Goal: Check status: Check status

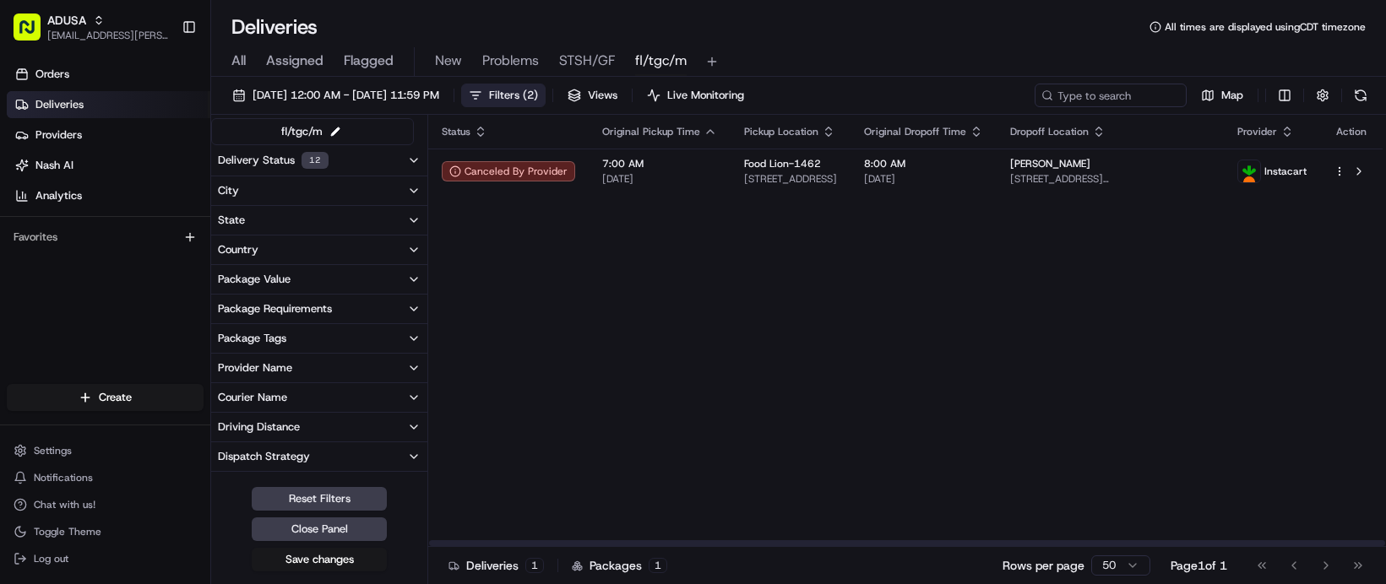
drag, startPoint x: 767, startPoint y: 399, endPoint x: 746, endPoint y: 387, distance: 23.9
click at [762, 386] on div "Status Original Pickup Time Pickup Location Original Dropoff Time Dropoff Locat…" at bounding box center [905, 331] width 954 height 432
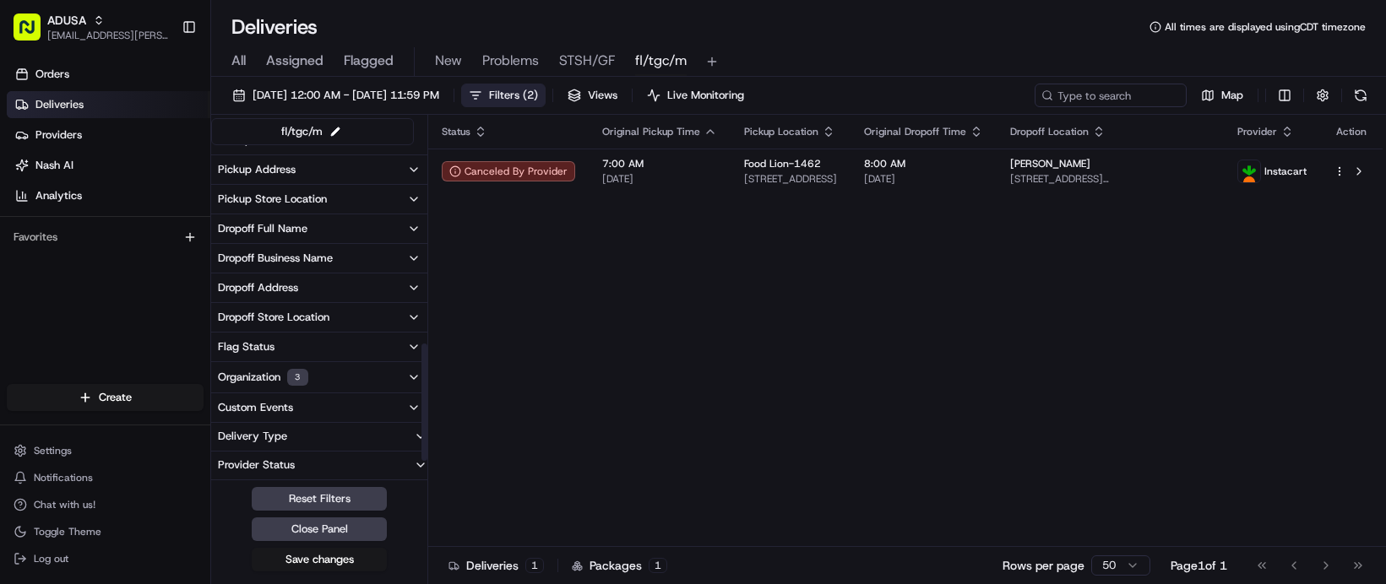
scroll to position [621, 0]
click at [412, 393] on button "Organization 3" at bounding box center [319, 377] width 216 height 30
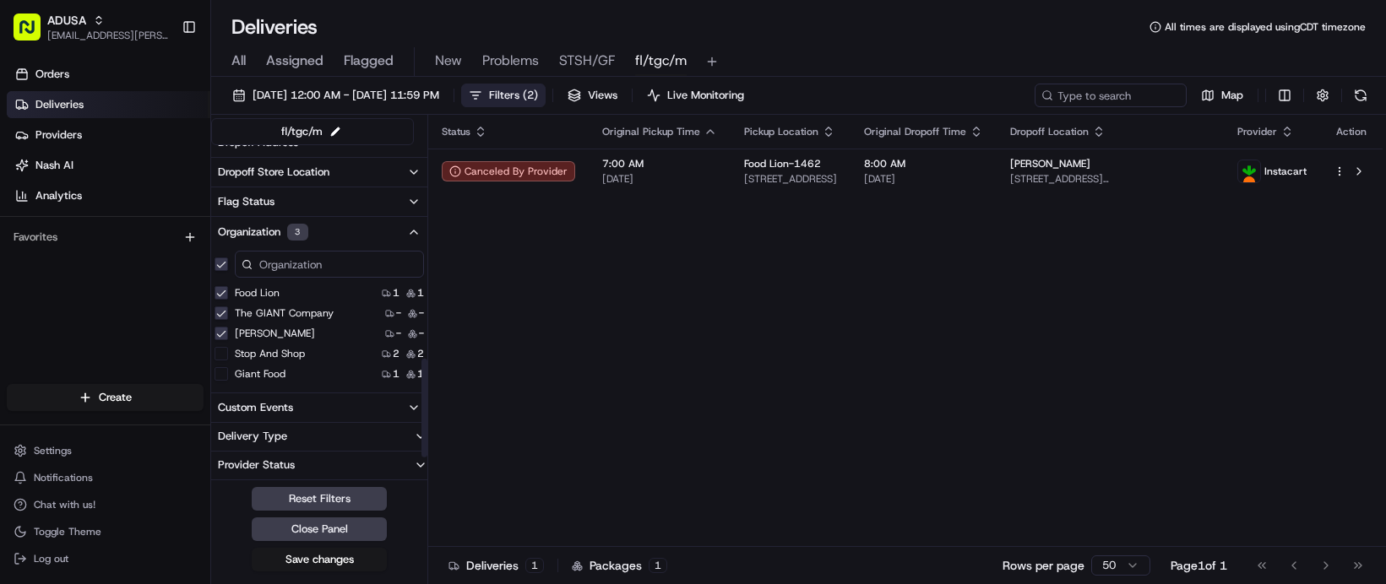
scroll to position [790, 0]
click at [421, 239] on icon "button" at bounding box center [414, 232] width 14 height 14
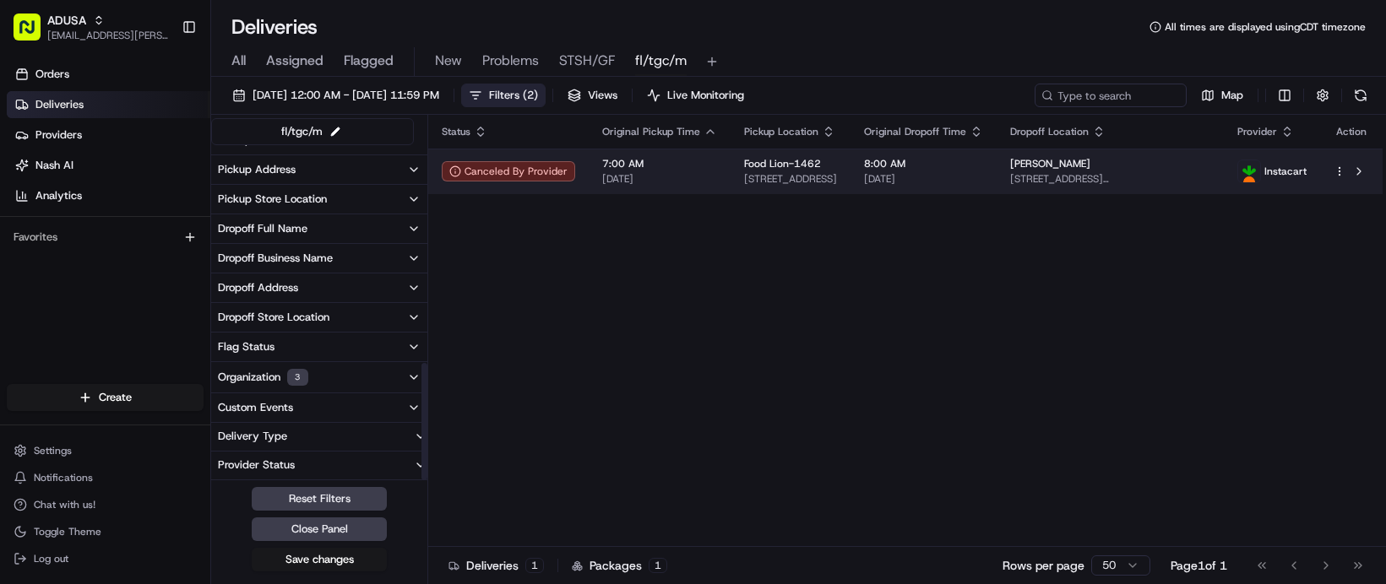
scroll to position [621, 0]
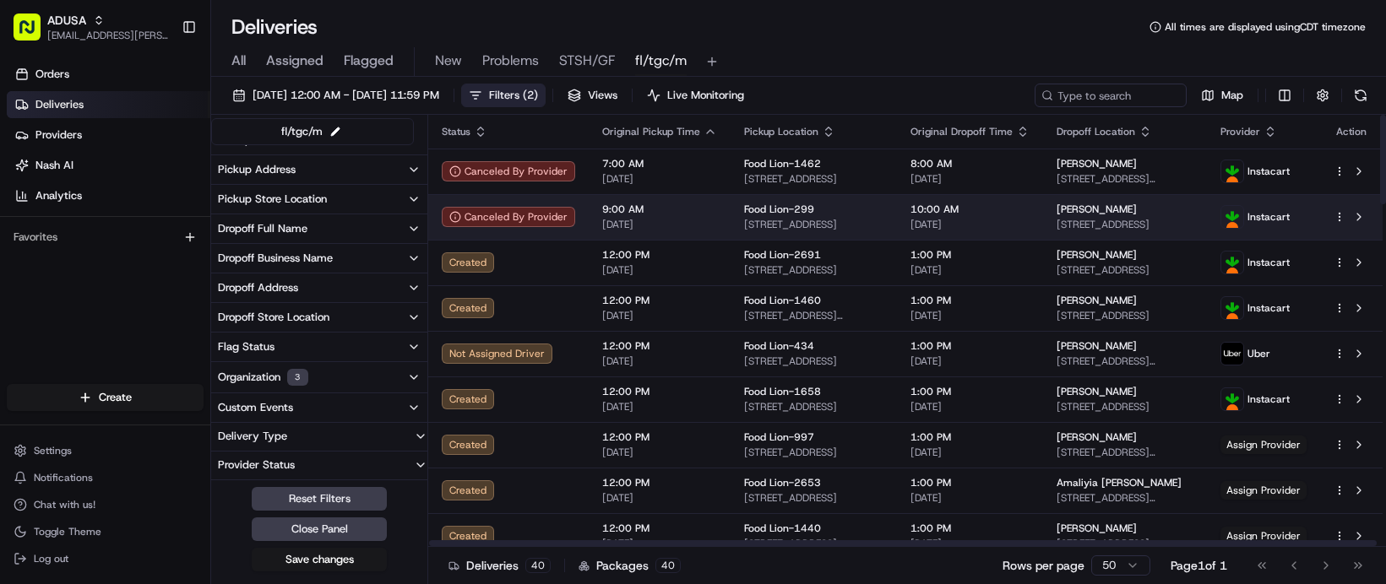
click at [897, 240] on td "Food Lion-299 11130 Hull Street Rd, Midlothian, VA 23112, US" at bounding box center [813, 217] width 166 height 46
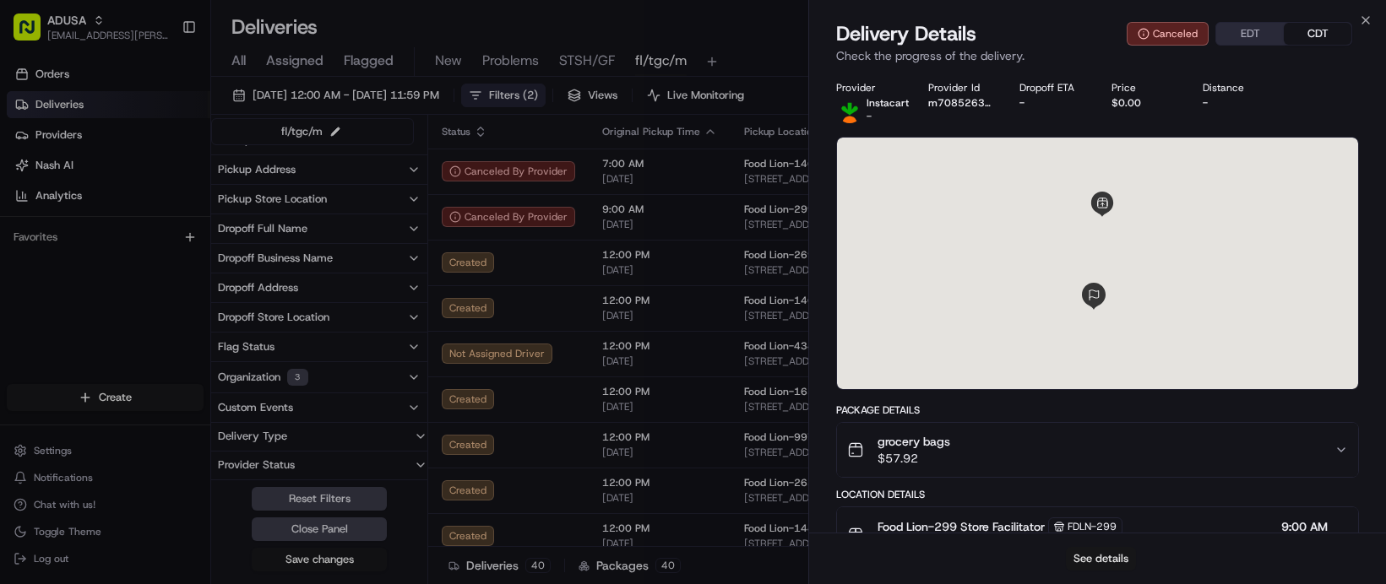
click at [1082, 553] on button "See details" at bounding box center [1101, 559] width 70 height 24
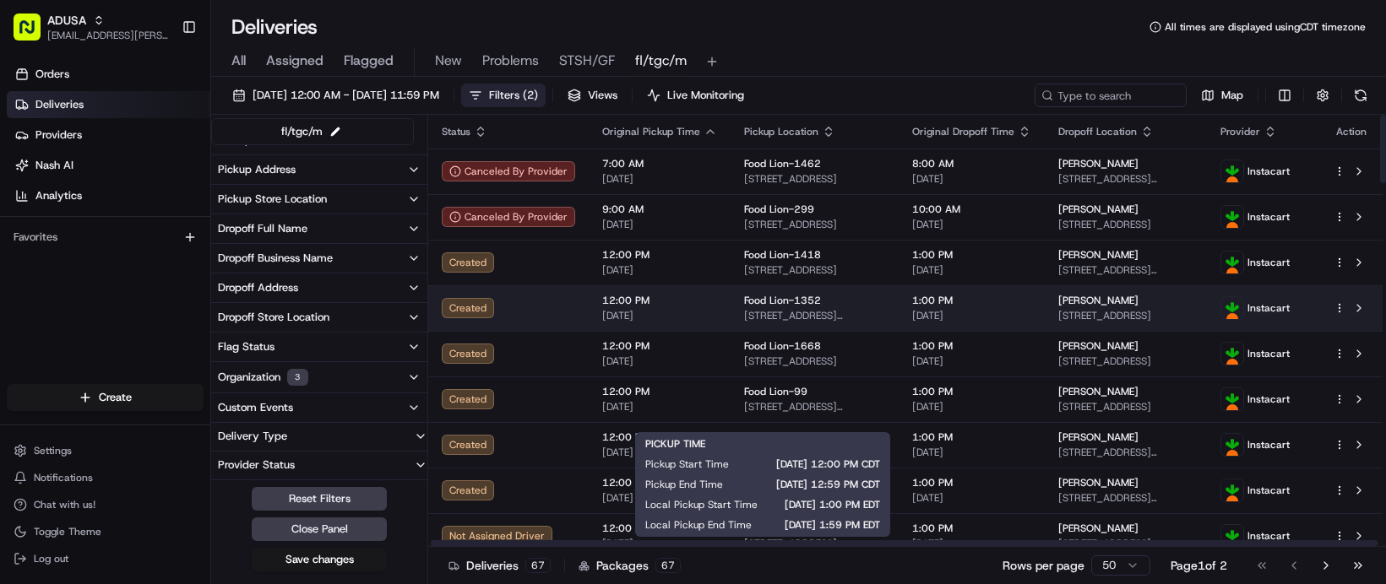
scroll to position [0, 196]
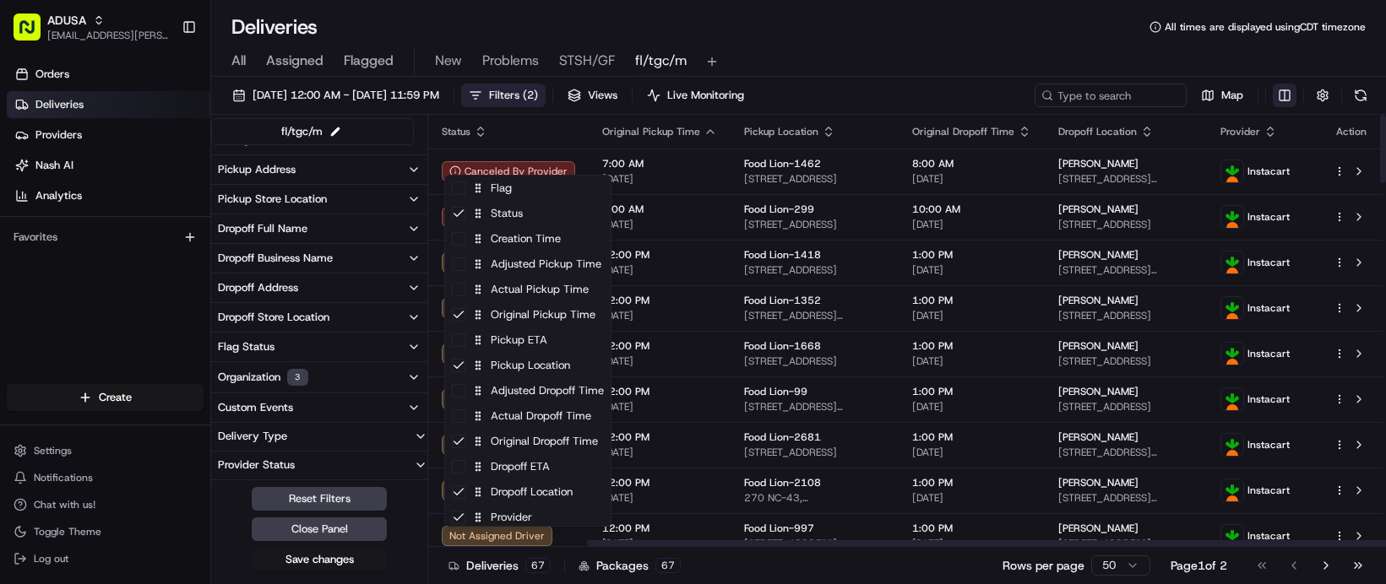
click at [548, 155] on html "ADUSA nicolette.parchem@adusa.com Toggle Sidebar Orders Deliveries Providers Na…" at bounding box center [693, 292] width 1386 height 584
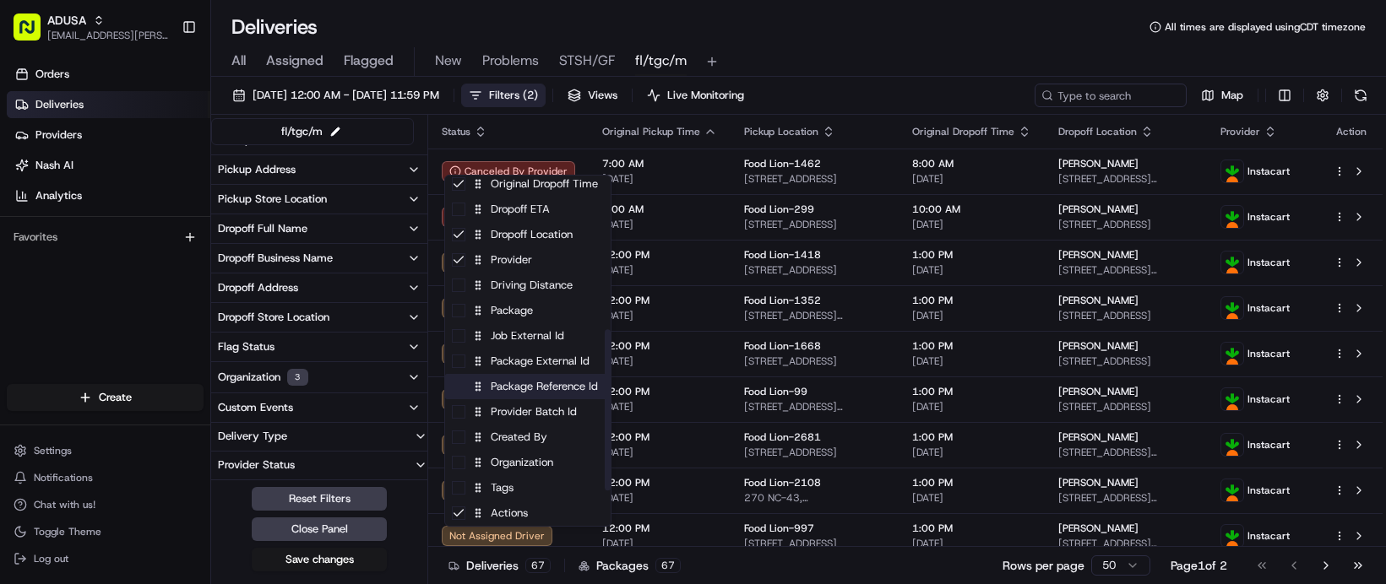
scroll to position [338, 0]
click at [594, 374] on div "Package External Id" at bounding box center [528, 361] width 166 height 25
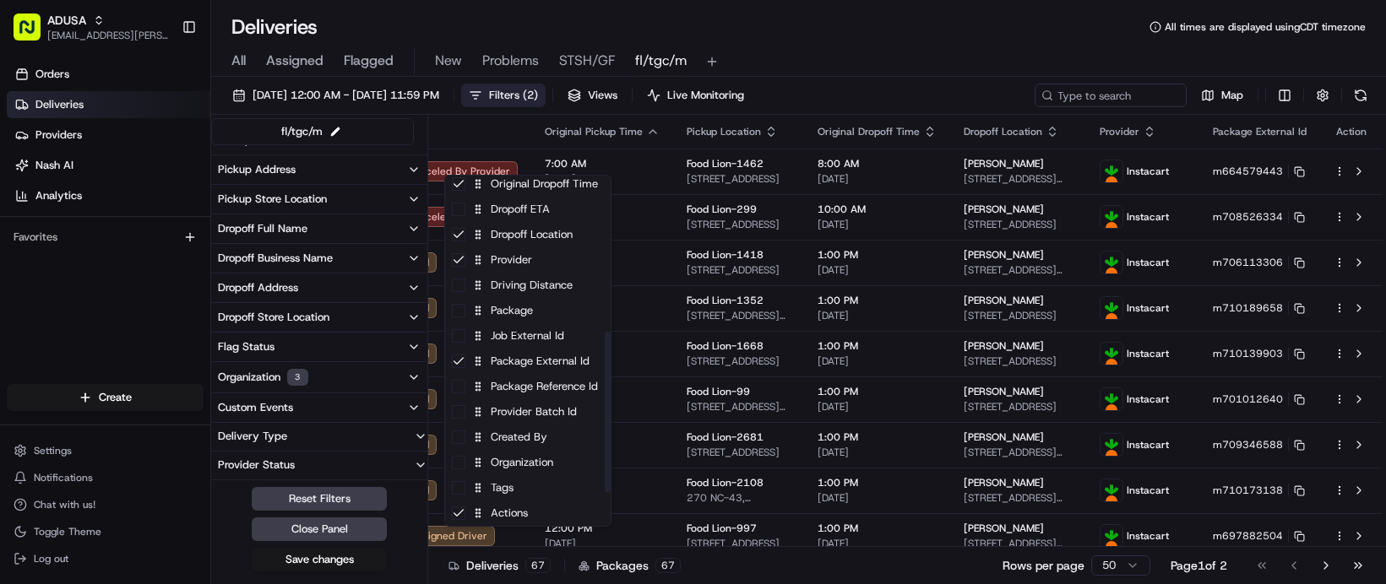
click at [1147, 90] on html "ADUSA nicolette.parchem@adusa.com Toggle Sidebar Orders Deliveries Providers Na…" at bounding box center [693, 292] width 1386 height 584
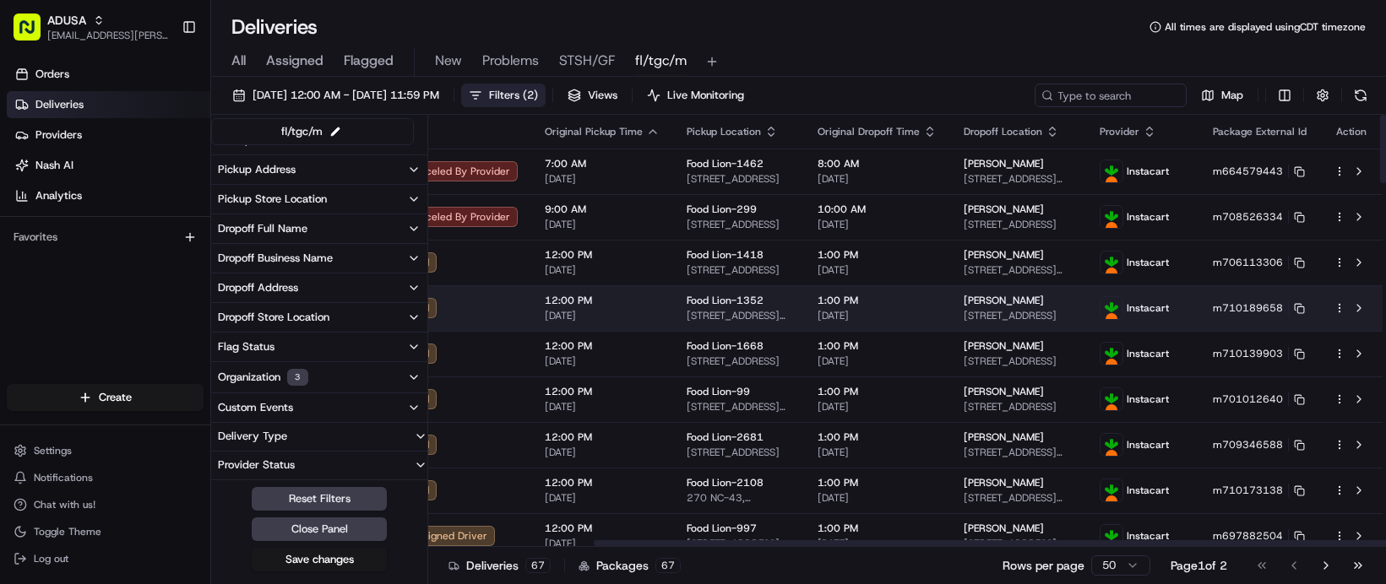
scroll to position [0, 344]
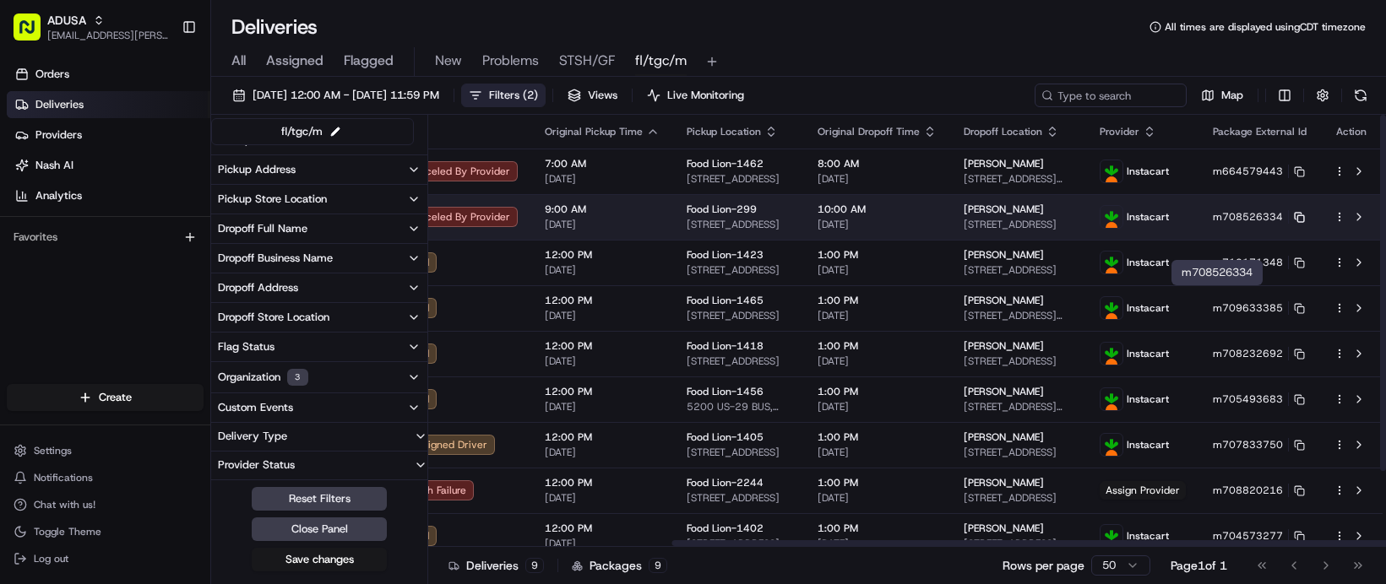
click at [1294, 220] on icon at bounding box center [1297, 216] width 7 height 7
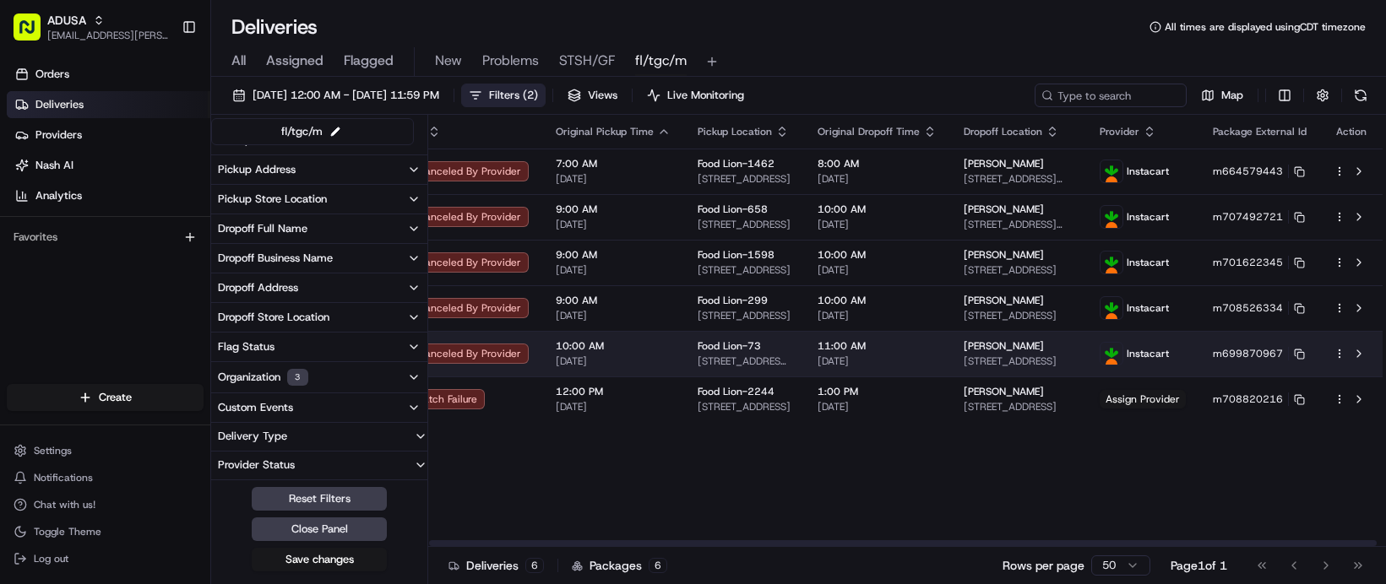
scroll to position [0, 0]
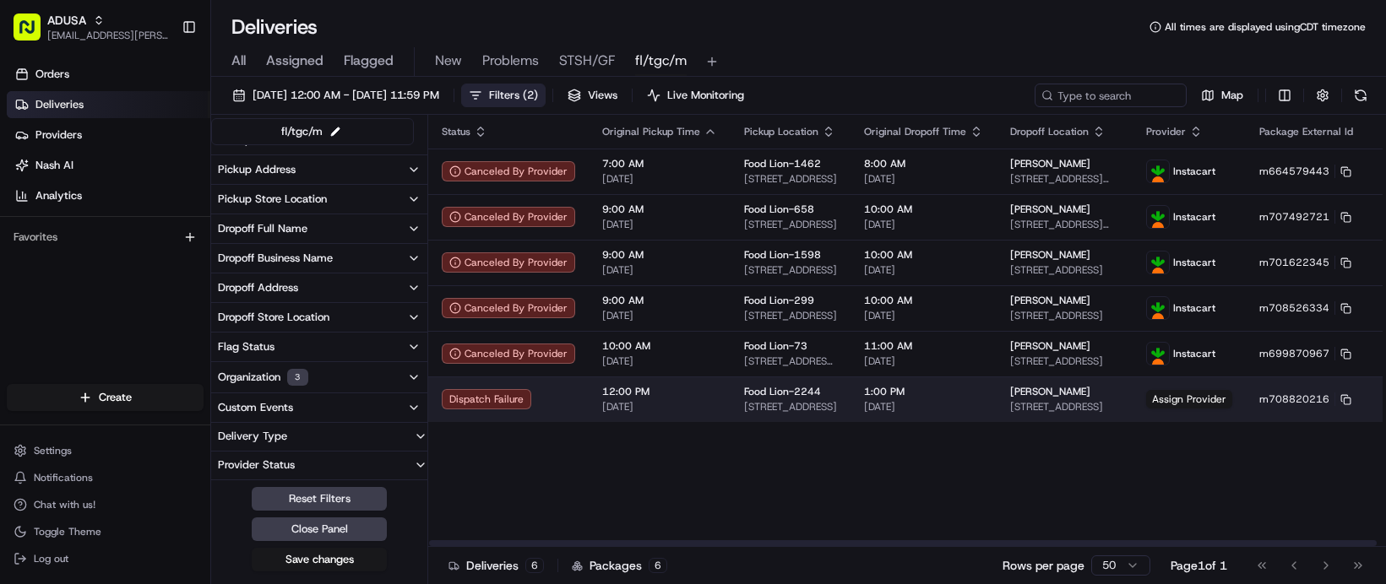
click at [983, 399] on span "1:00 PM" at bounding box center [923, 392] width 119 height 14
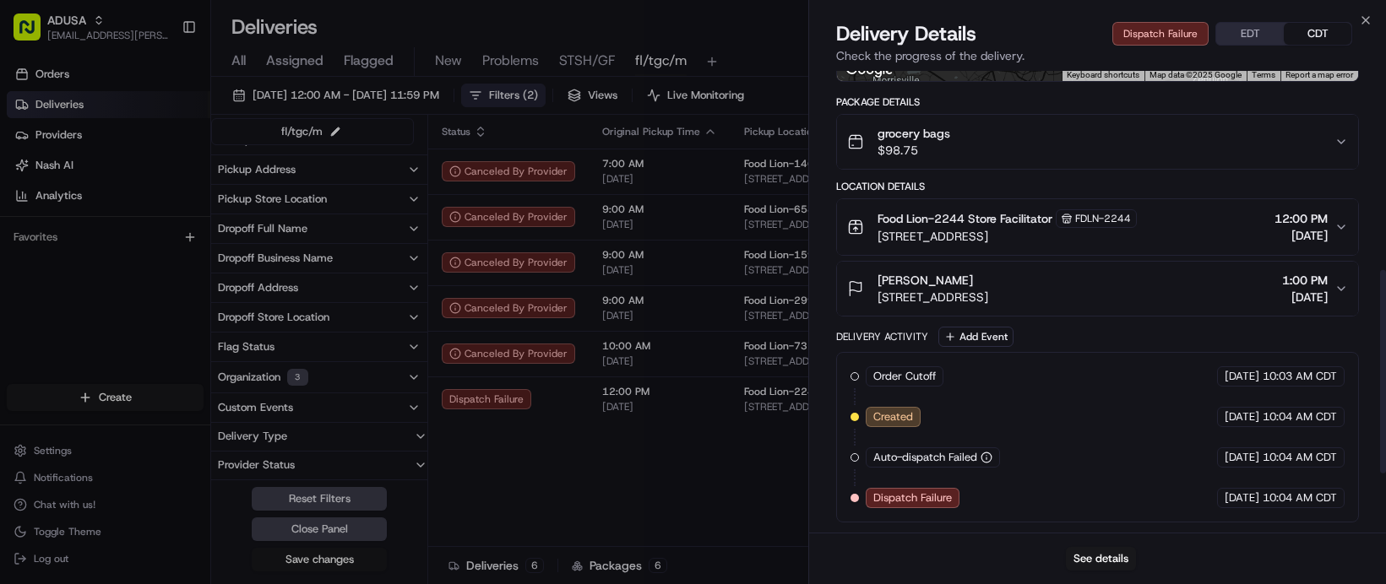
scroll to position [484, 0]
click at [1106, 560] on button "See details" at bounding box center [1101, 559] width 70 height 24
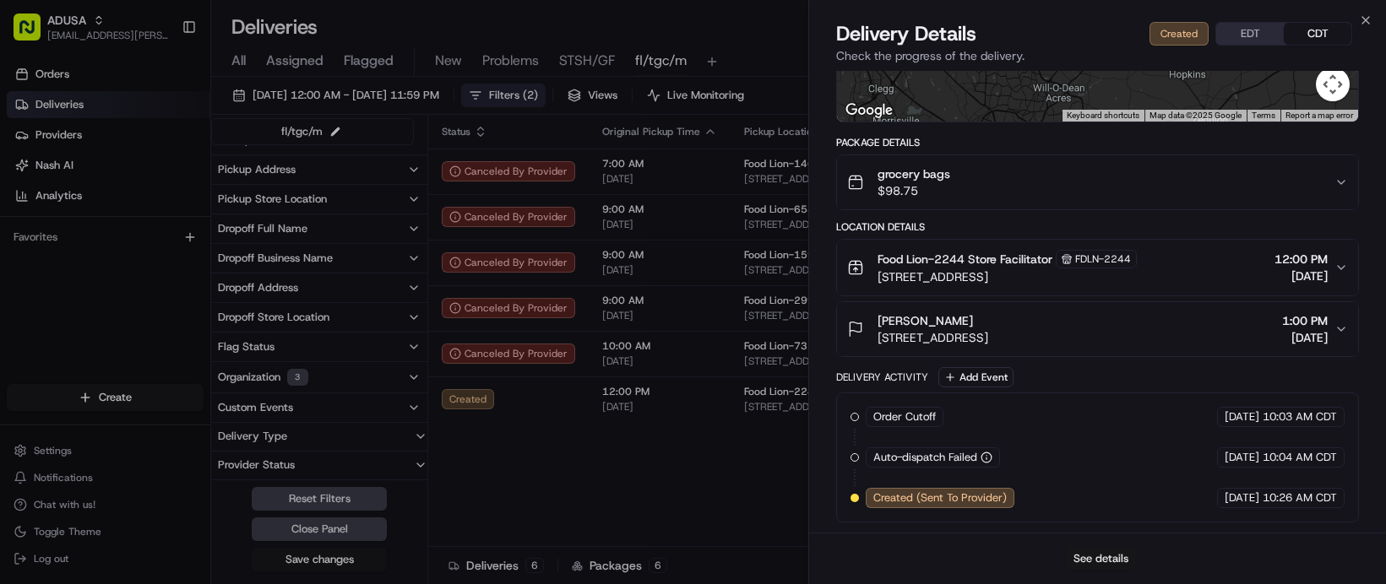
scroll to position [433, 0]
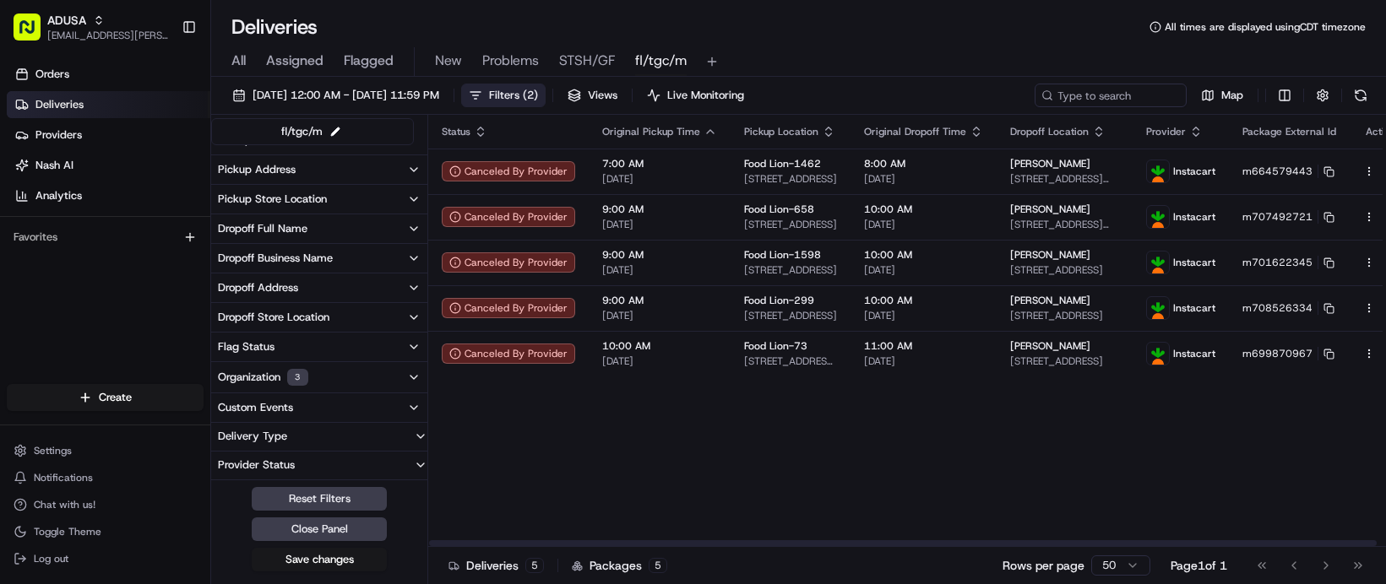
drag, startPoint x: 1135, startPoint y: 527, endPoint x: 1138, endPoint y: 511, distance: 16.4
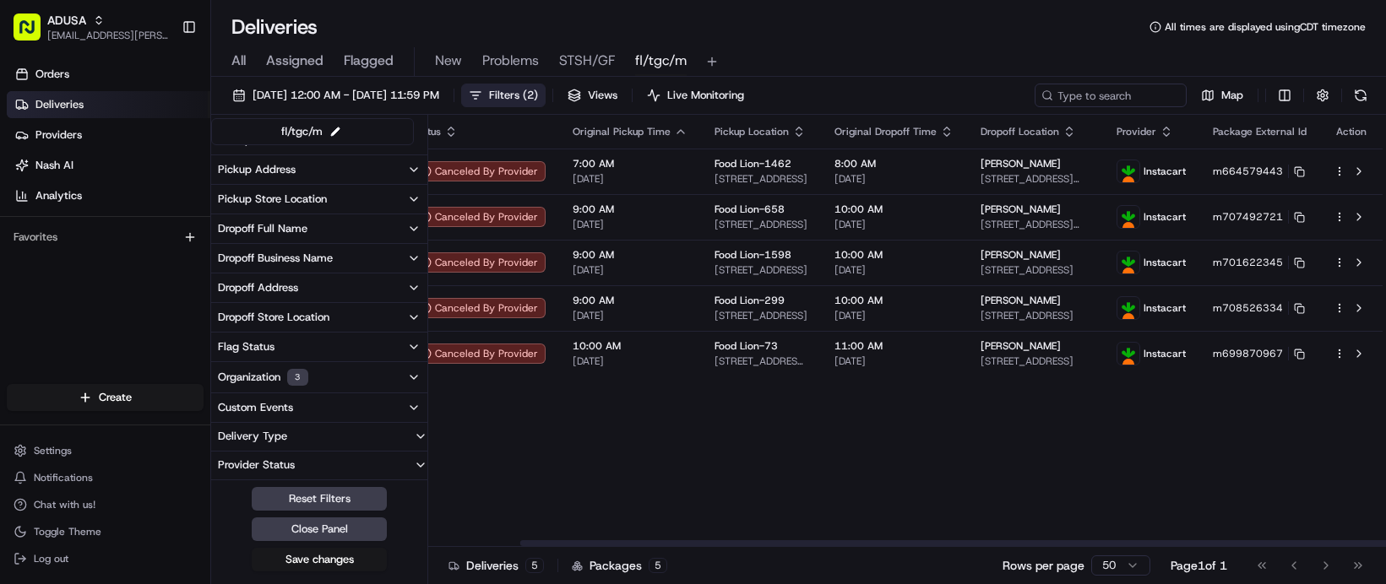
scroll to position [0, 324]
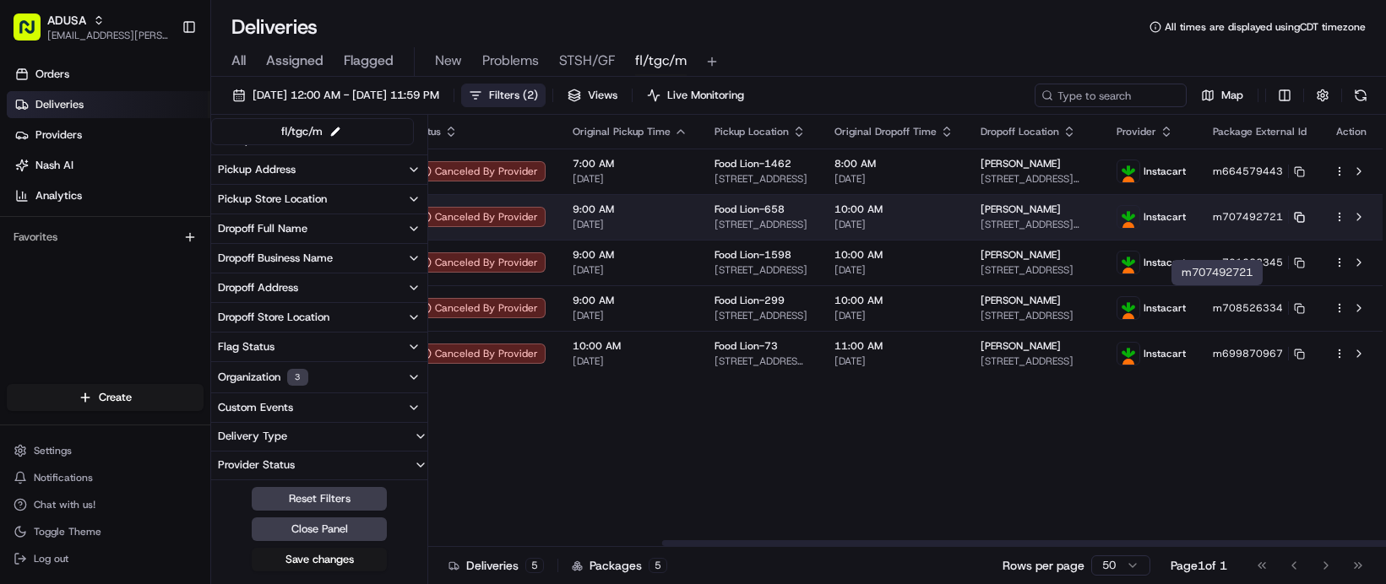
click at [1294, 223] on icon at bounding box center [1299, 217] width 11 height 11
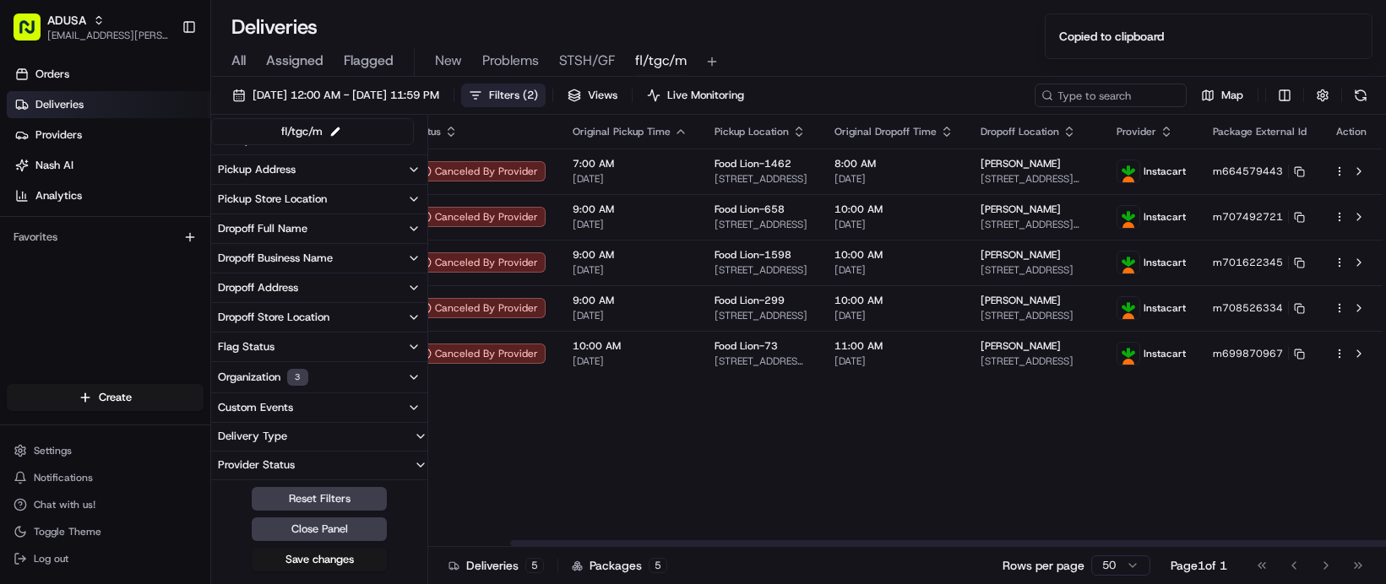
scroll to position [0, 0]
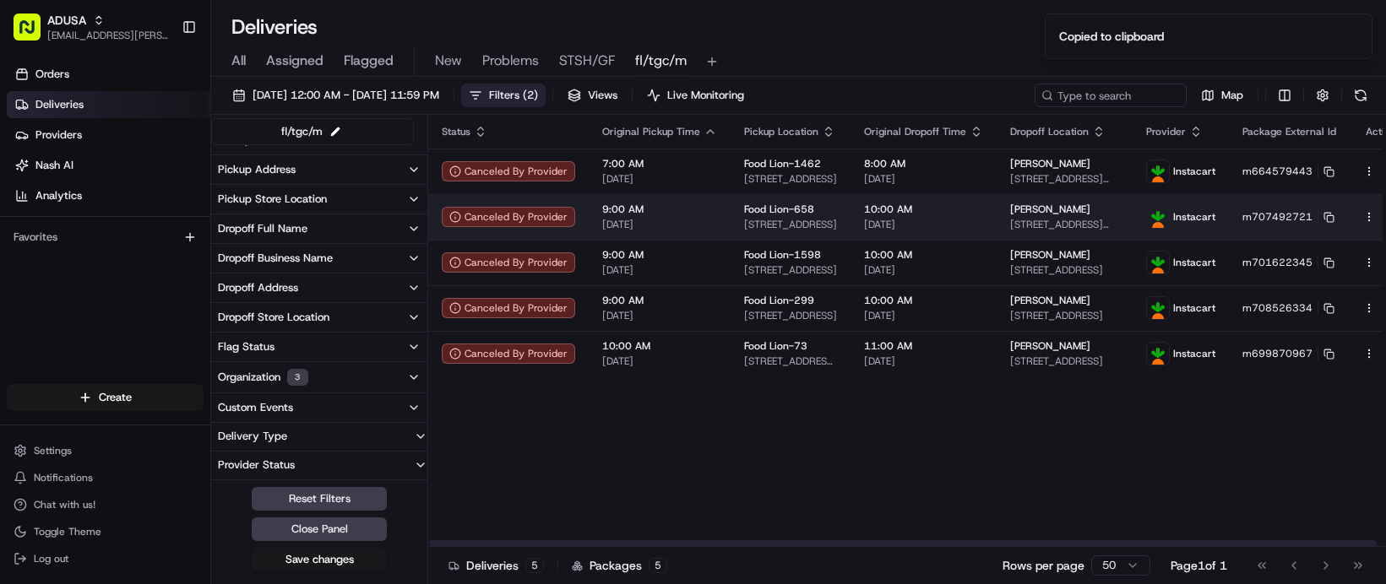
click at [814, 216] on span "Food Lion-658" at bounding box center [779, 210] width 70 height 14
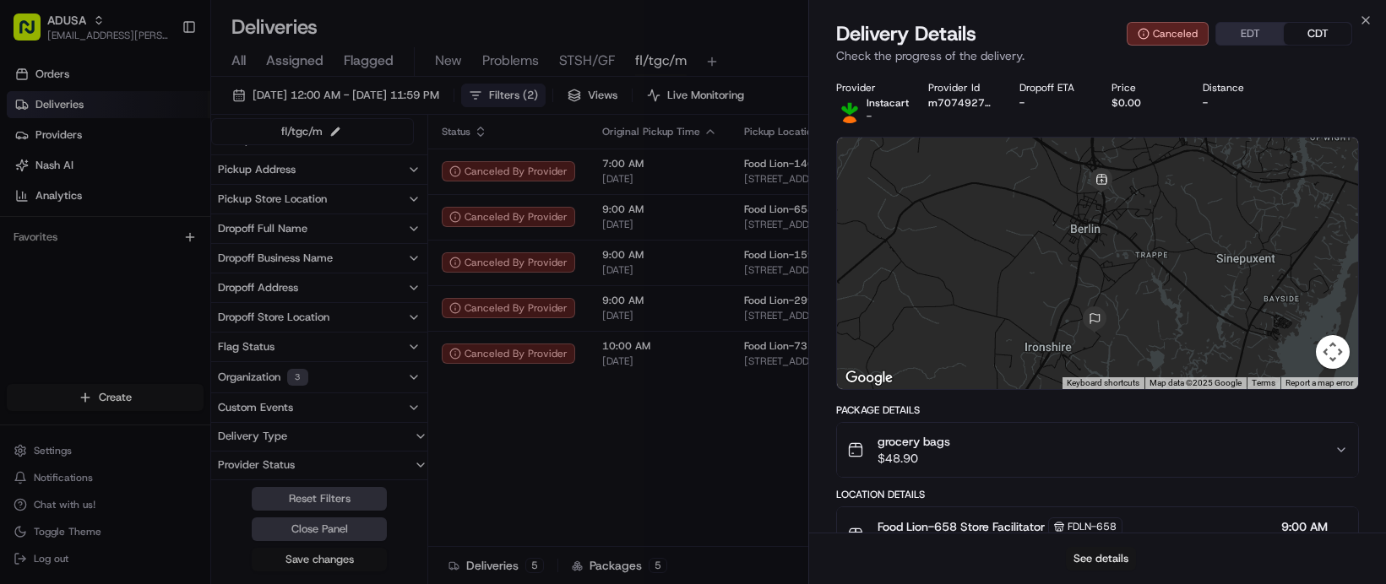
click at [1100, 551] on button "See details" at bounding box center [1101, 559] width 70 height 24
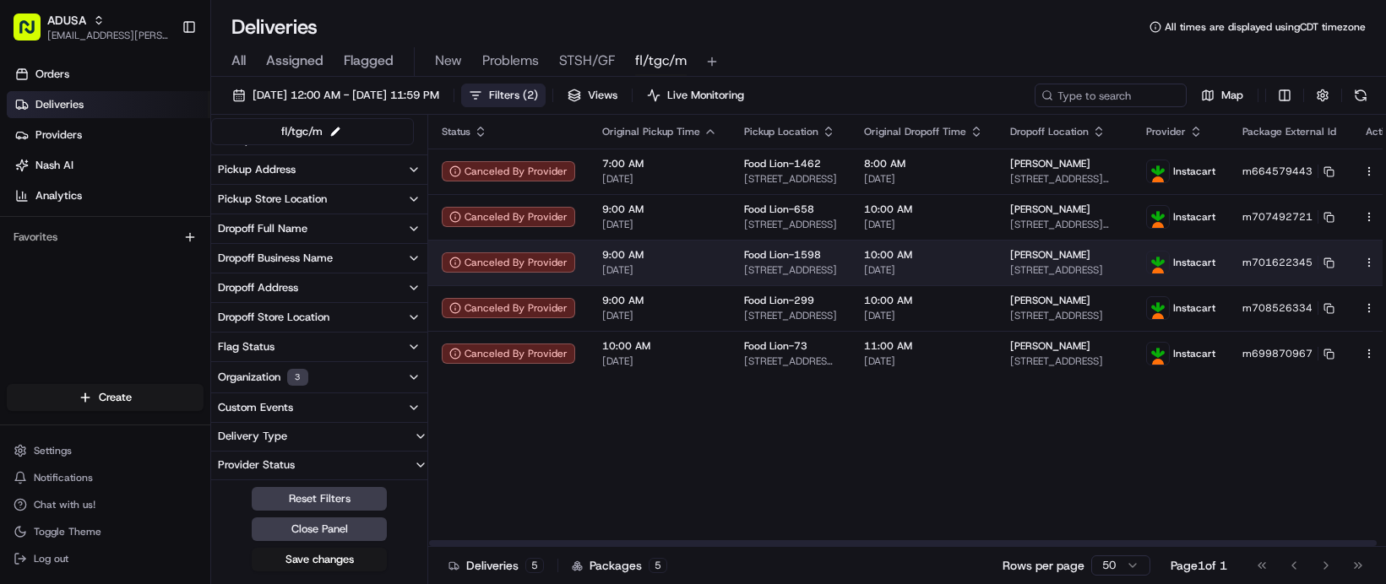
click at [983, 277] on span "[DATE]" at bounding box center [923, 270] width 119 height 14
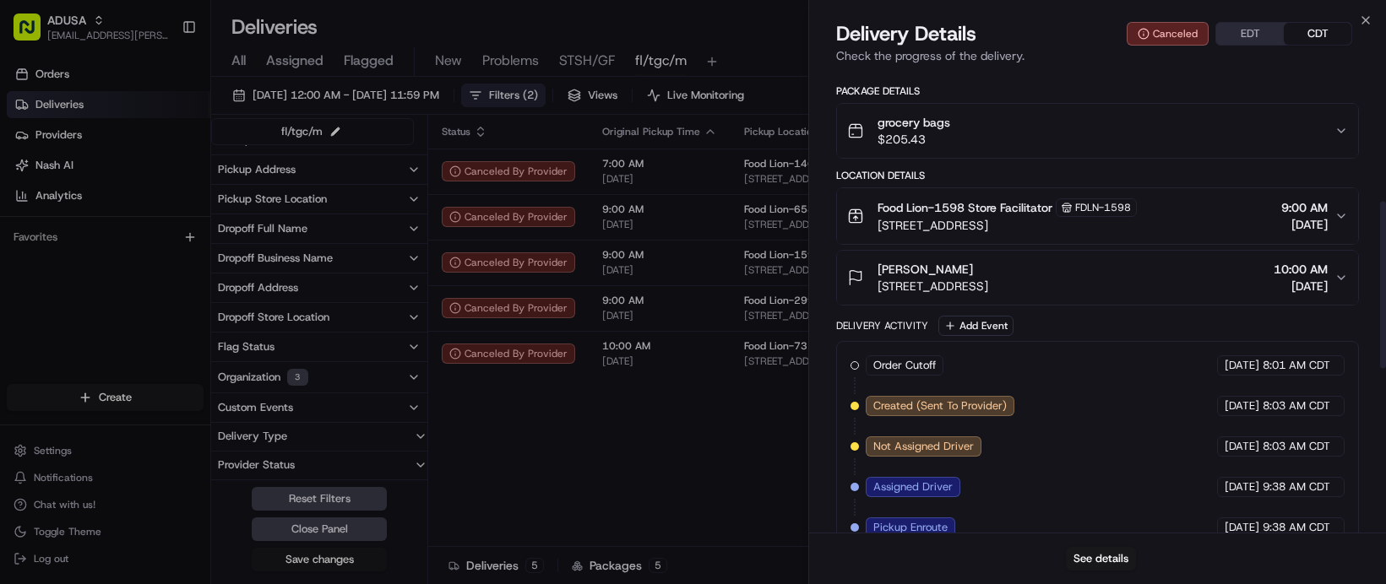
scroll to position [338, 0]
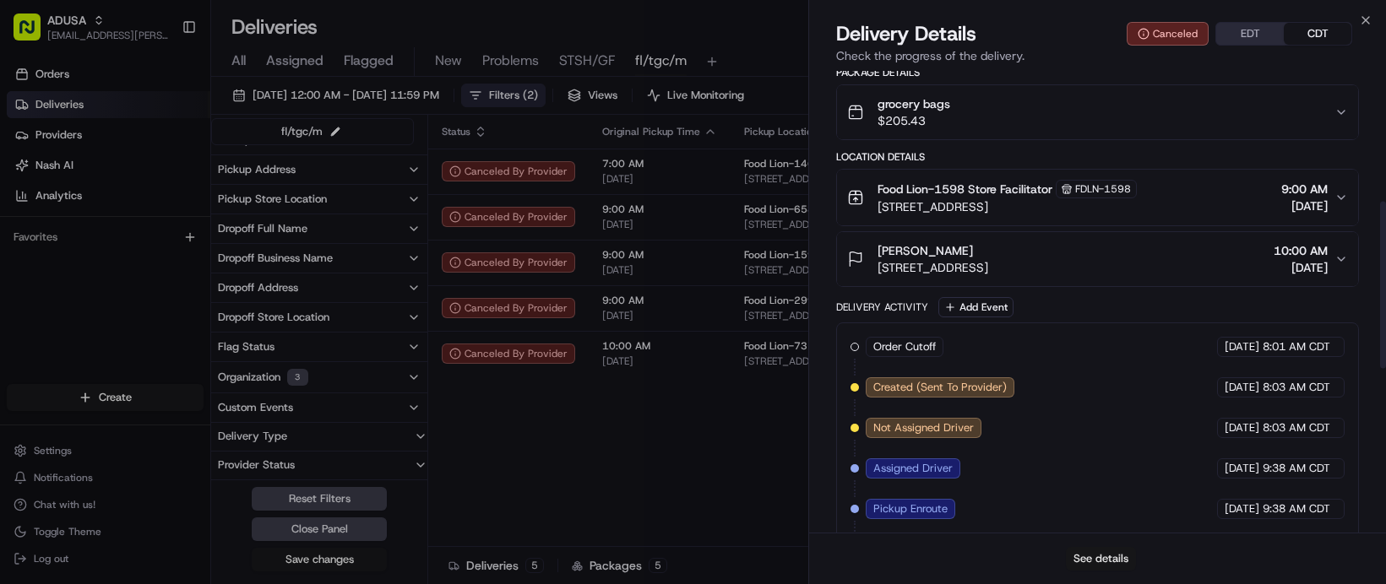
click at [1100, 547] on button "See details" at bounding box center [1101, 559] width 70 height 24
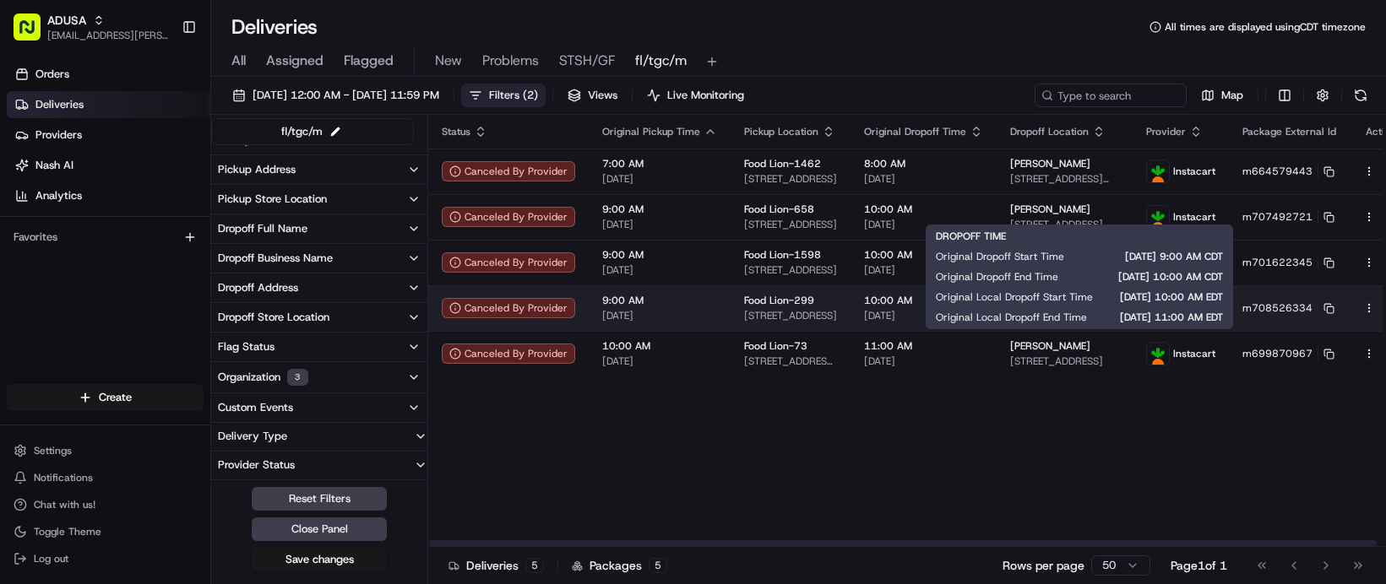
click at [983, 307] on span "10:00 AM" at bounding box center [923, 301] width 119 height 14
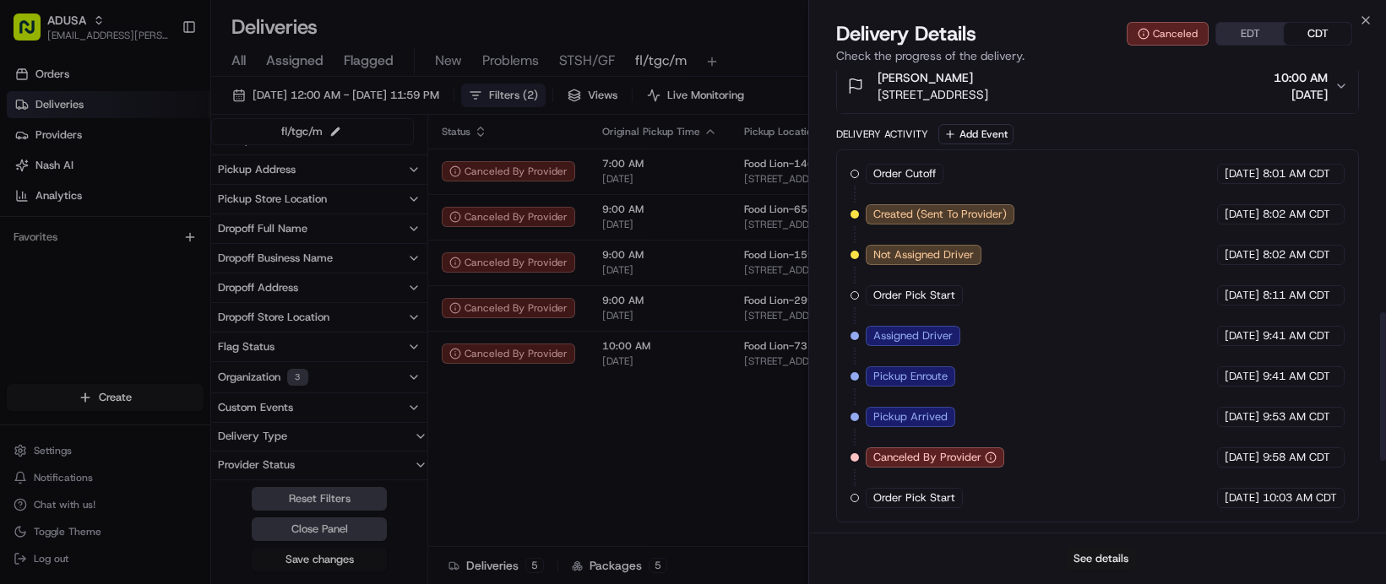
scroll to position [821, 0]
click at [1070, 552] on button "See details" at bounding box center [1101, 559] width 70 height 24
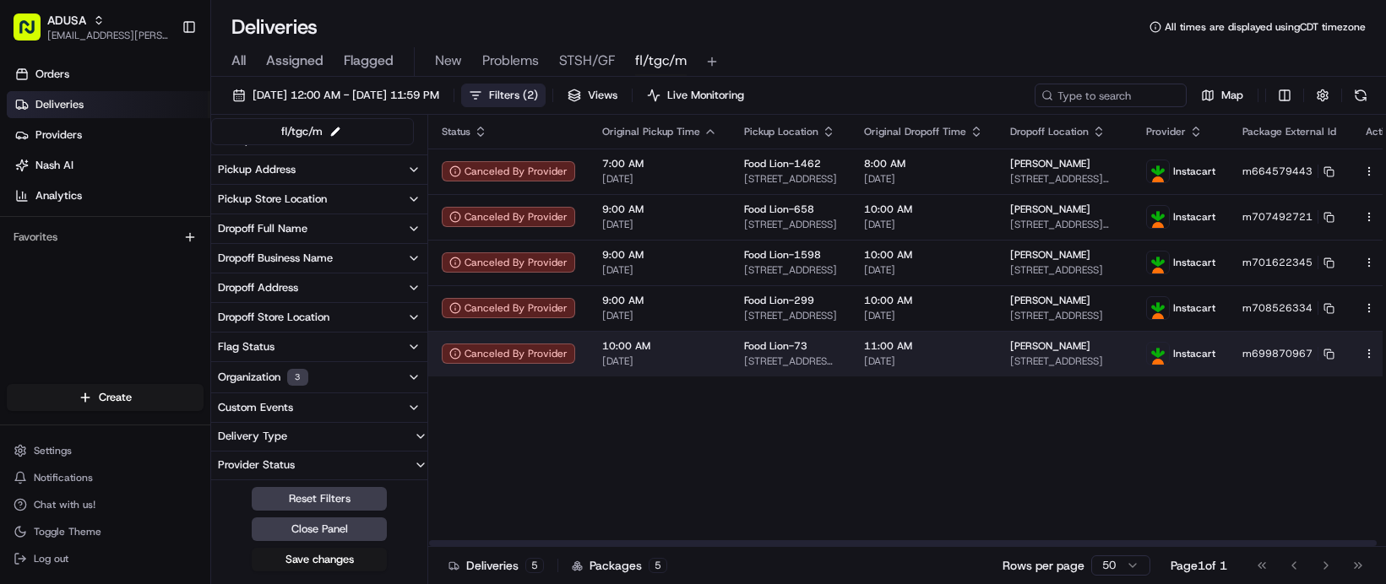
click at [1119, 368] on span "2710 Fair Ave, 201, Newberry, SC 29108, US" at bounding box center [1064, 362] width 109 height 14
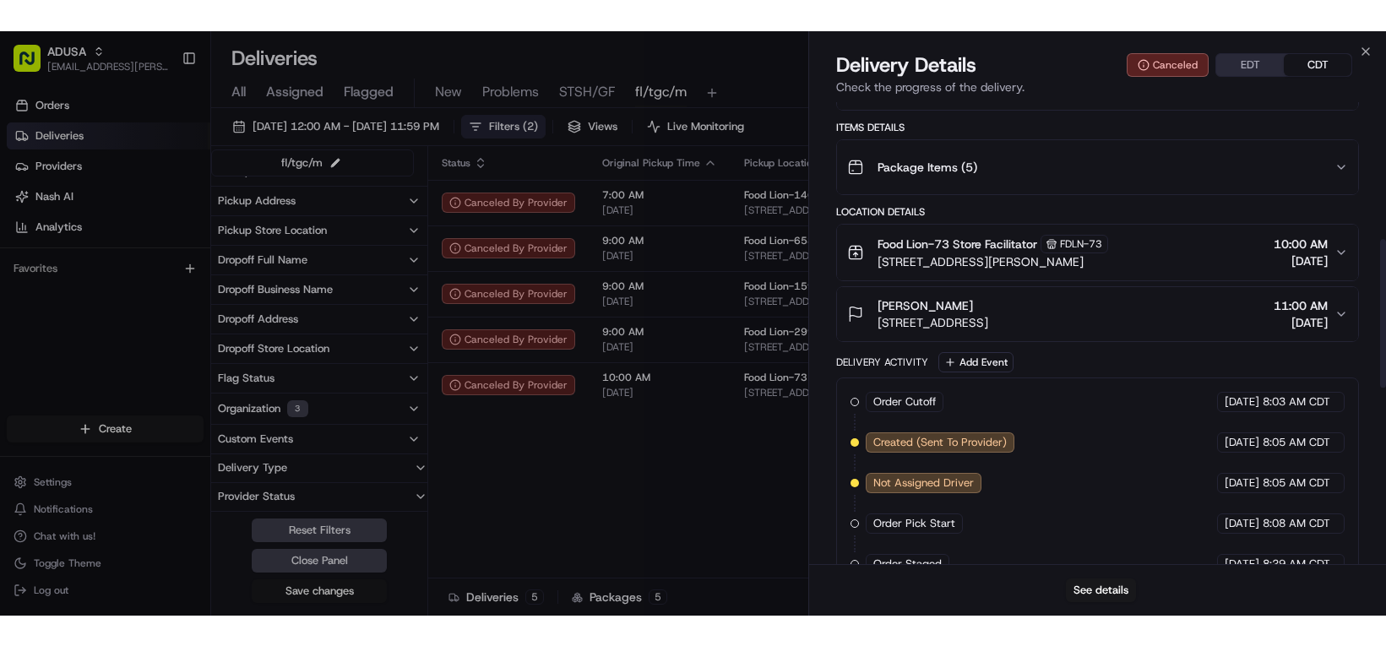
scroll to position [0, 0]
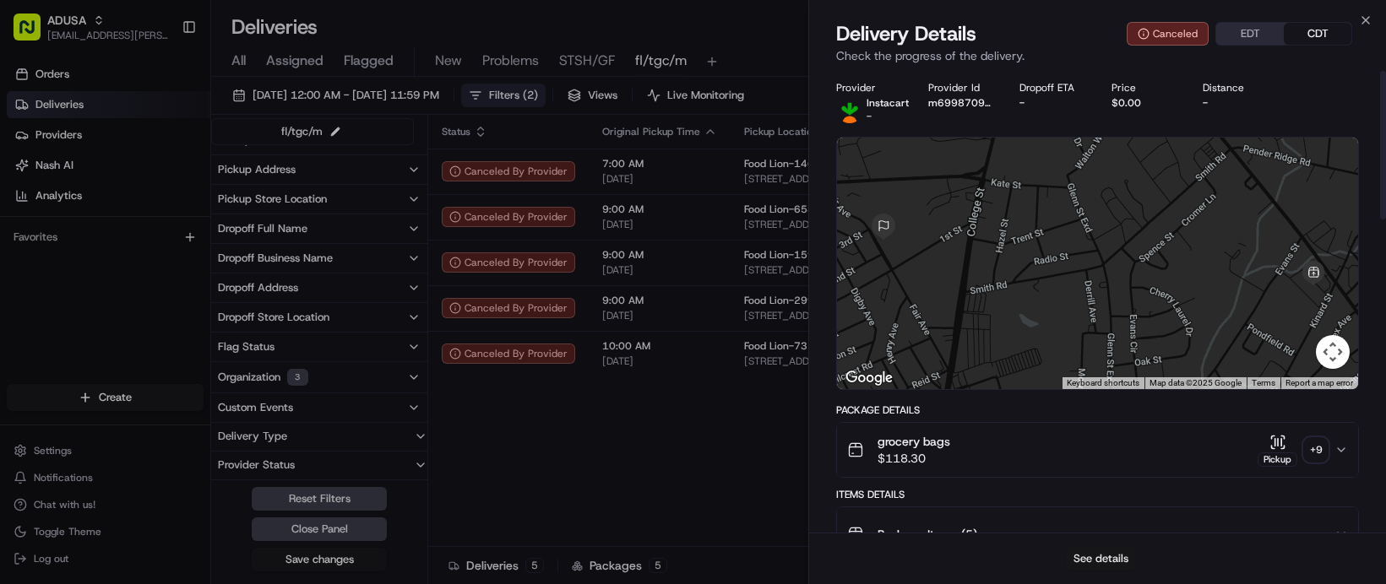
click at [1104, 551] on button "See details" at bounding box center [1101, 559] width 70 height 24
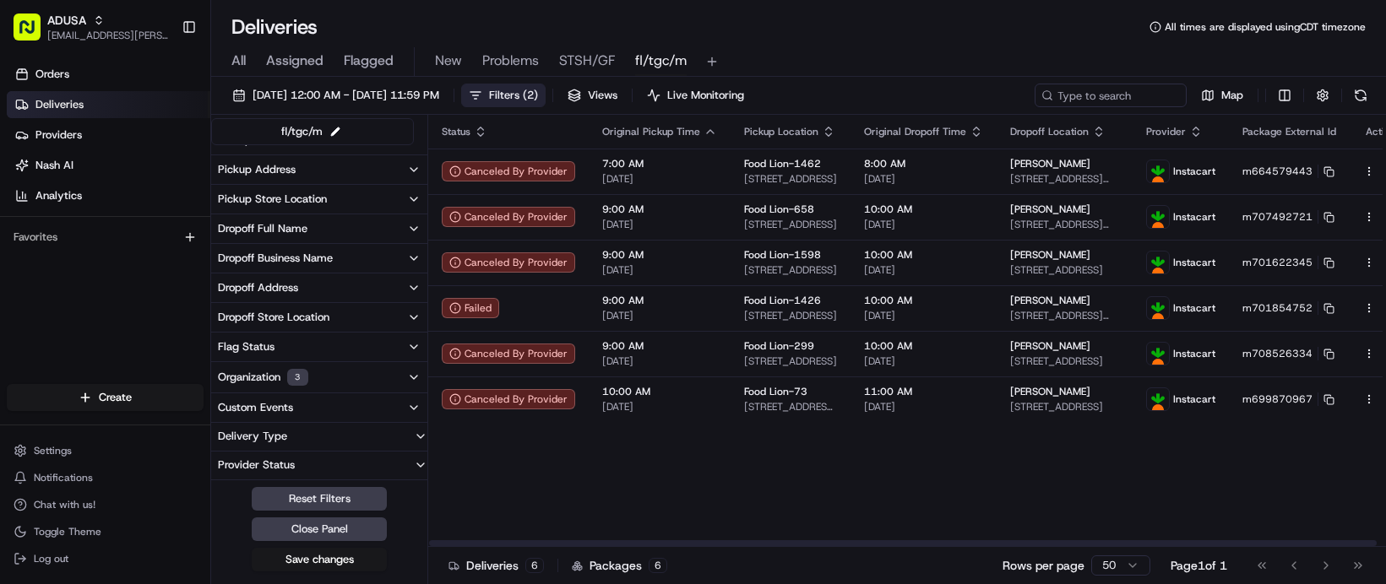
click at [487, 138] on icon "button" at bounding box center [481, 132] width 14 height 14
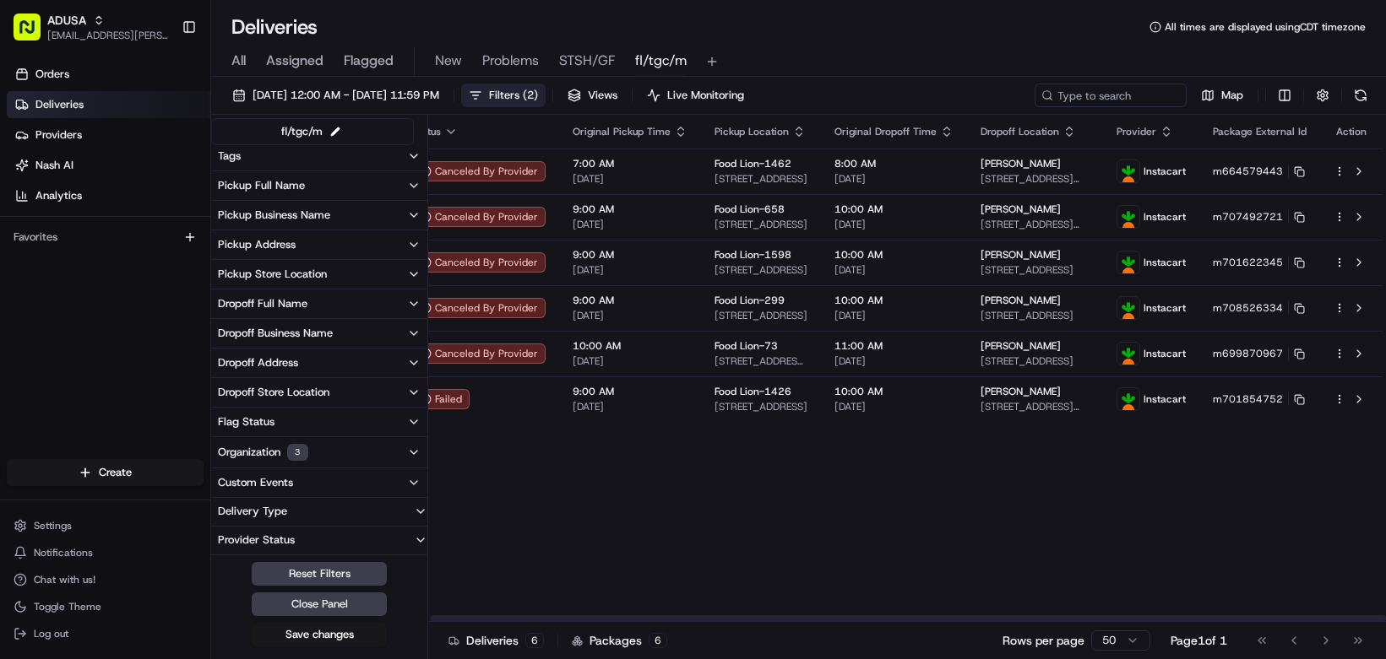
scroll to position [0, 324]
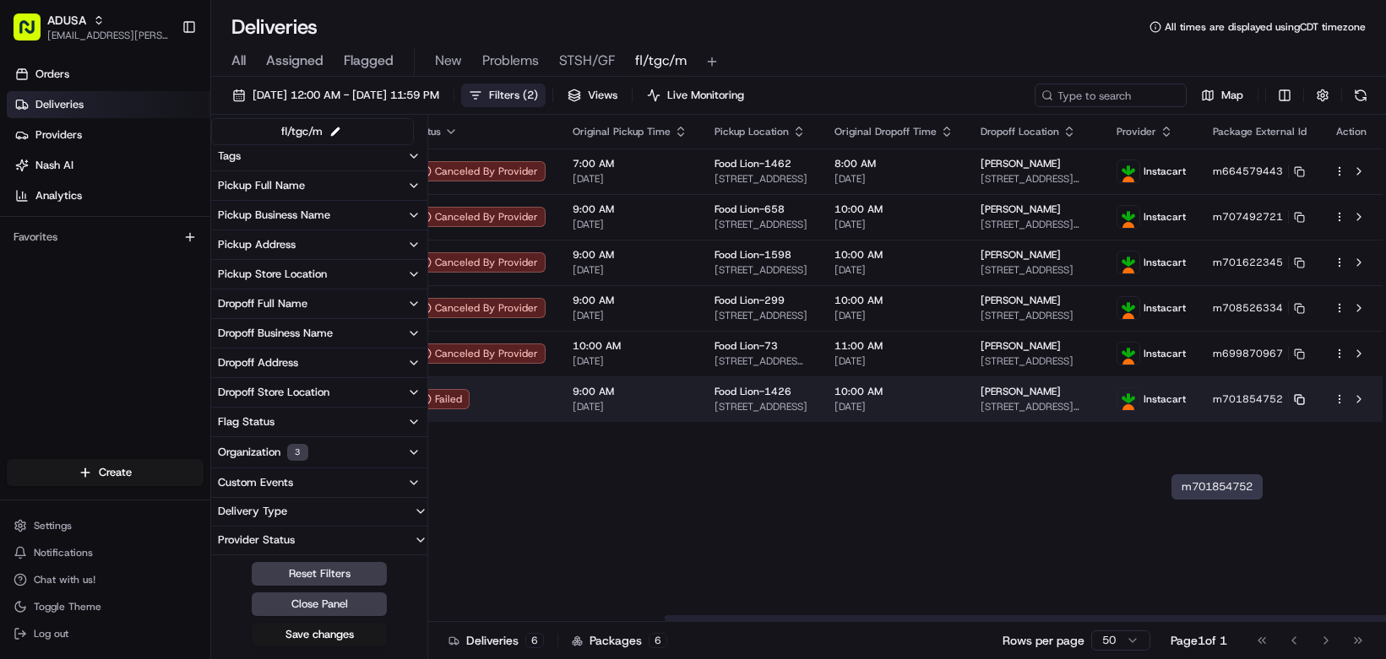
click at [1294, 405] on icon at bounding box center [1299, 399] width 11 height 11
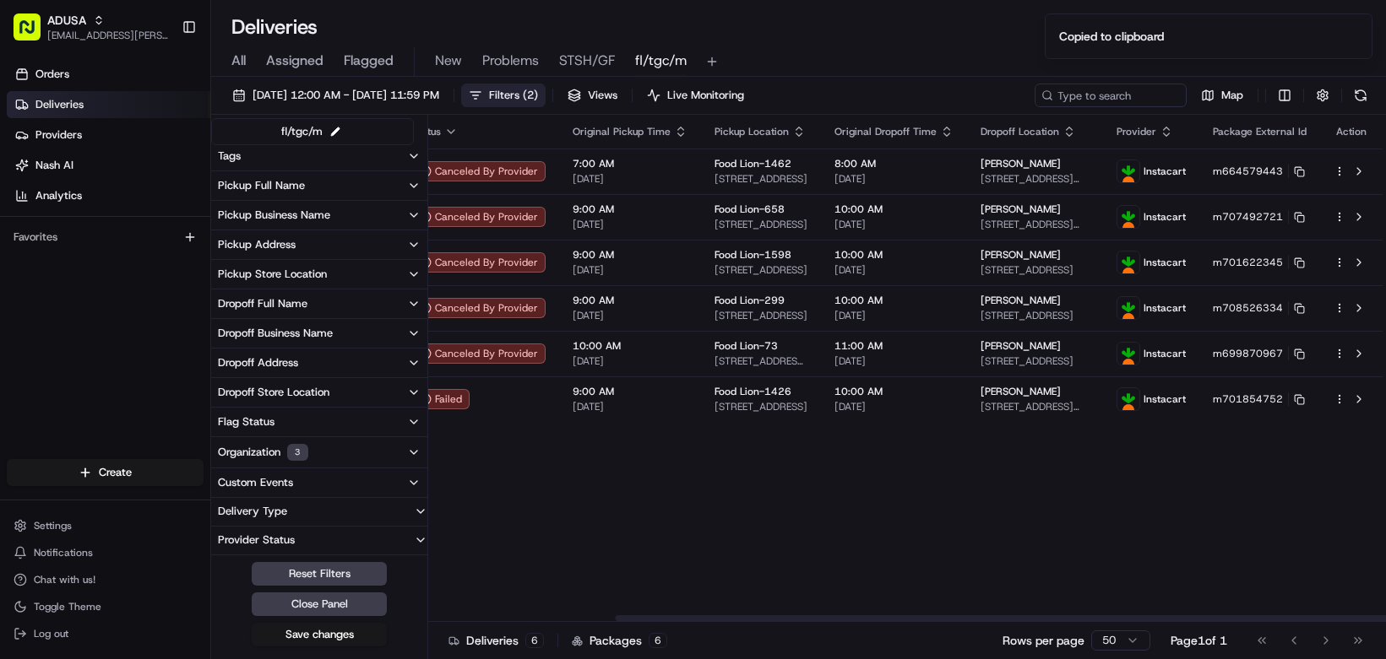
scroll to position [0, 0]
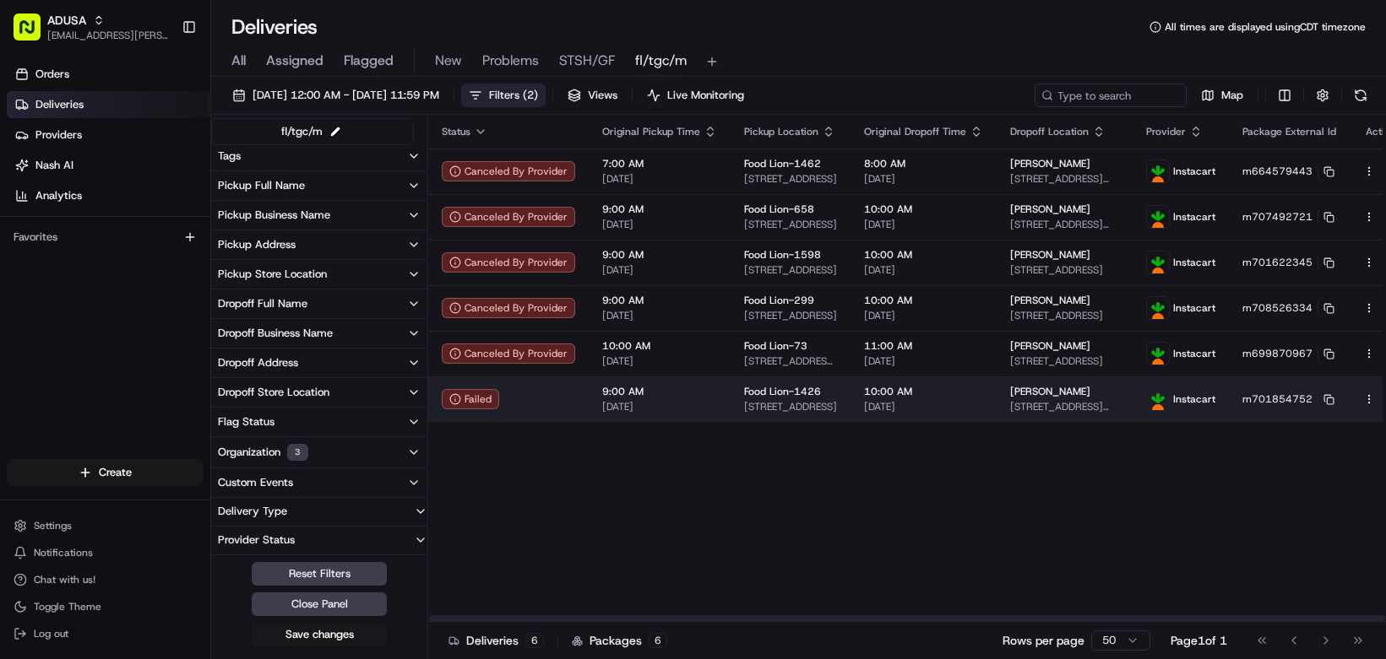
click at [983, 399] on span "10:00 AM" at bounding box center [923, 392] width 119 height 14
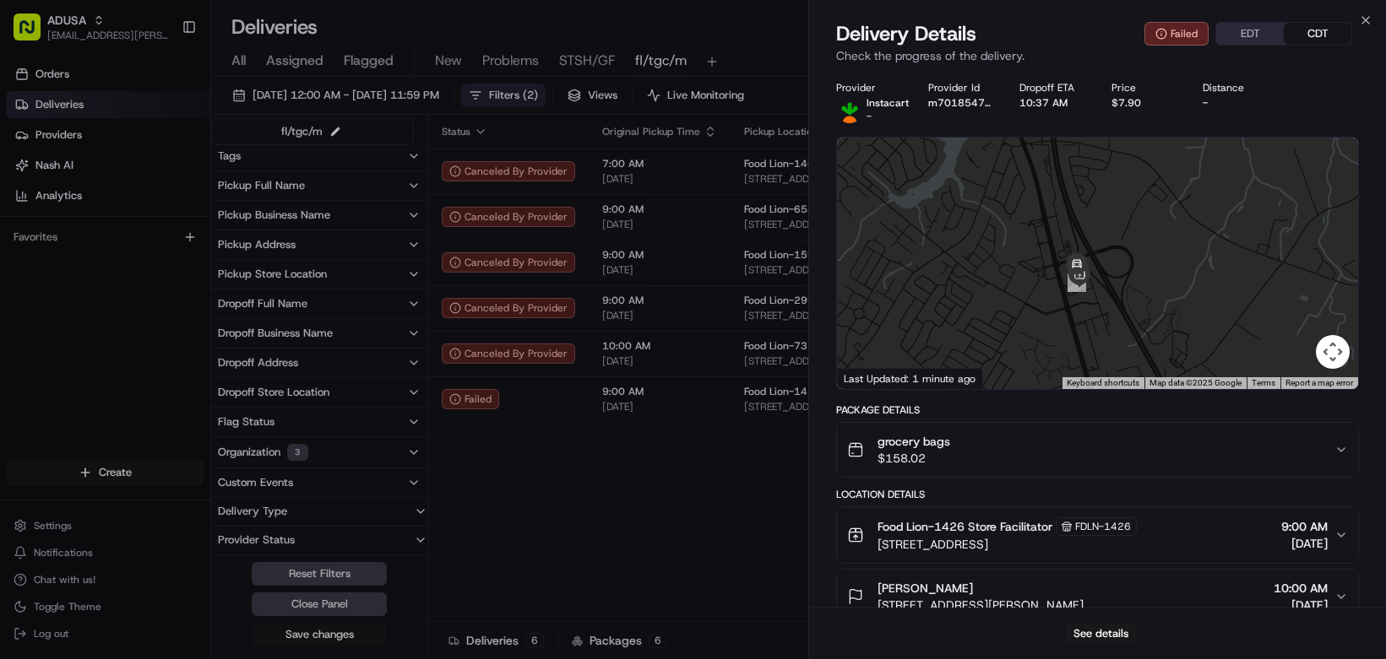
drag, startPoint x: 1137, startPoint y: 382, endPoint x: 1096, endPoint y: 210, distance: 176.3
click at [1096, 210] on div at bounding box center [1097, 264] width 521 height 252
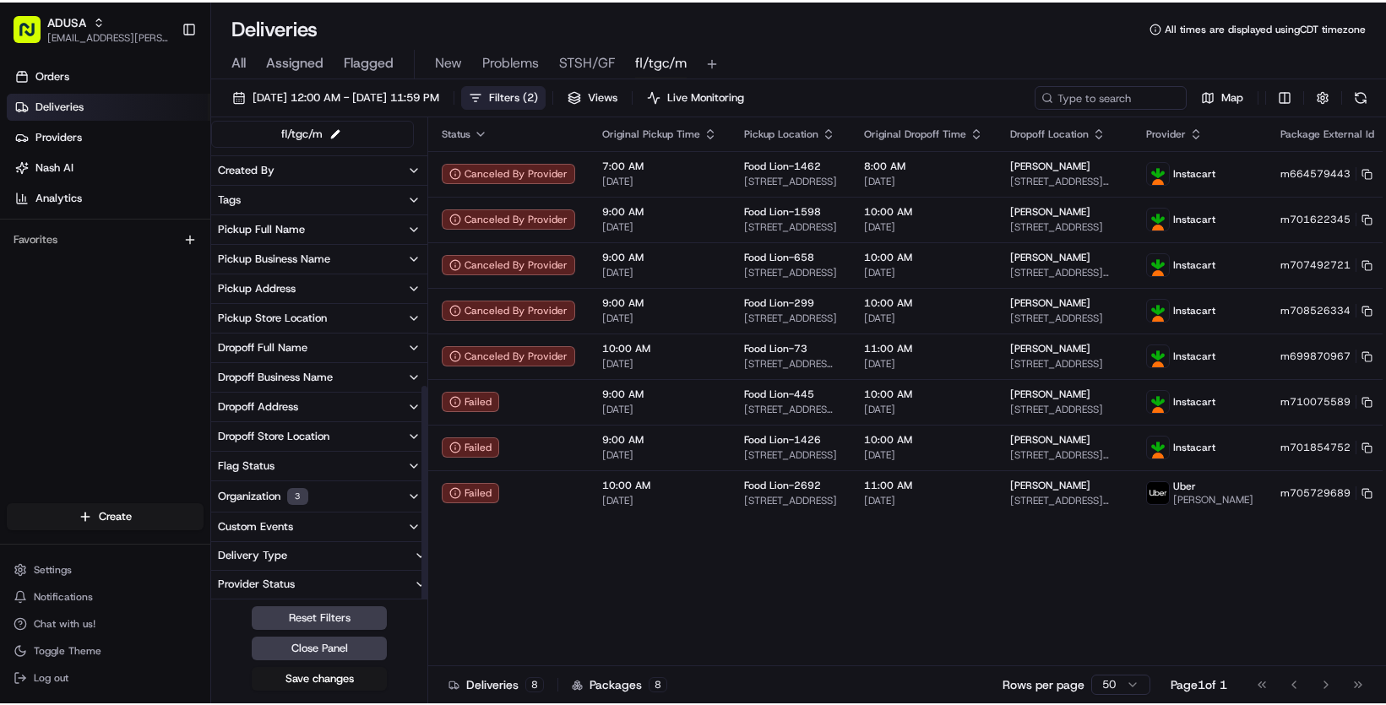
scroll to position [501, 0]
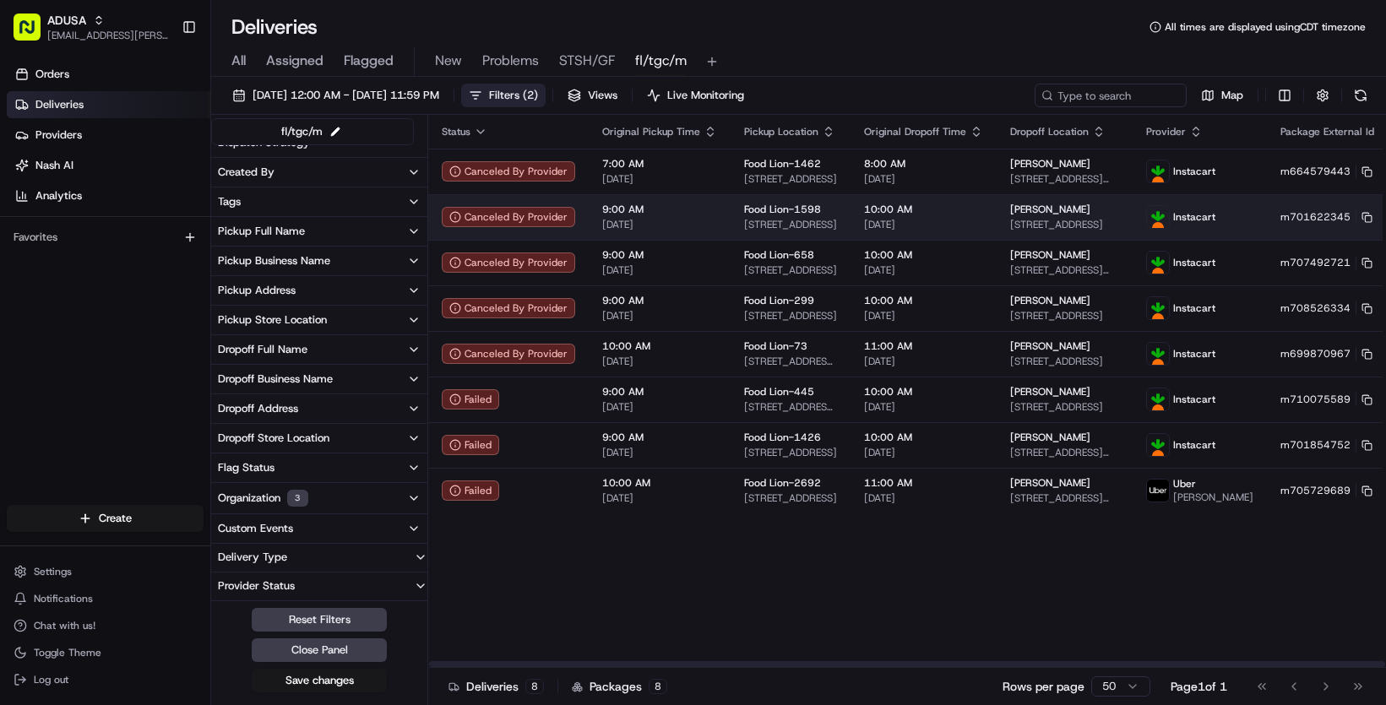
click at [983, 216] on span "10:00 AM" at bounding box center [923, 210] width 119 height 14
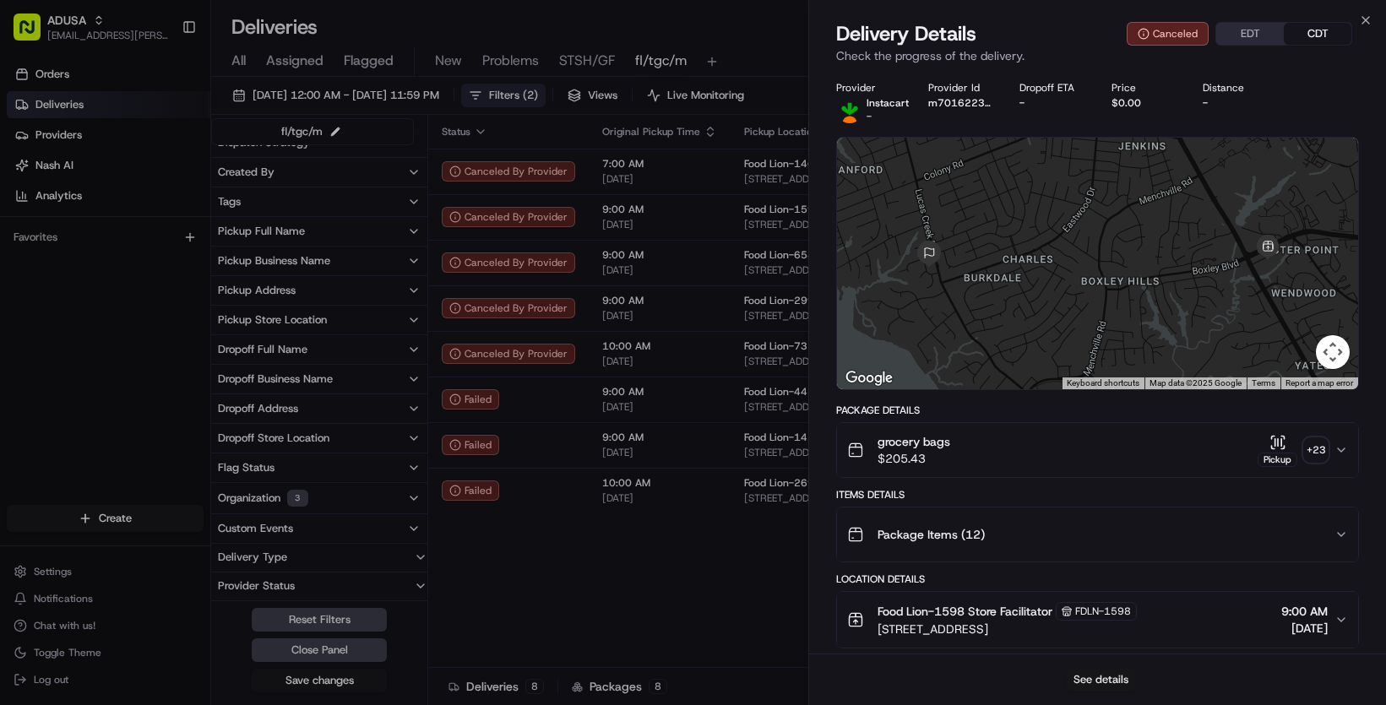
click at [1108, 583] on button "See details" at bounding box center [1101, 680] width 70 height 24
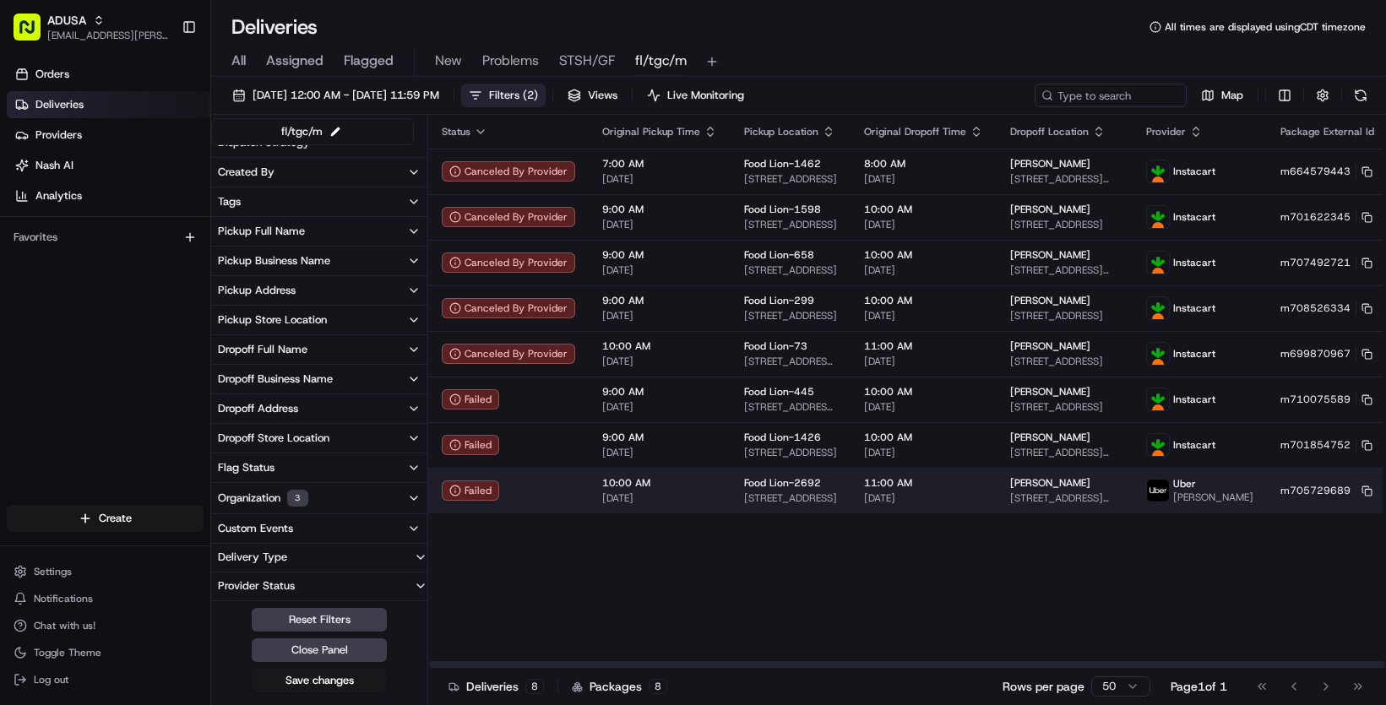
click at [837, 505] on div "Food Lion-2692 2389 Hwy 196 E, Hinesville, GA 31313, US" at bounding box center [790, 490] width 93 height 29
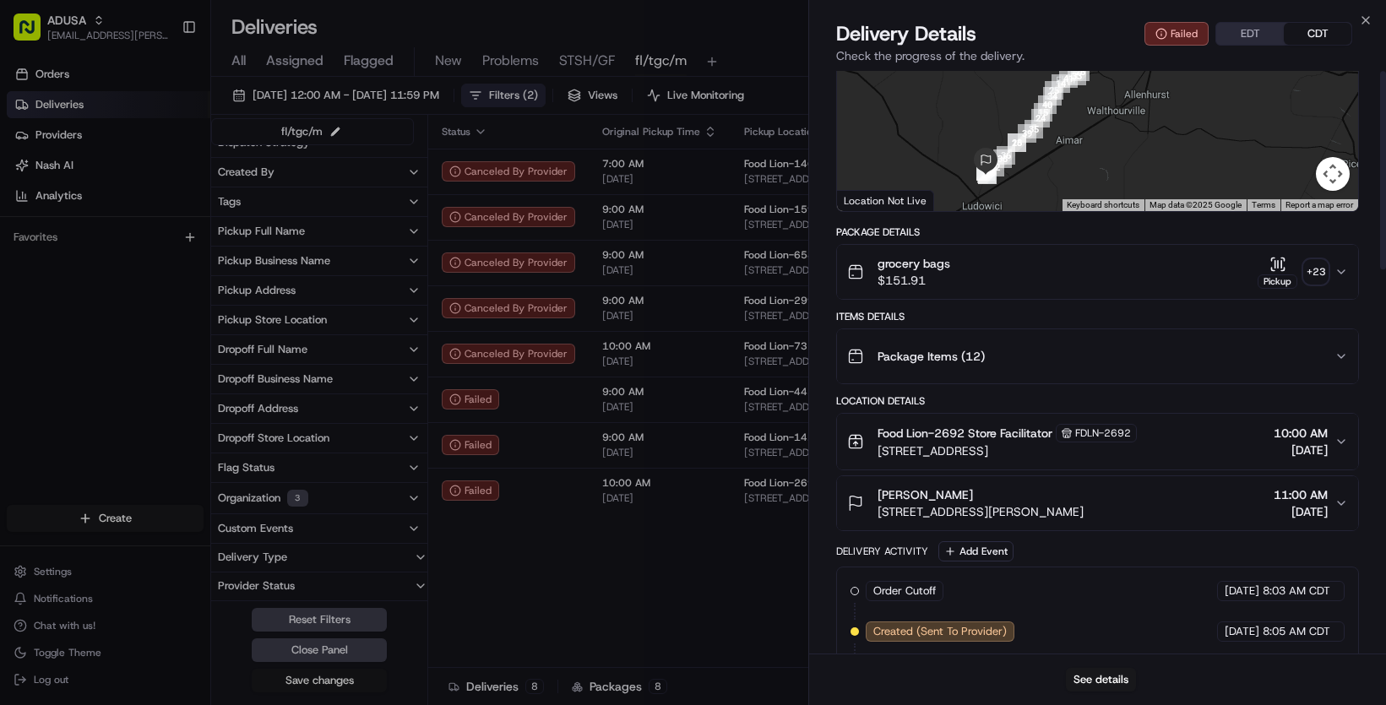
scroll to position [0, 0]
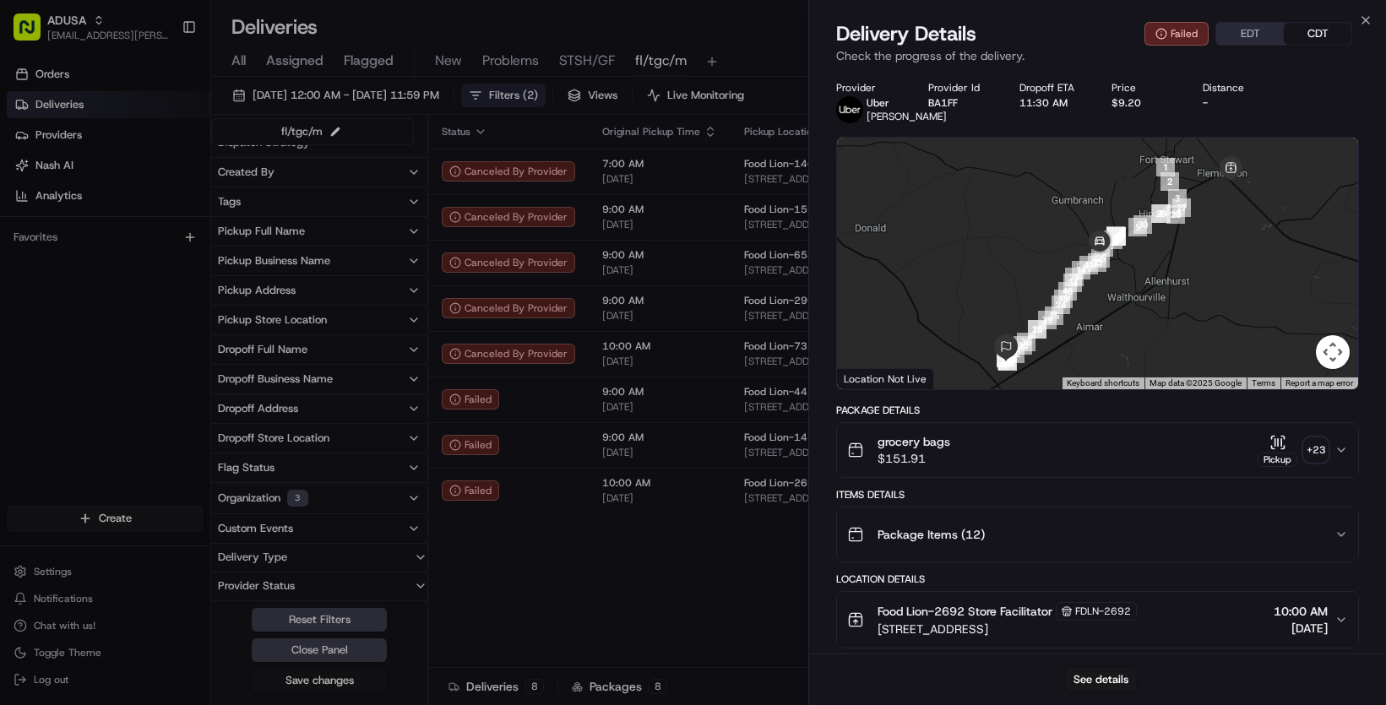
drag, startPoint x: 1113, startPoint y: 355, endPoint x: 1138, endPoint y: 366, distance: 27.3
click at [1138, 366] on div at bounding box center [1097, 264] width 521 height 252
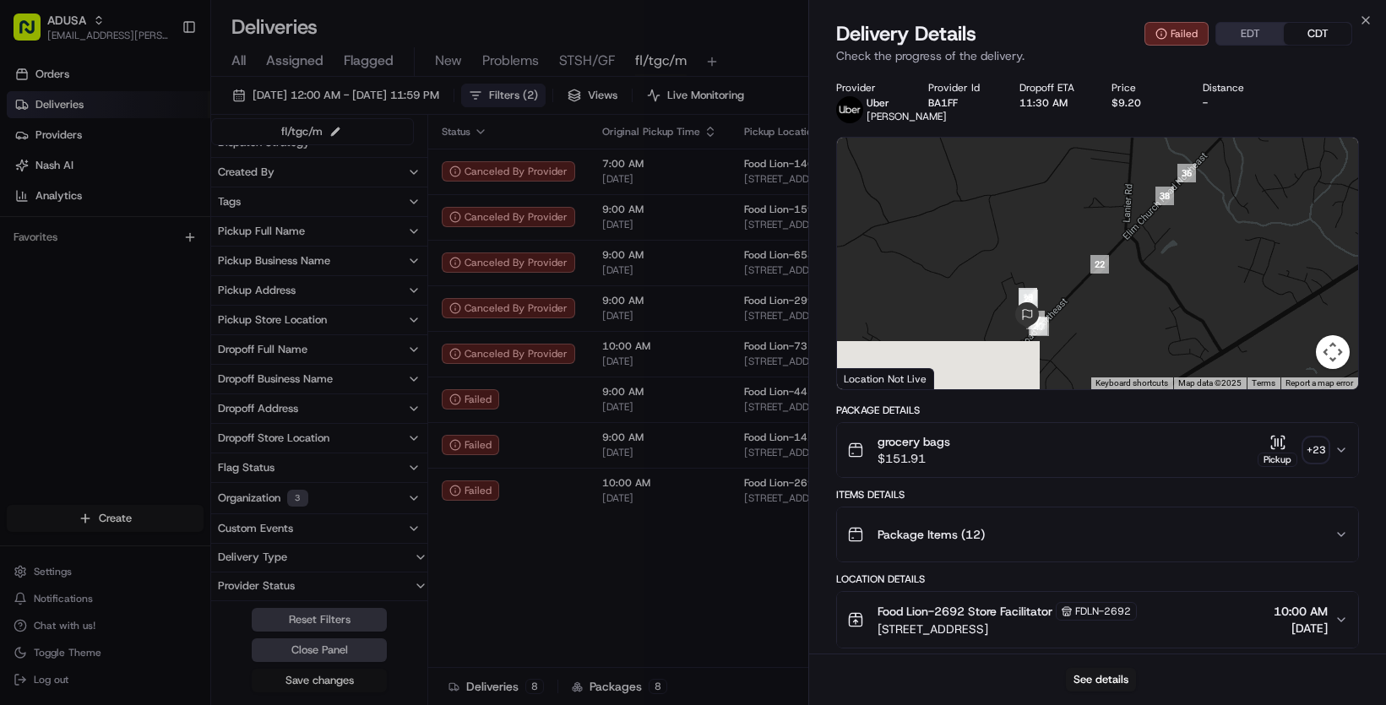
drag, startPoint x: 1043, startPoint y: 399, endPoint x: 1078, endPoint y: 296, distance: 108.9
click at [1088, 254] on div at bounding box center [1097, 264] width 521 height 252
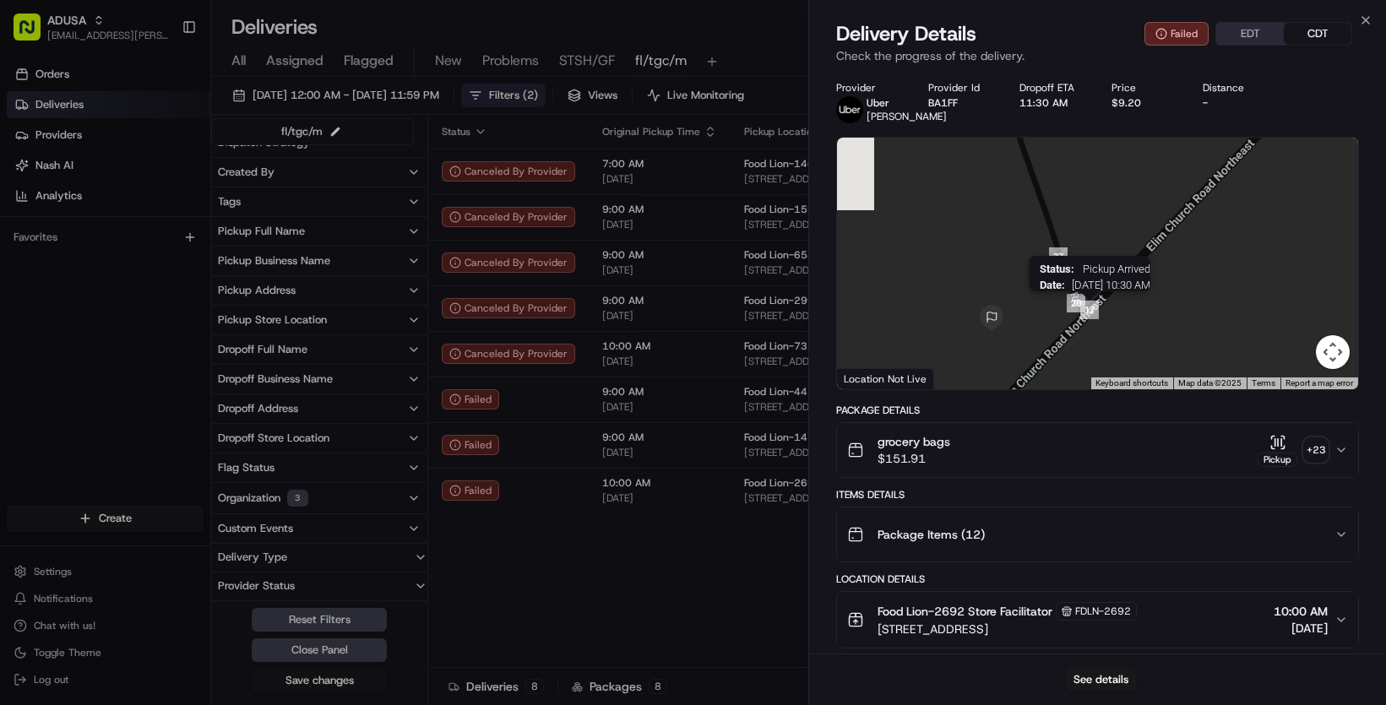
click at [1083, 370] on div "Status : Pickup Arrived Date : 08/24/2025 10:30 AM" at bounding box center [1097, 264] width 521 height 252
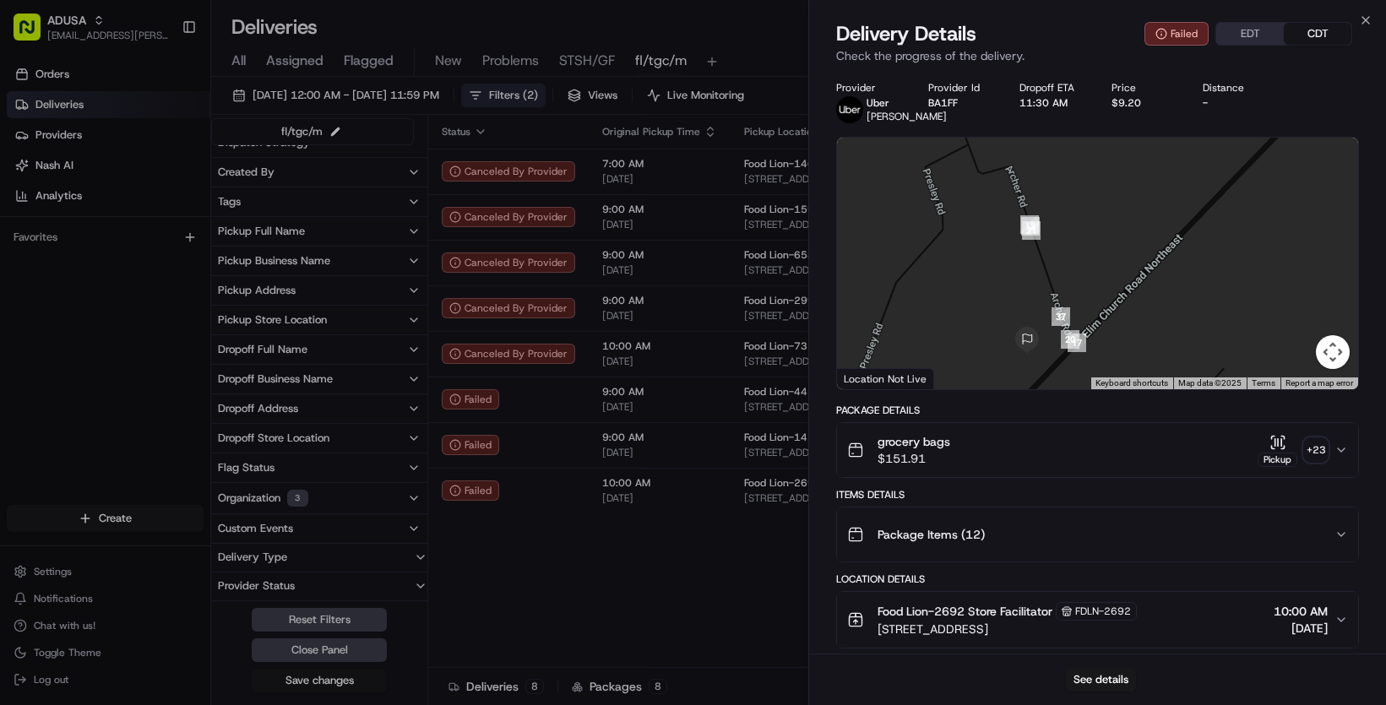
drag, startPoint x: 1030, startPoint y: 310, endPoint x: 1039, endPoint y: 337, distance: 28.6
click at [1039, 337] on div at bounding box center [1097, 264] width 521 height 252
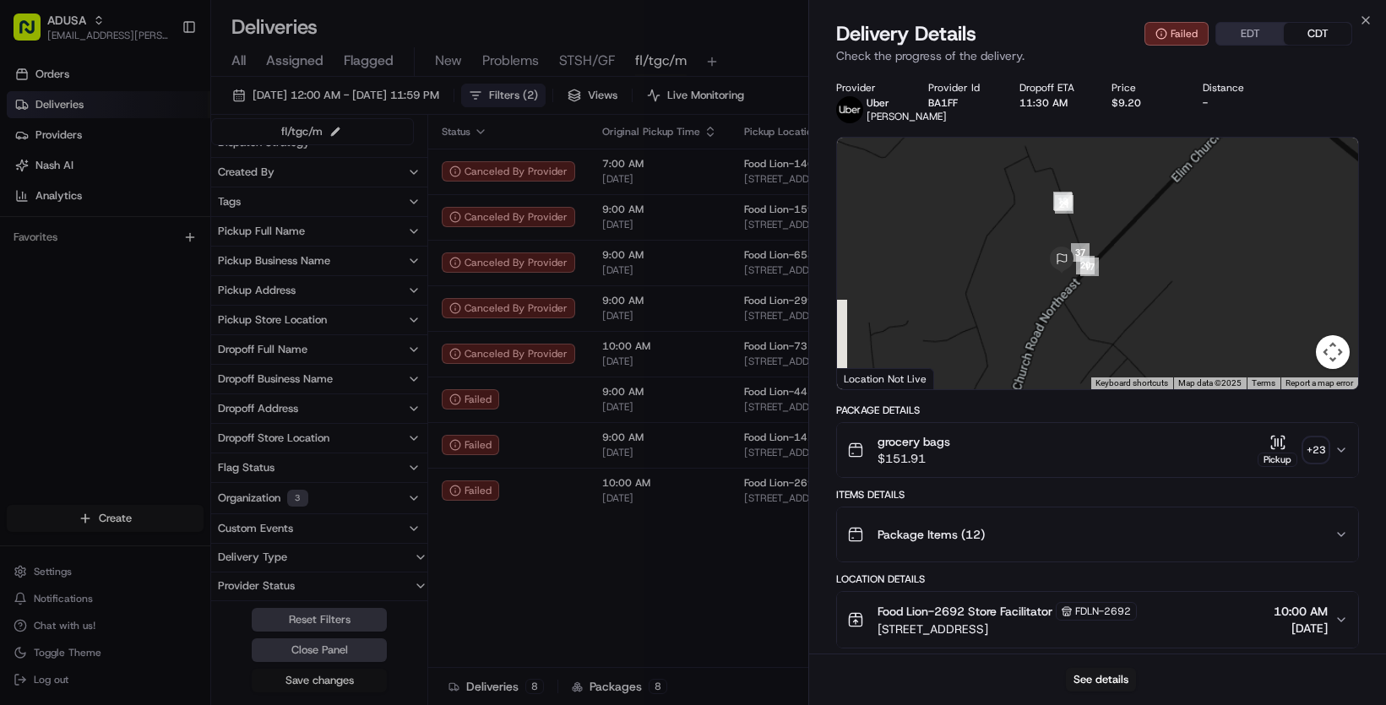
drag, startPoint x: 1063, startPoint y: 393, endPoint x: 1088, endPoint y: 255, distance: 139.8
click at [1088, 255] on div at bounding box center [1097, 264] width 521 height 252
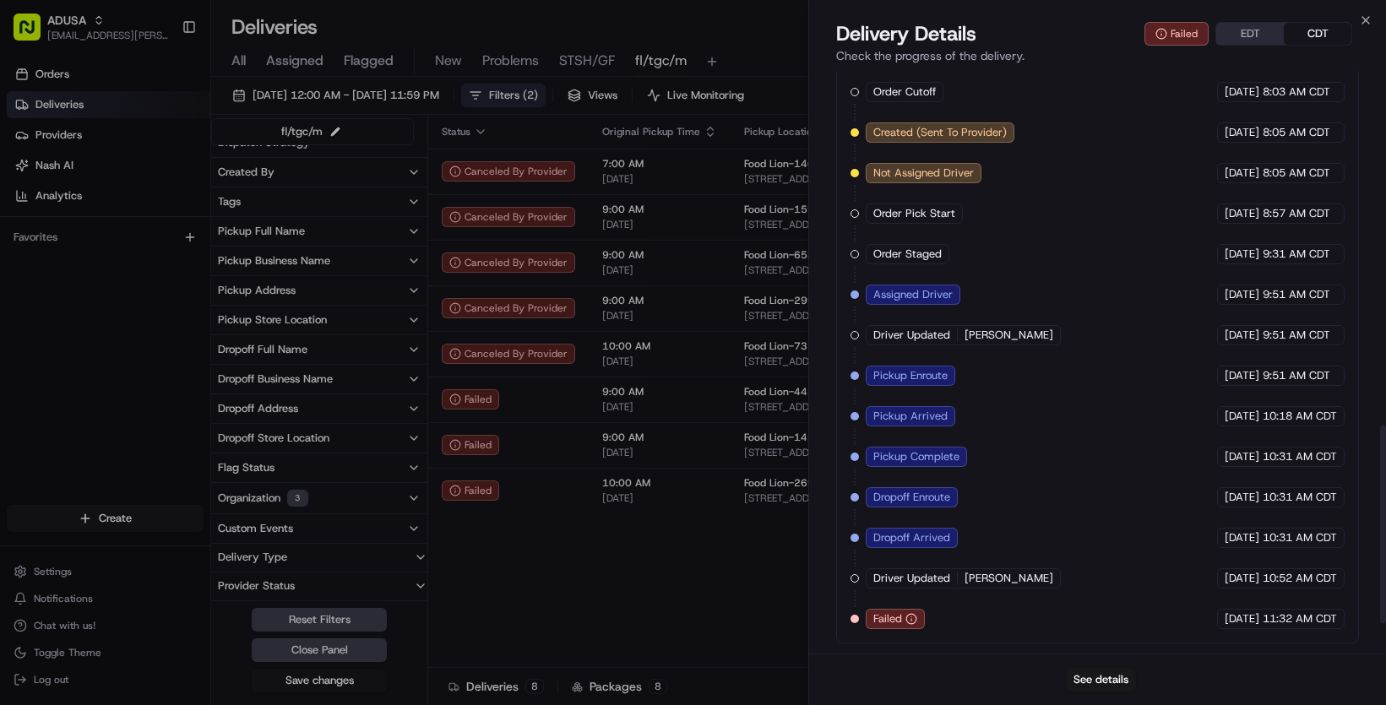
scroll to position [987, 0]
click at [1088, 583] on button "See details" at bounding box center [1101, 680] width 70 height 24
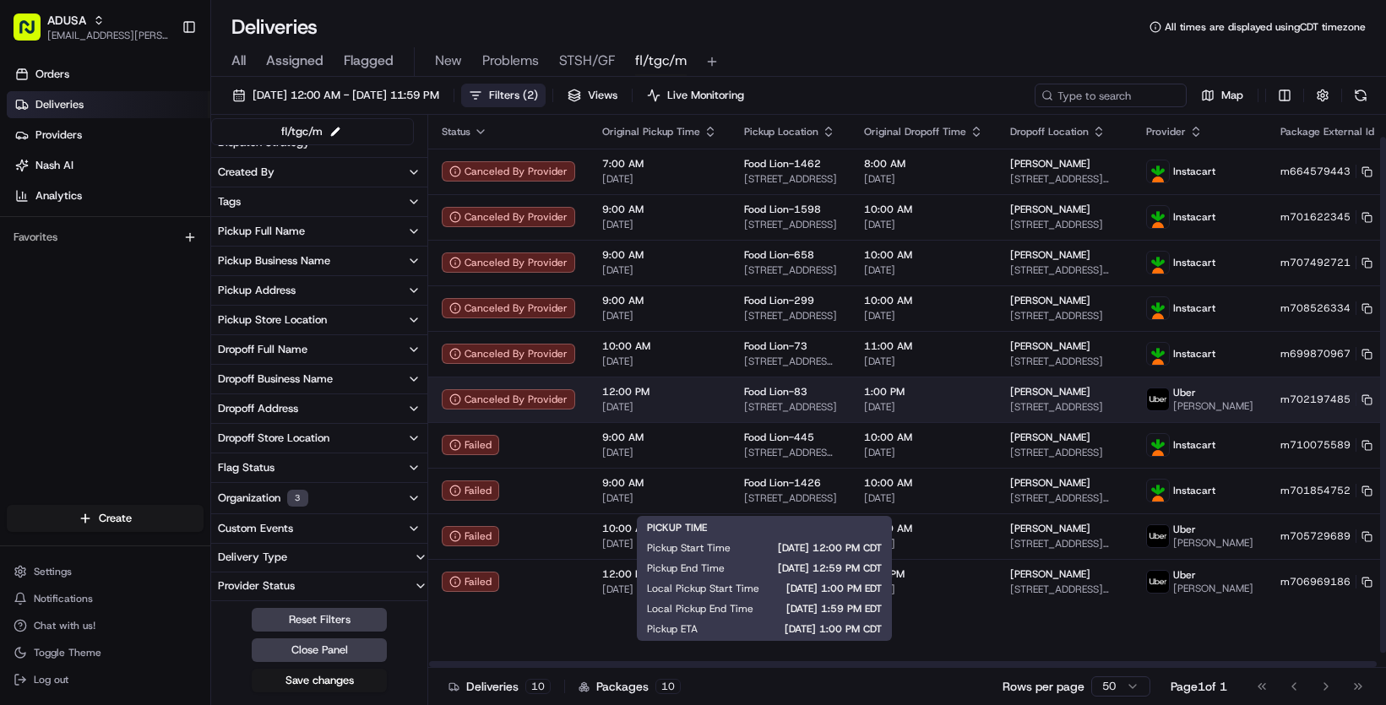
scroll to position [0, 0]
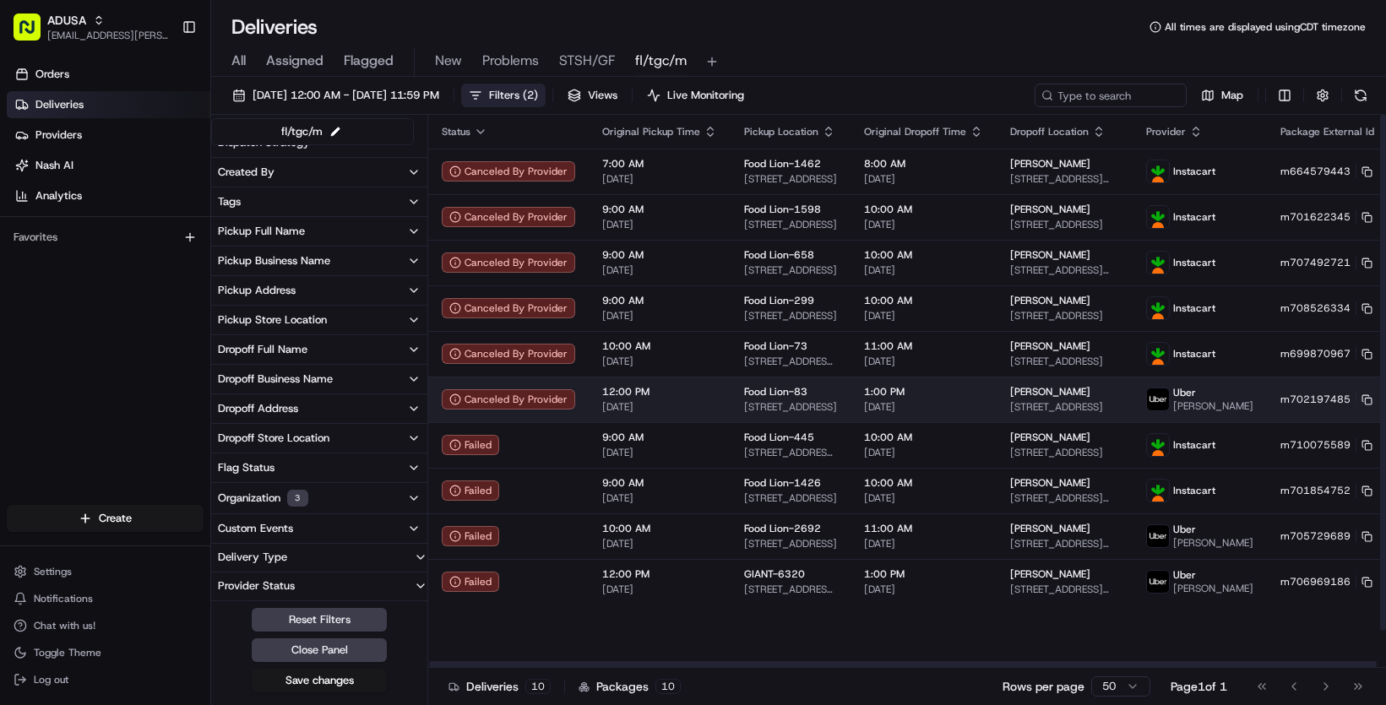
click at [983, 414] on span "[DATE]" at bounding box center [923, 407] width 119 height 14
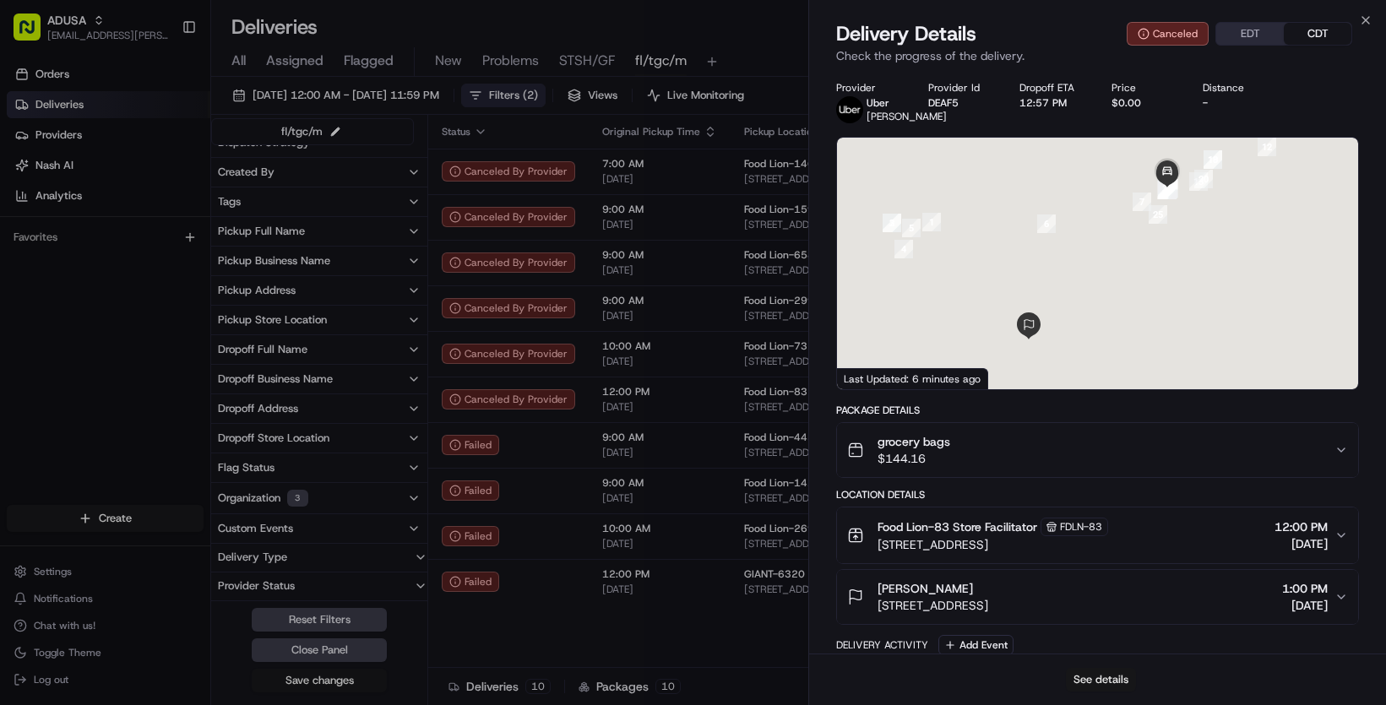
click at [1098, 583] on button "See details" at bounding box center [1101, 680] width 70 height 24
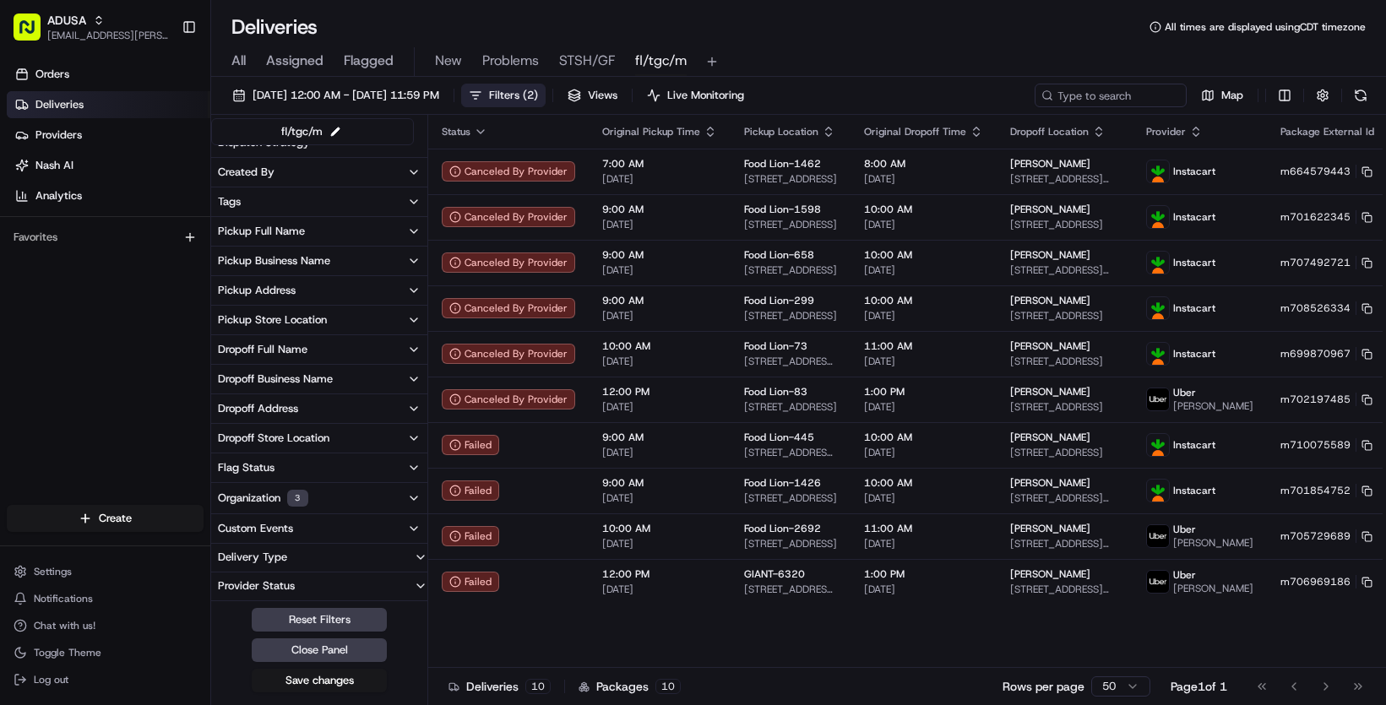
scroll to position [40, 0]
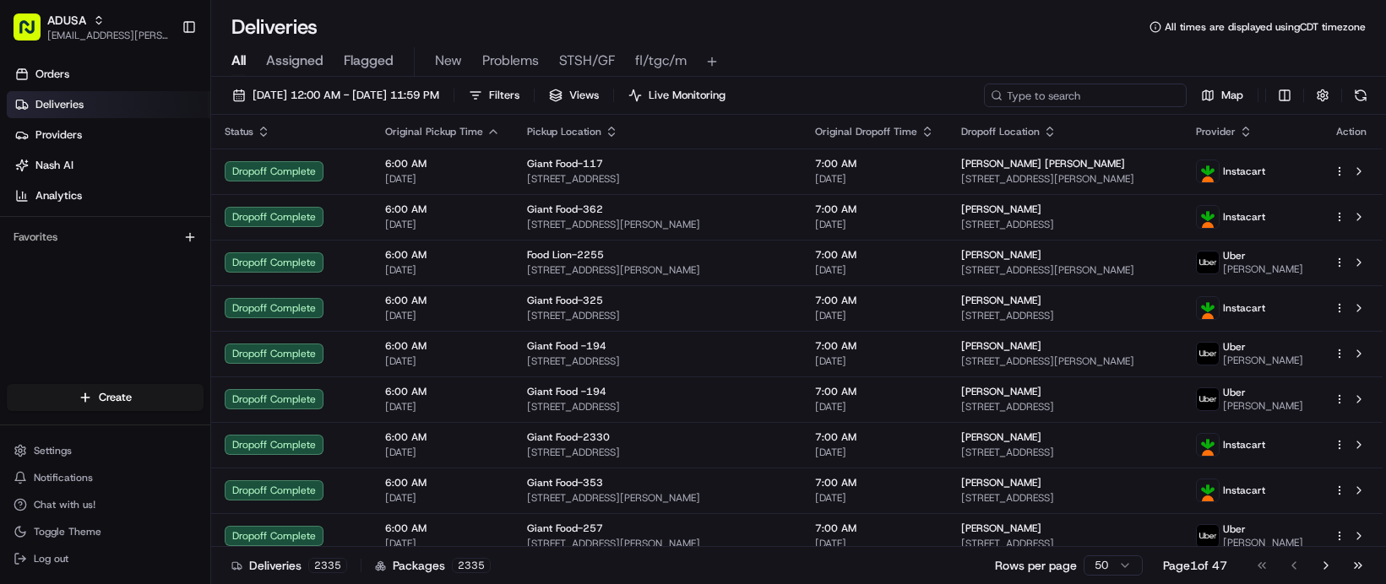
click at [984, 107] on input at bounding box center [1085, 96] width 203 height 24
paste input "m708171248"
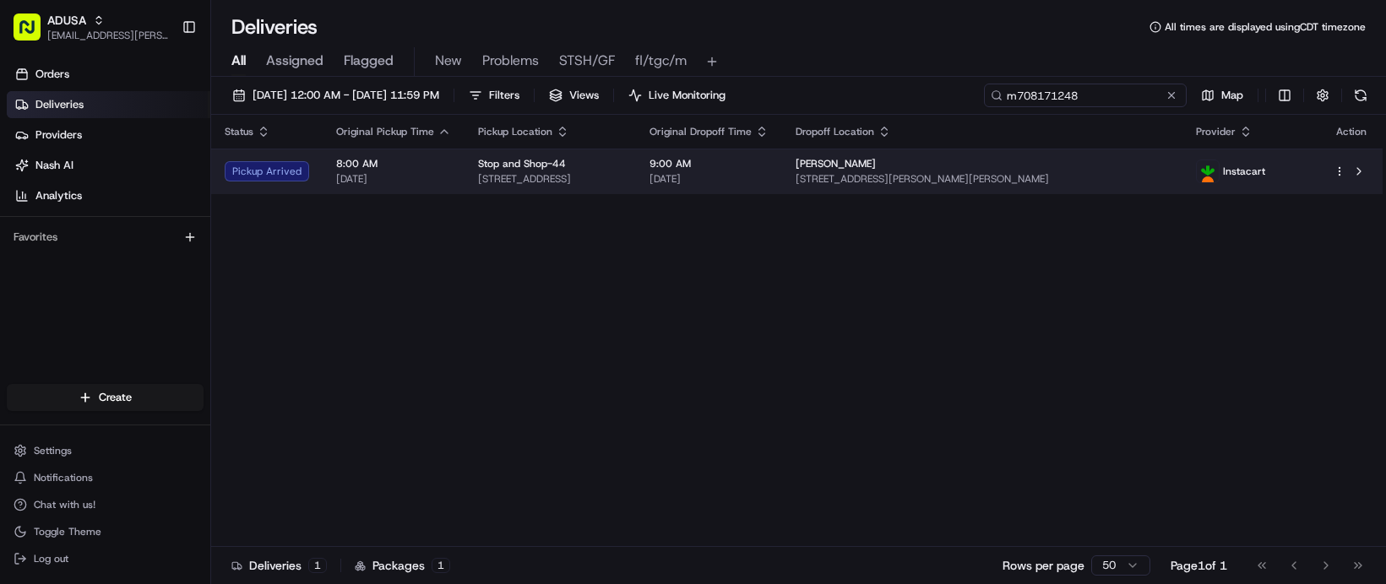
type input "m708171248"
click at [768, 171] on span "9:00 AM" at bounding box center [708, 164] width 119 height 14
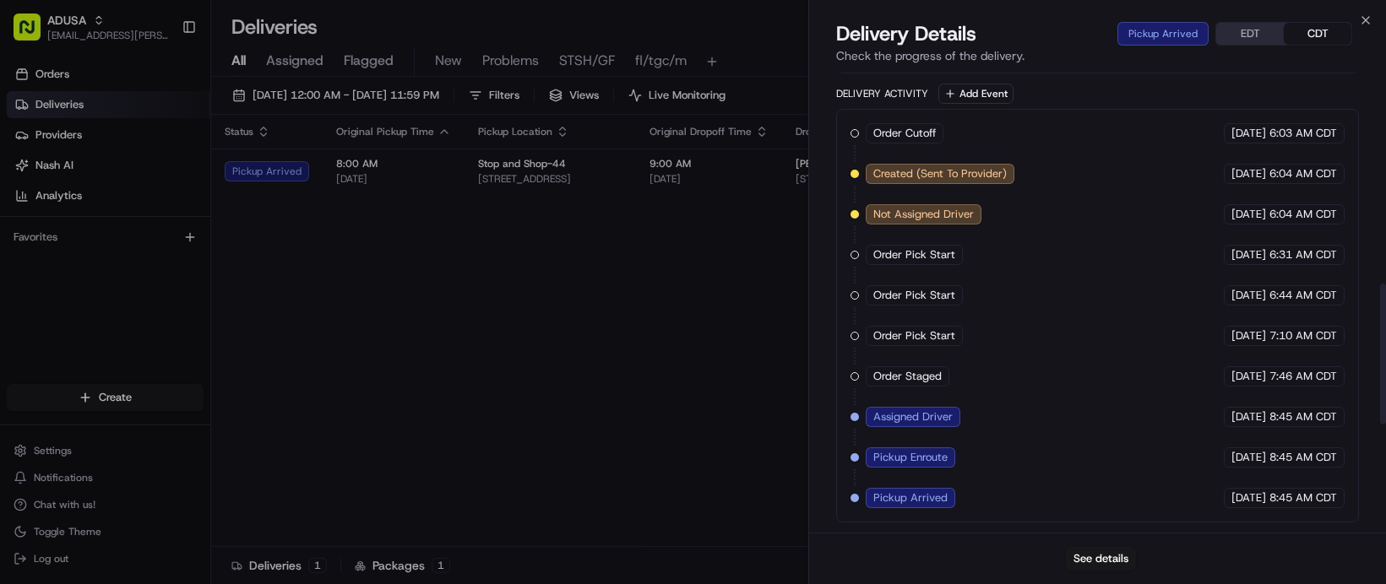
scroll to position [890, 0]
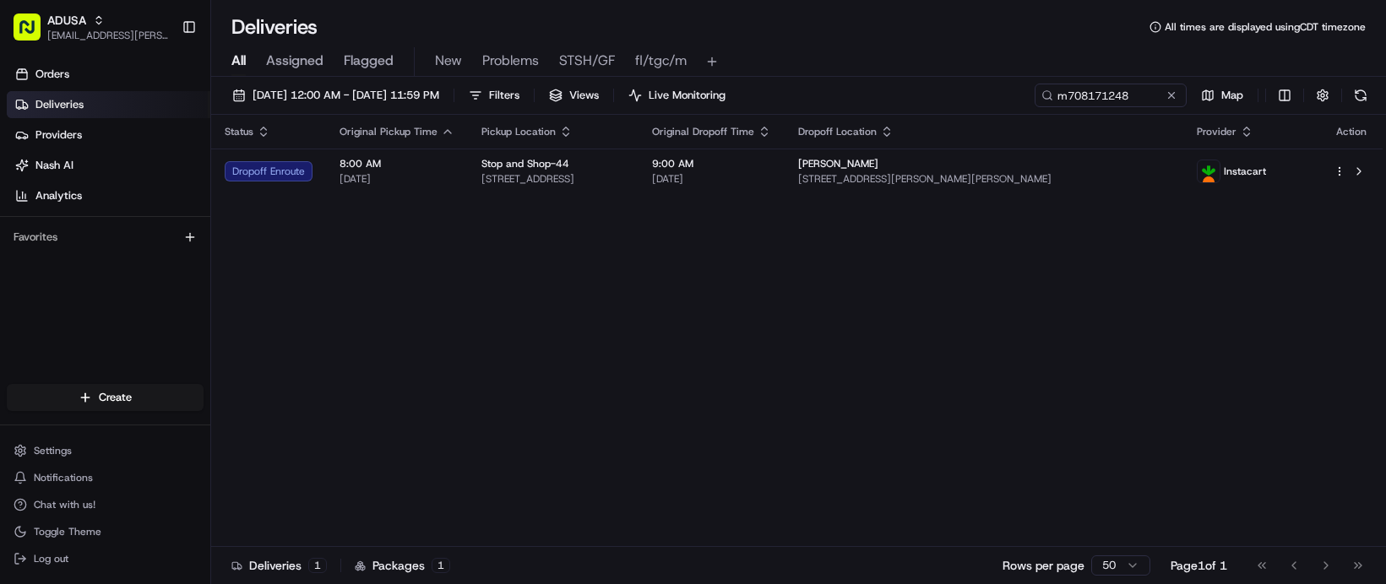
click at [374, 325] on div "Status Original Pickup Time Pickup Location Original Dropoff Time Dropoff Locat…" at bounding box center [796, 331] width 1171 height 432
click at [1163, 104] on button at bounding box center [1171, 95] width 17 height 17
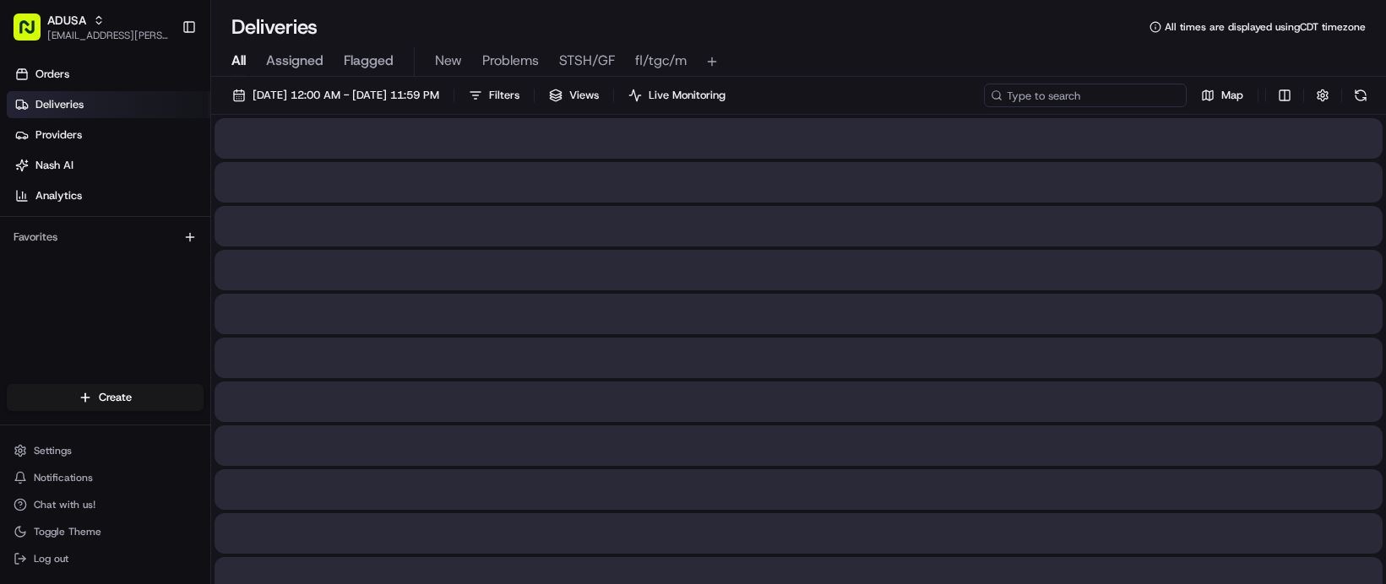
click at [984, 107] on input at bounding box center [1085, 96] width 203 height 24
paste input "m707316115"
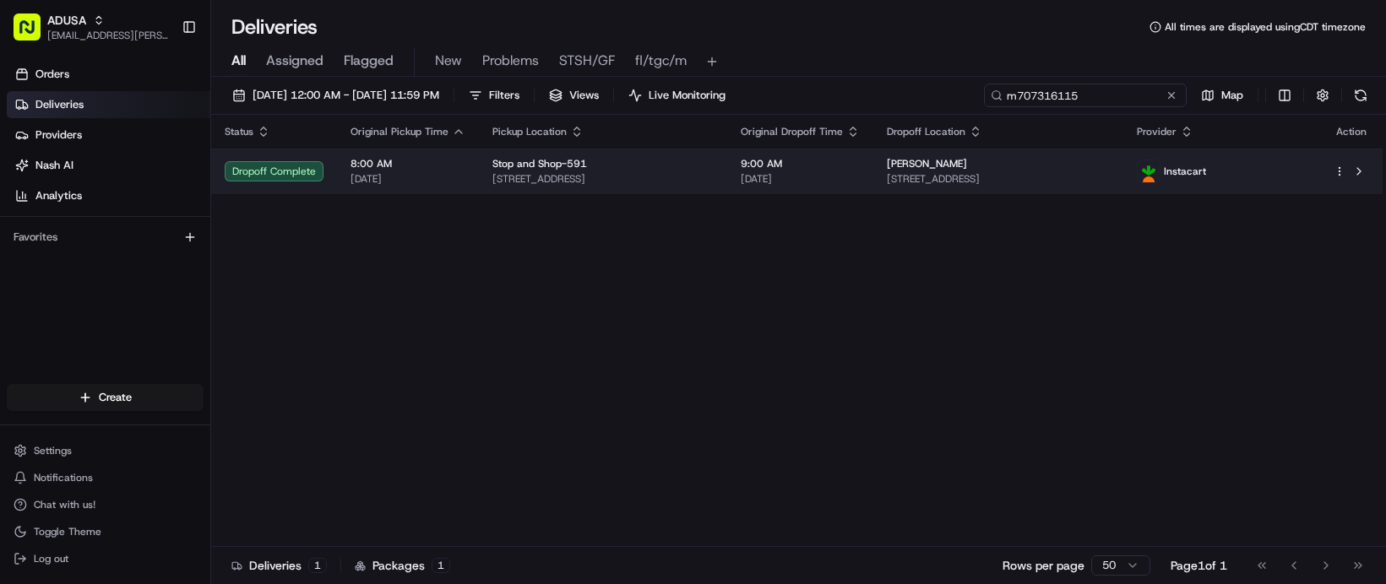
type input "m707316115"
click at [860, 186] on span "[DATE]" at bounding box center [800, 179] width 119 height 14
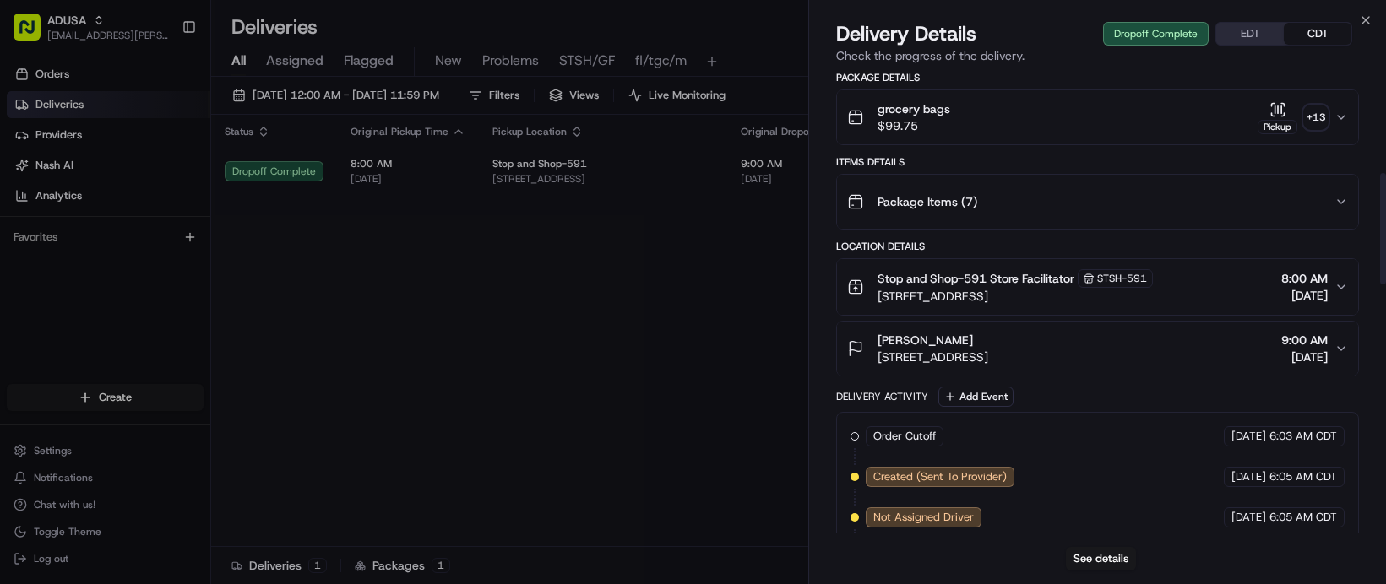
scroll to position [422, 0]
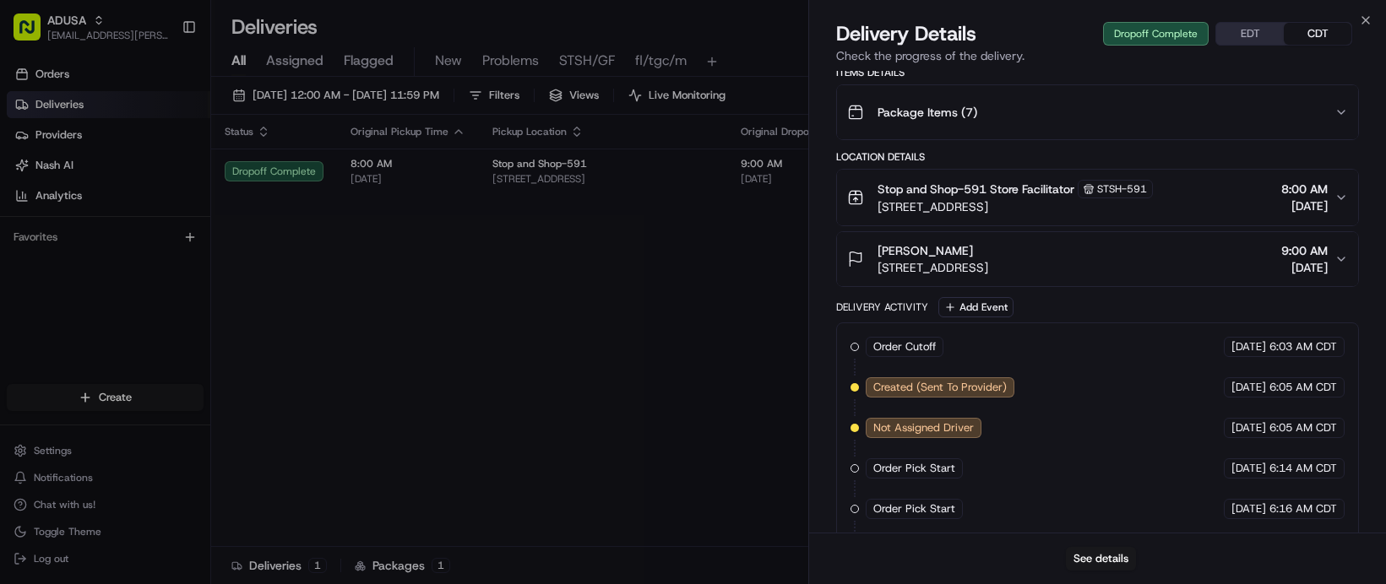
click at [1316, 276] on div "Barbara Bohanan 215 Larchmont Acres, Larchmont, NY 10538, US 9:00 AM 08/24/2025" at bounding box center [1090, 259] width 487 height 34
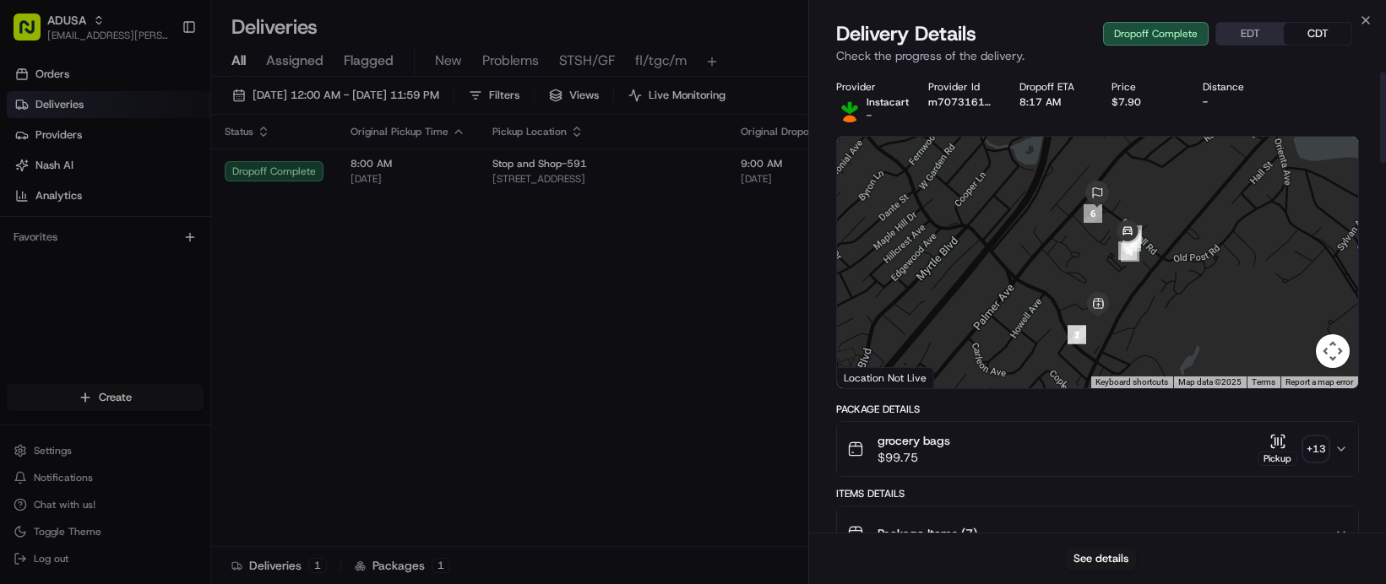
scroll to position [0, 0]
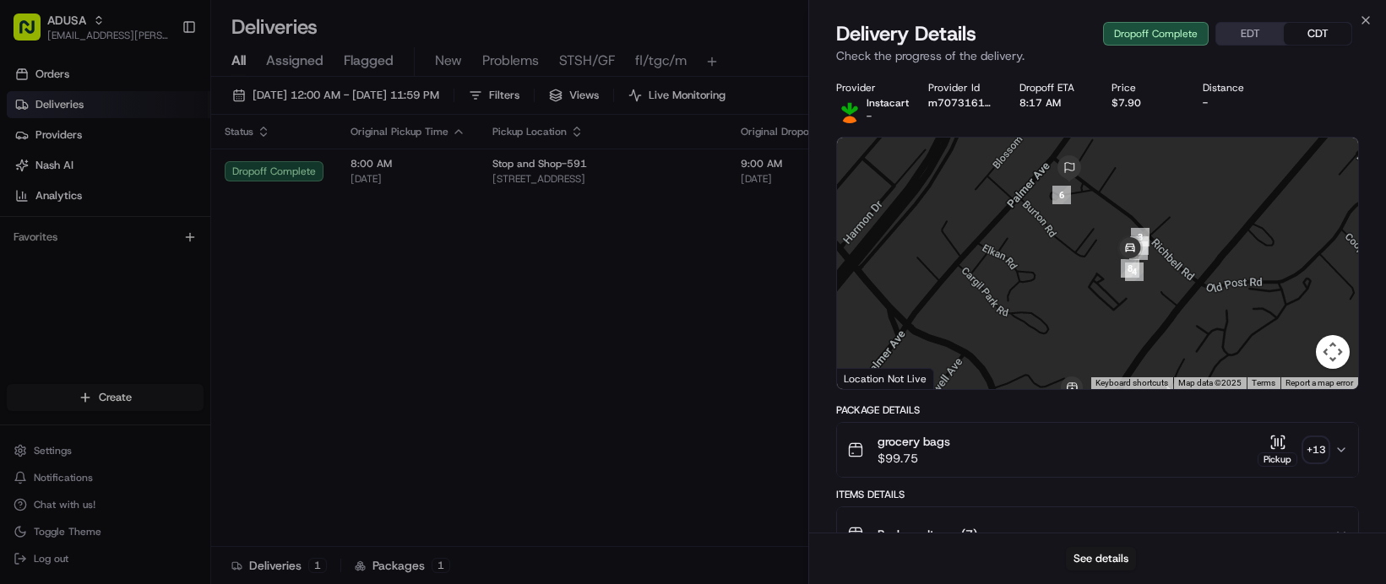
drag, startPoint x: 1115, startPoint y: 338, endPoint x: 1070, endPoint y: 324, distance: 47.6
click at [1081, 371] on div at bounding box center [1097, 264] width 521 height 252
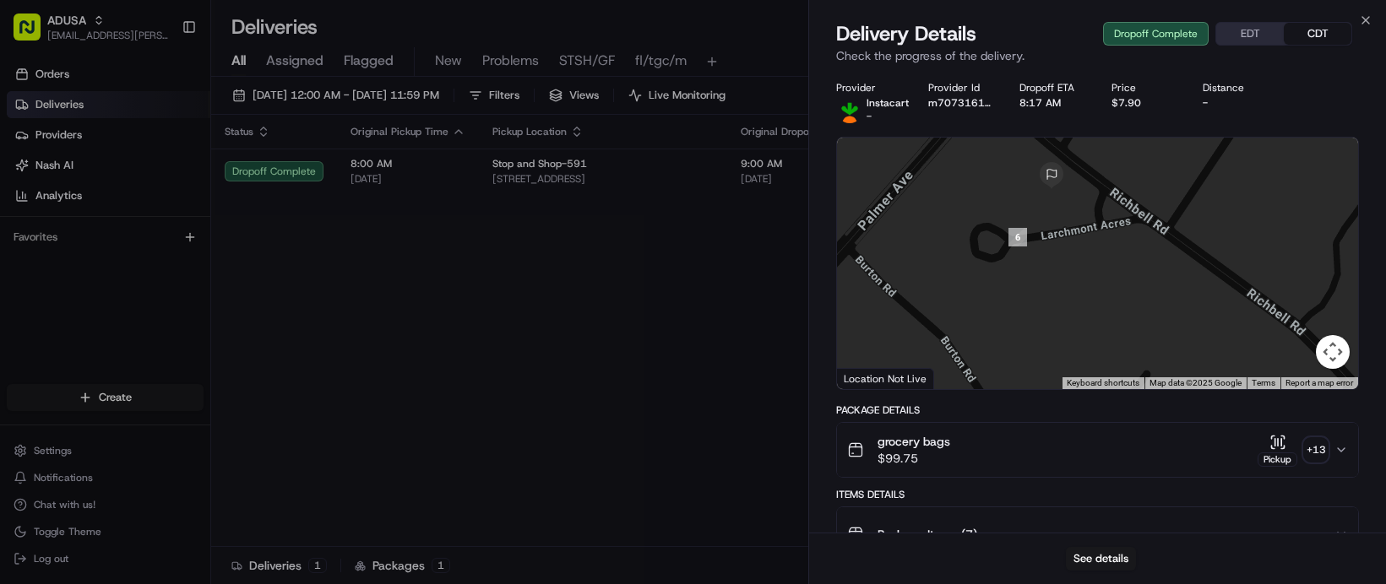
drag, startPoint x: 1064, startPoint y: 216, endPoint x: 1084, endPoint y: 325, distance: 110.8
click at [1084, 325] on div at bounding box center [1097, 264] width 521 height 252
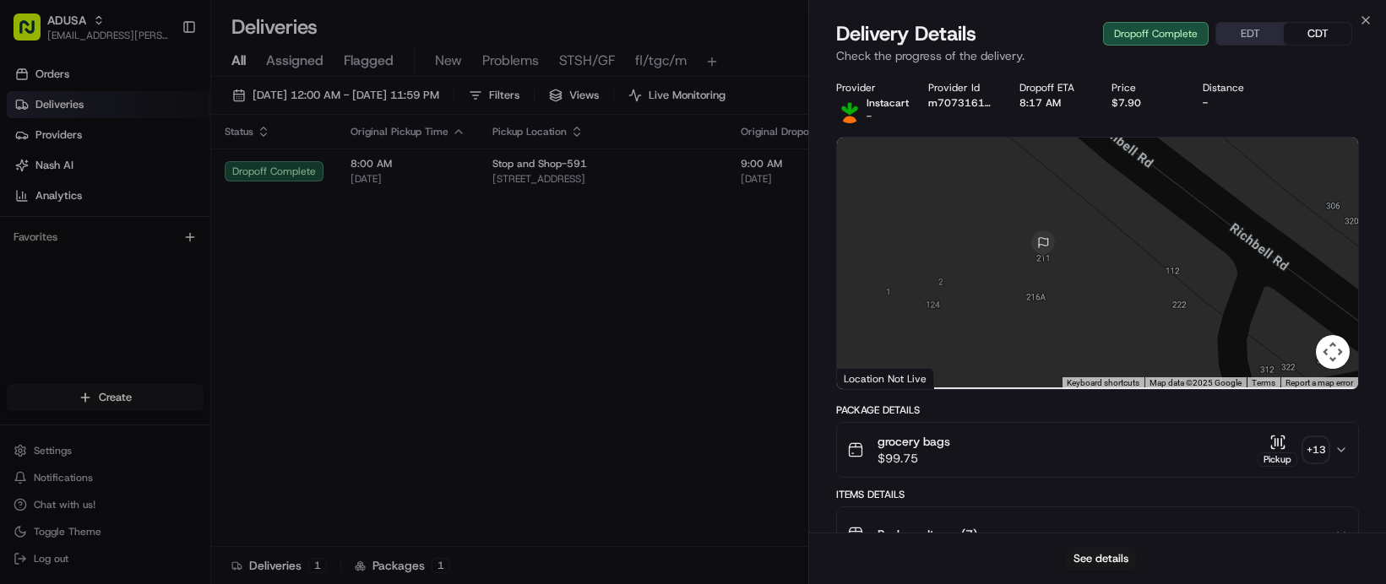
drag, startPoint x: 1074, startPoint y: 353, endPoint x: 1070, endPoint y: 307, distance: 46.6
click at [1070, 307] on div at bounding box center [1097, 264] width 521 height 252
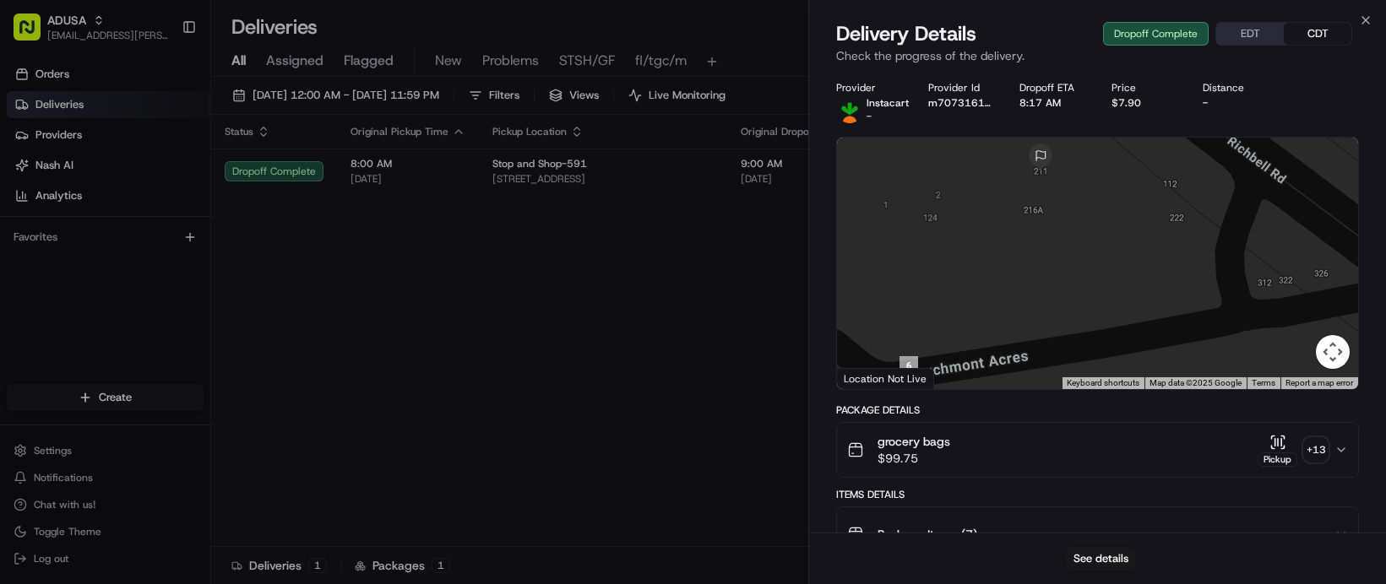
drag, startPoint x: 1072, startPoint y: 358, endPoint x: 1099, endPoint y: 200, distance: 160.2
click at [1099, 202] on div at bounding box center [1097, 264] width 521 height 252
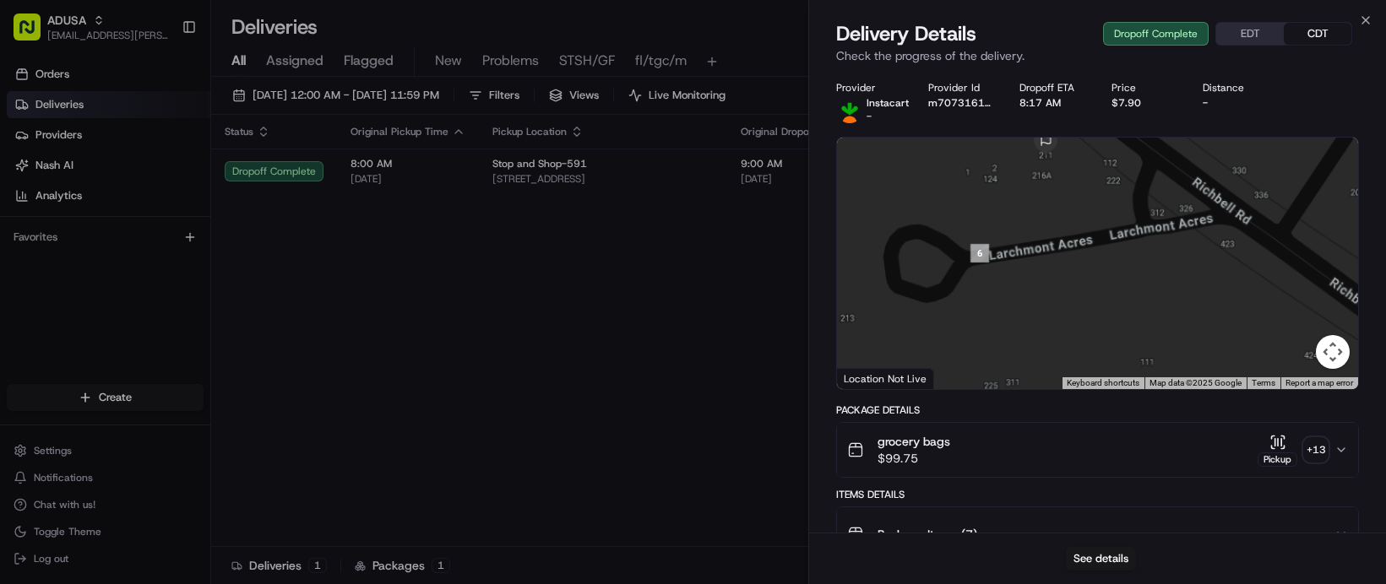
drag, startPoint x: 1183, startPoint y: 313, endPoint x: 1027, endPoint y: 220, distance: 181.7
click at [1027, 220] on div at bounding box center [1097, 264] width 521 height 252
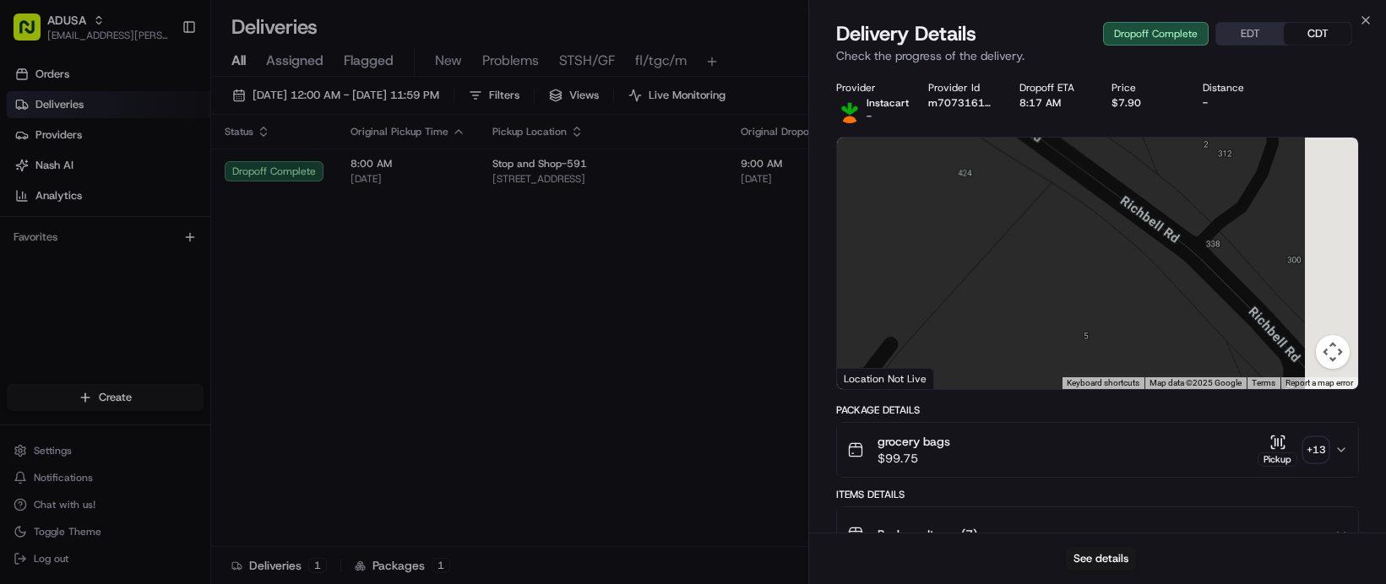
drag, startPoint x: 1169, startPoint y: 288, endPoint x: 1023, endPoint y: 220, distance: 160.2
click at [1023, 220] on div at bounding box center [1097, 264] width 521 height 252
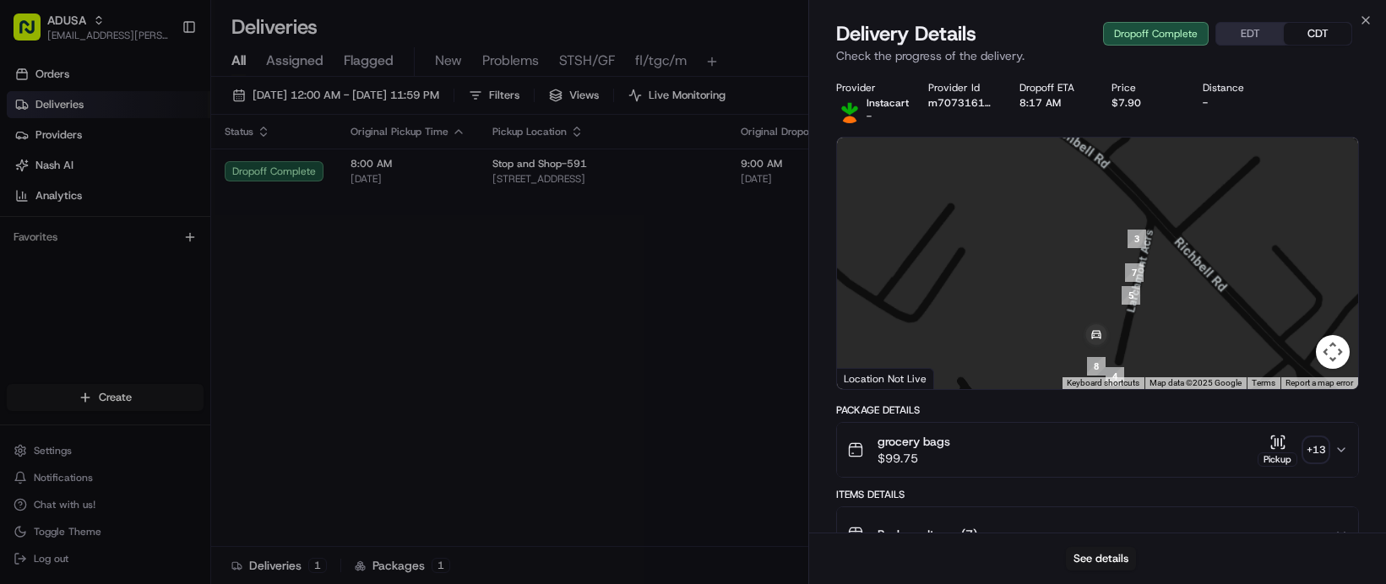
drag, startPoint x: 1180, startPoint y: 339, endPoint x: 1157, endPoint y: 269, distance: 74.8
click at [1157, 269] on div at bounding box center [1097, 264] width 521 height 252
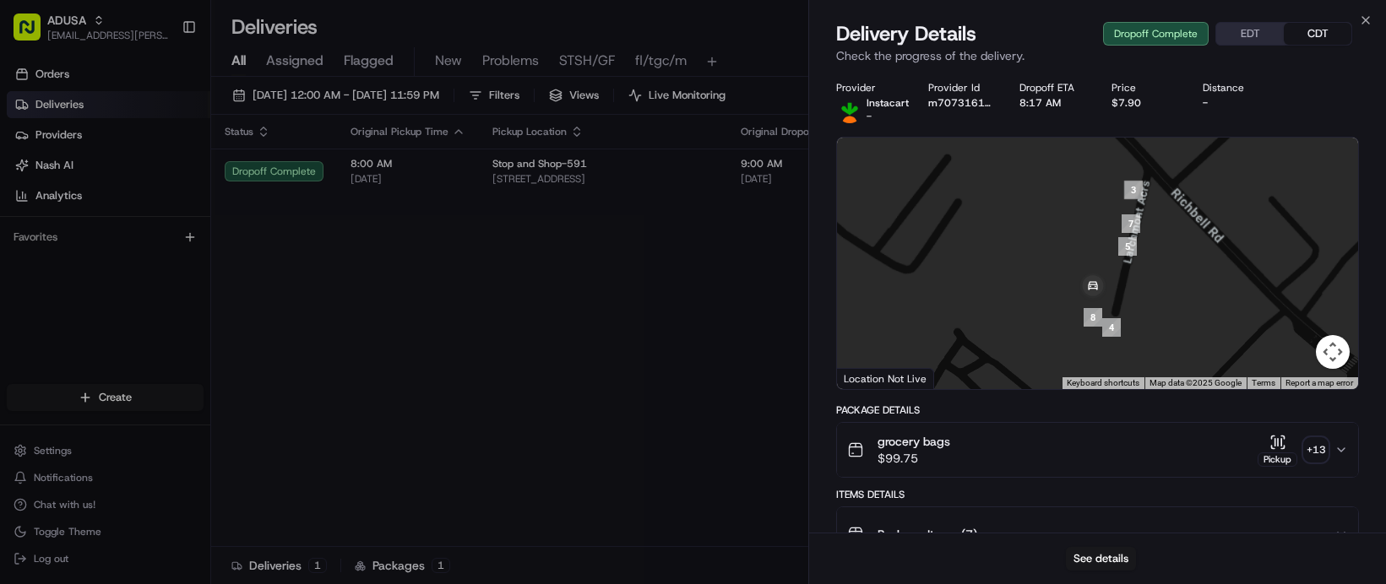
drag, startPoint x: 1133, startPoint y: 304, endPoint x: 1140, endPoint y: 280, distance: 24.6
click at [1140, 280] on div at bounding box center [1097, 264] width 521 height 252
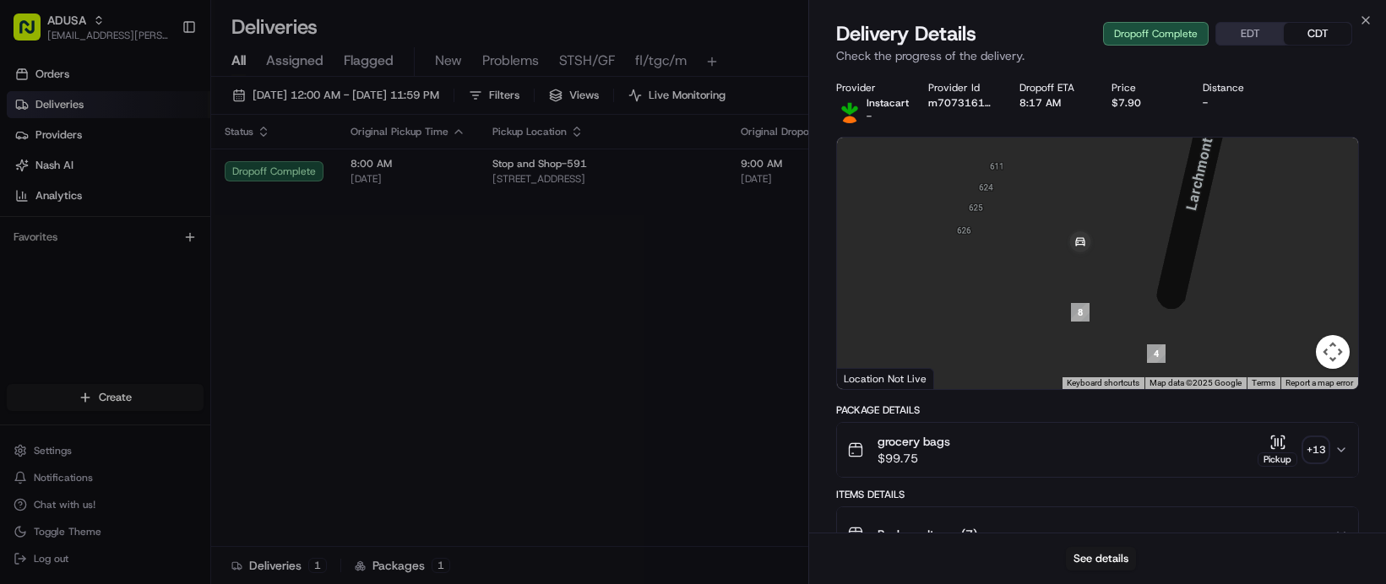
drag, startPoint x: 1117, startPoint y: 317, endPoint x: 1114, endPoint y: 306, distance: 11.5
click at [1114, 307] on div at bounding box center [1097, 264] width 521 height 252
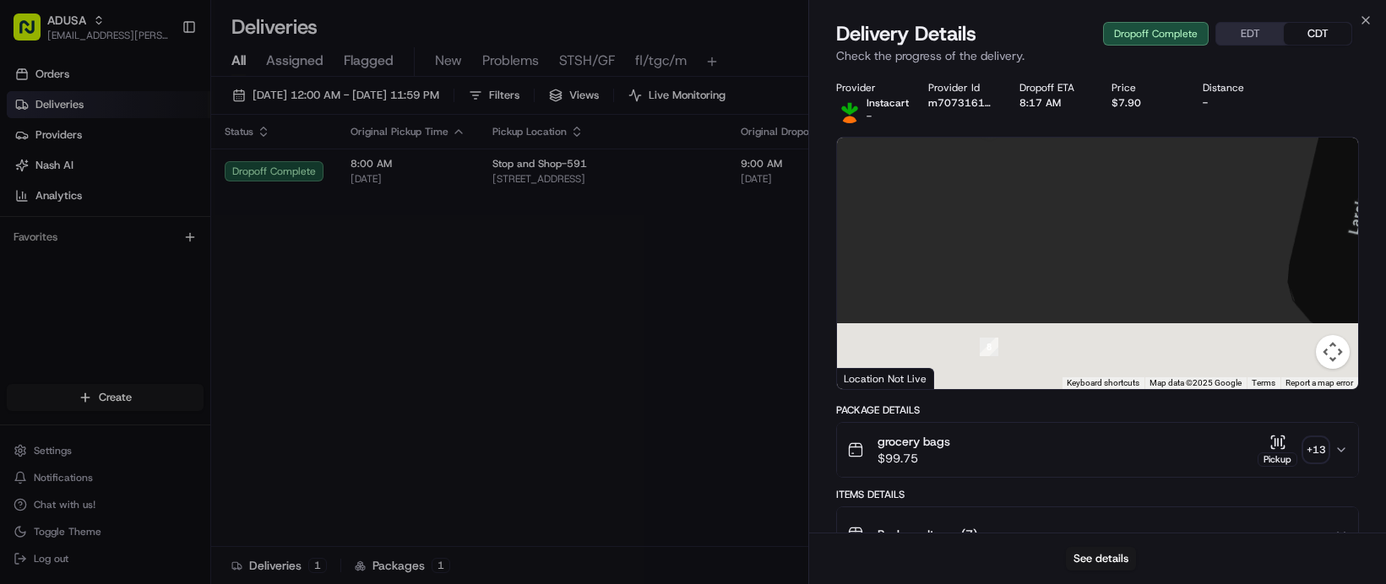
drag, startPoint x: 1088, startPoint y: 325, endPoint x: 1068, endPoint y: 113, distance: 212.9
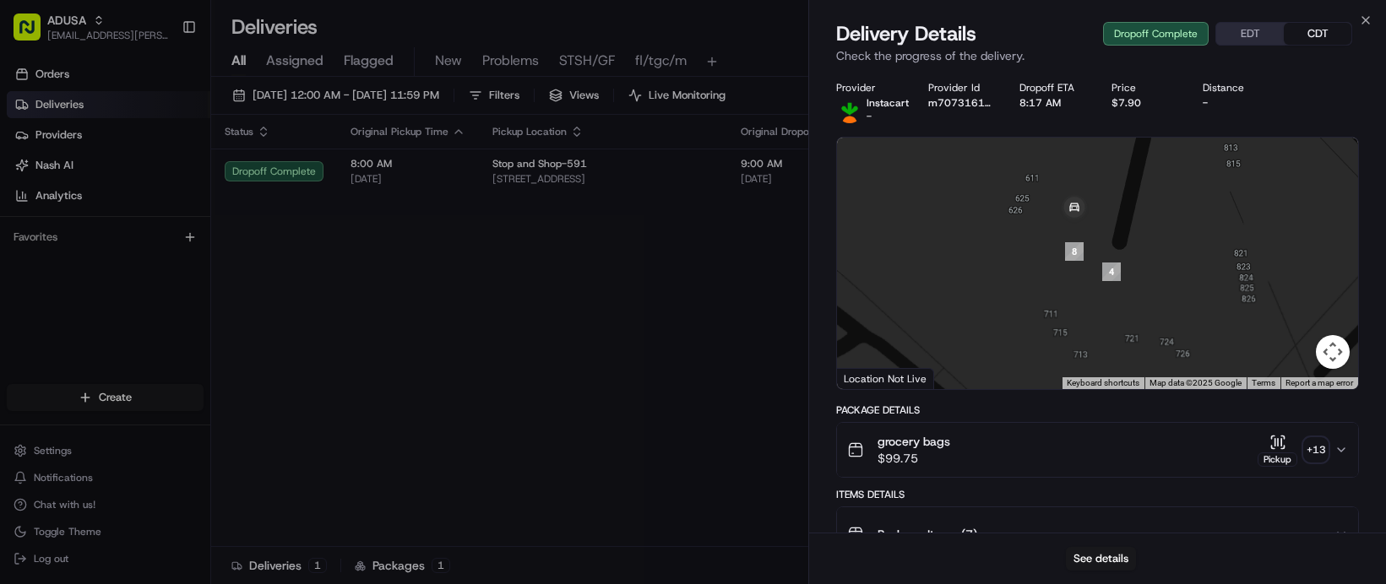
drag, startPoint x: 1114, startPoint y: 273, endPoint x: 1099, endPoint y: 280, distance: 17.0
click at [1099, 280] on div at bounding box center [1097, 264] width 521 height 252
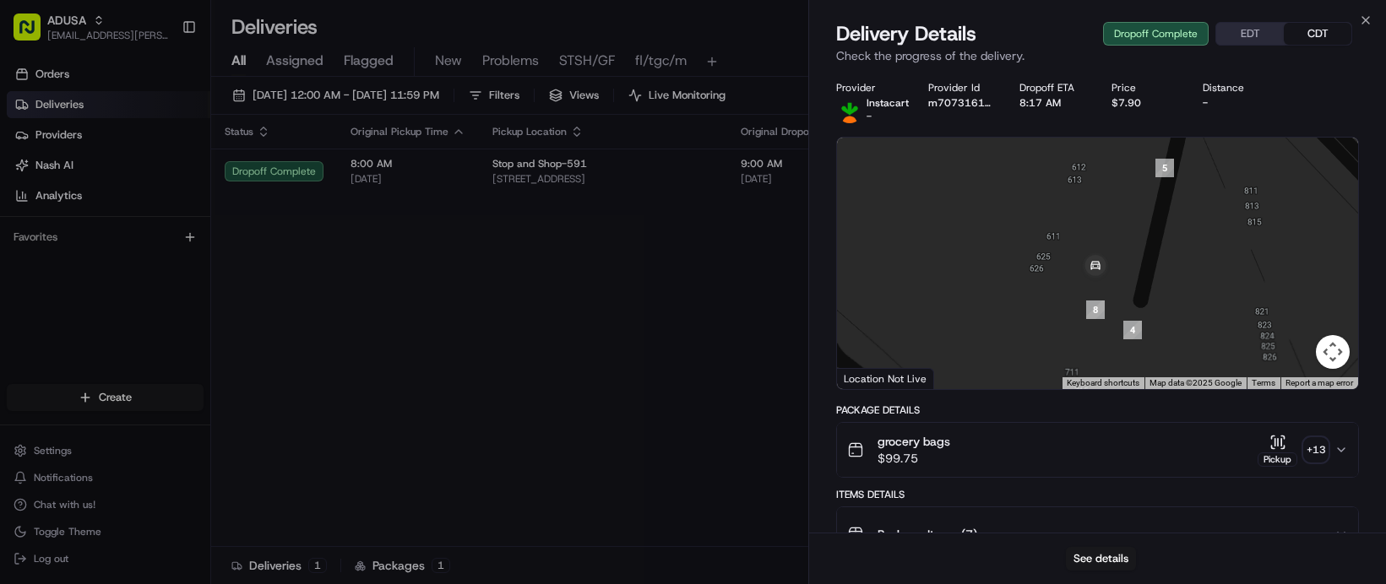
drag, startPoint x: 1103, startPoint y: 300, endPoint x: 1133, endPoint y: 340, distance: 50.7
click at [1133, 340] on div at bounding box center [1097, 264] width 521 height 252
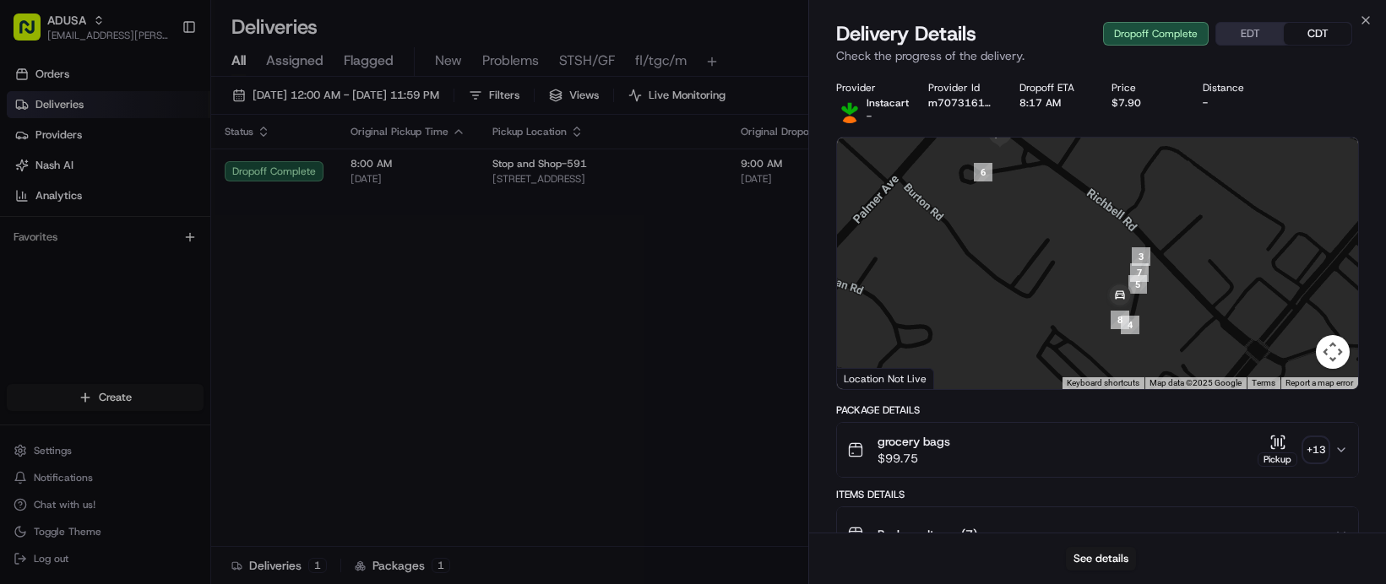
drag, startPoint x: 1068, startPoint y: 276, endPoint x: 1098, endPoint y: 339, distance: 69.9
click at [1098, 339] on div at bounding box center [1097, 264] width 521 height 252
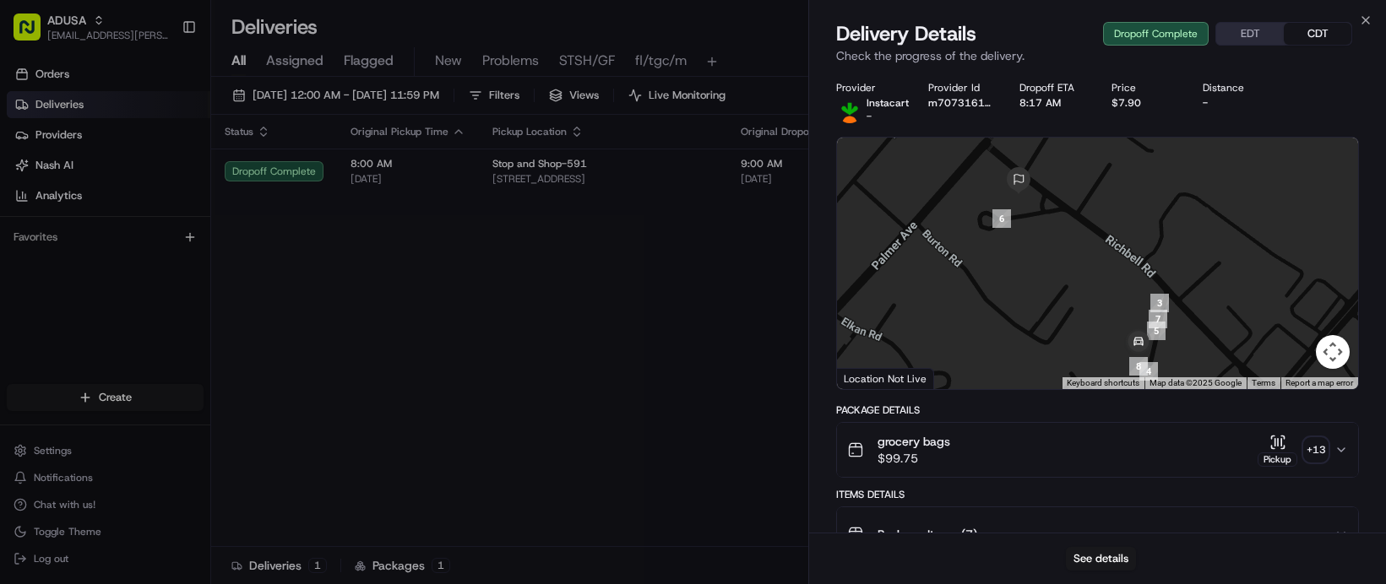
drag, startPoint x: 1143, startPoint y: 349, endPoint x: 1106, endPoint y: 276, distance: 81.6
click at [1106, 276] on div at bounding box center [1097, 264] width 521 height 252
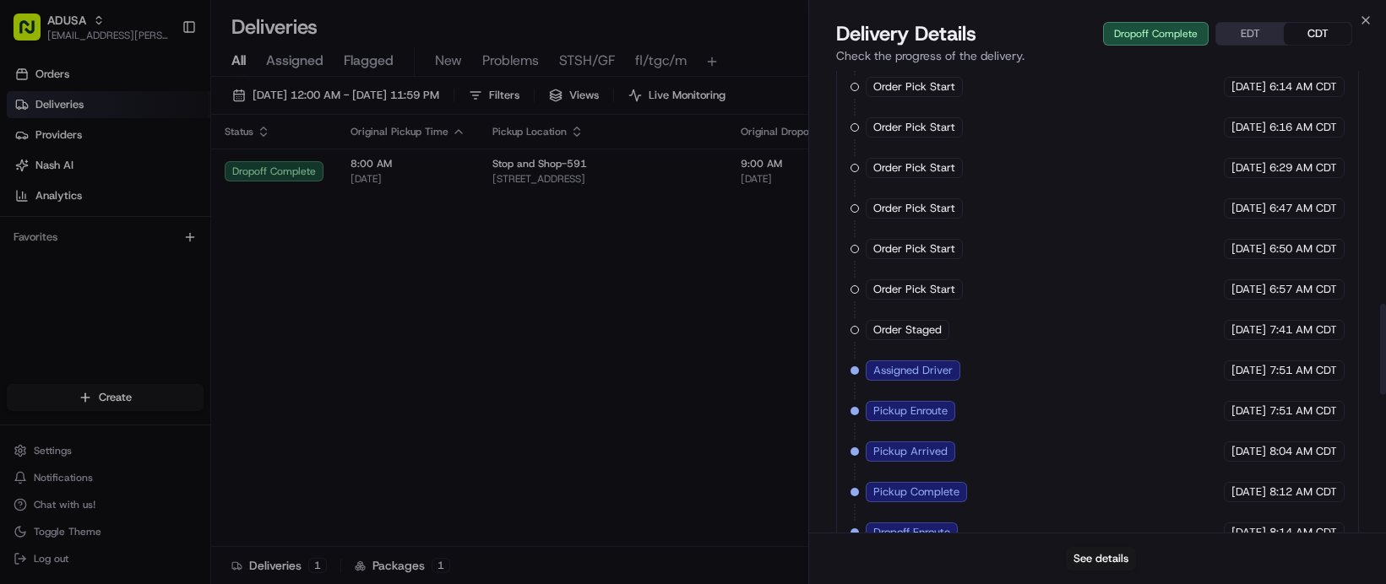
scroll to position [1603, 0]
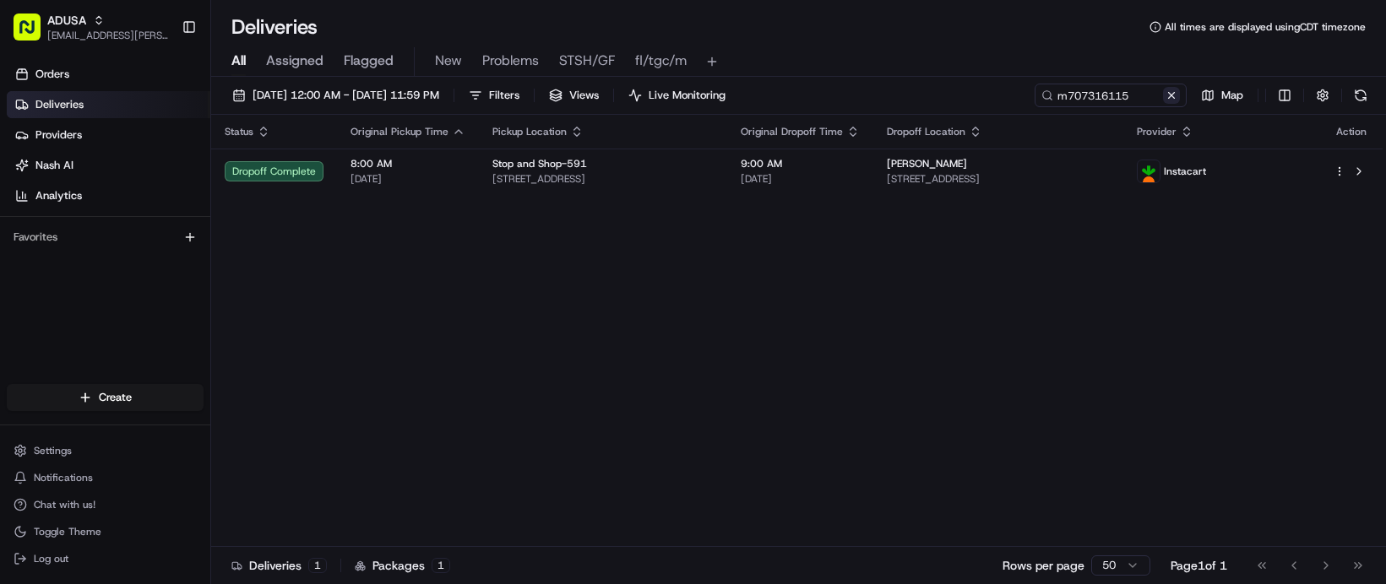
click at [1163, 104] on button at bounding box center [1171, 95] width 17 height 17
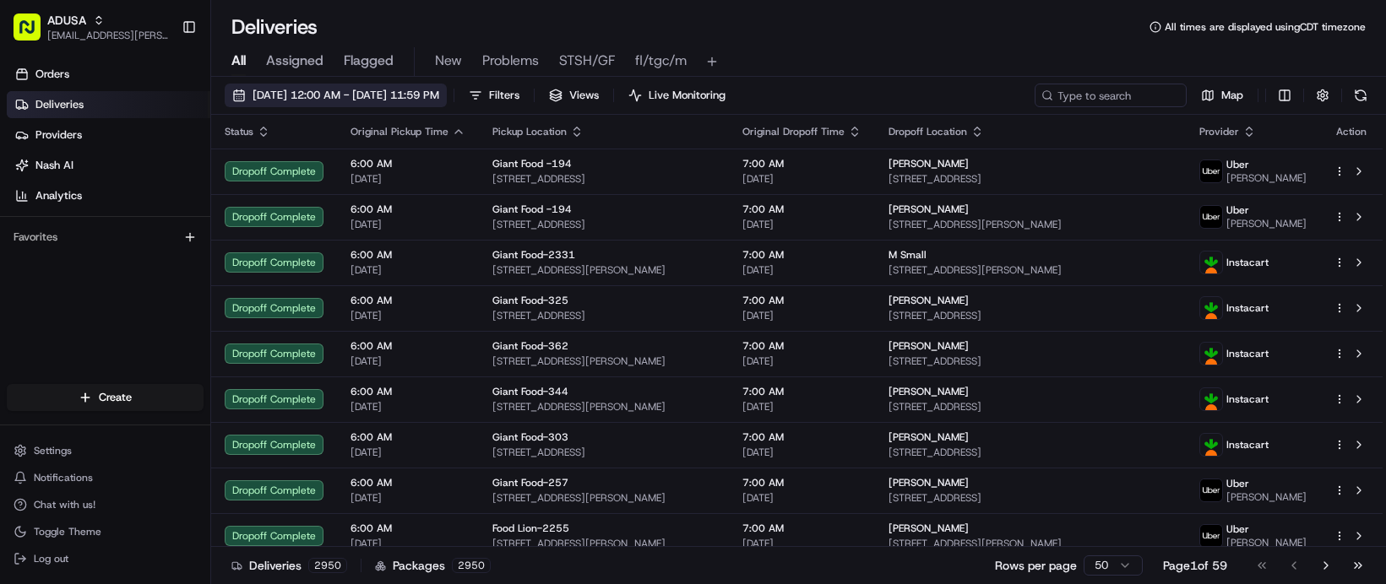
click at [347, 103] on span "08/24/2025 12:00 AM - 08/24/2025 11:59 PM" at bounding box center [345, 95] width 187 height 15
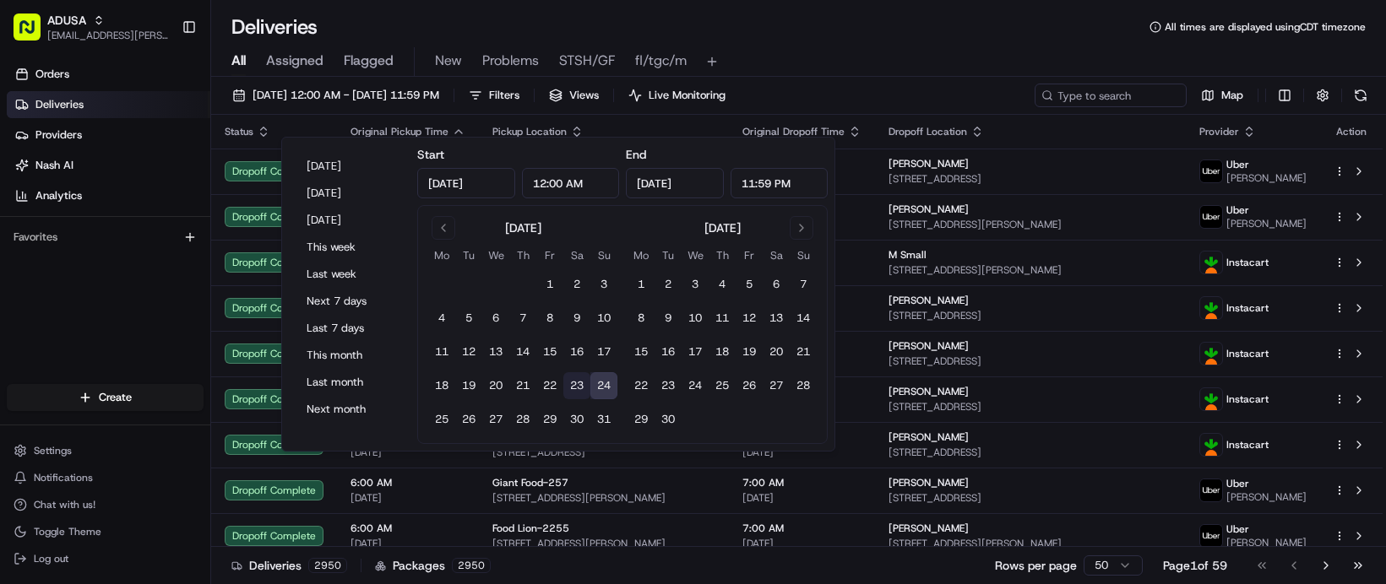
click at [590, 399] on button "23" at bounding box center [576, 385] width 27 height 27
type input "Aug 23, 2025"
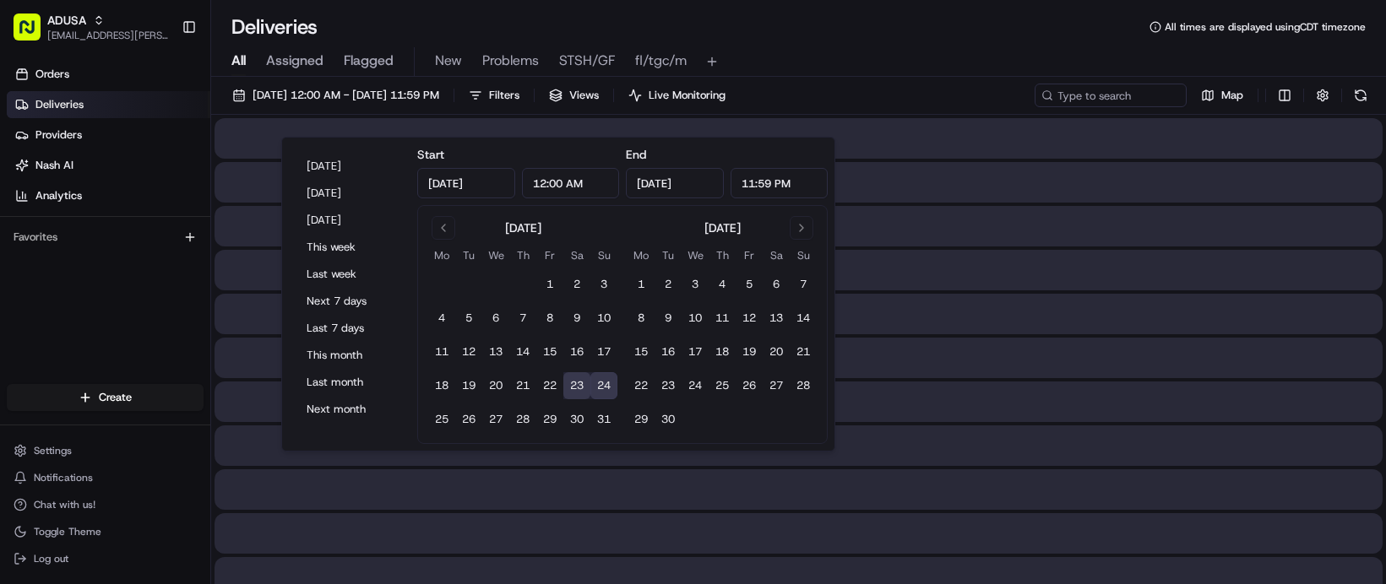
click at [933, 26] on div "Deliveries All times are displayed using CDT timezone" at bounding box center [798, 27] width 1175 height 27
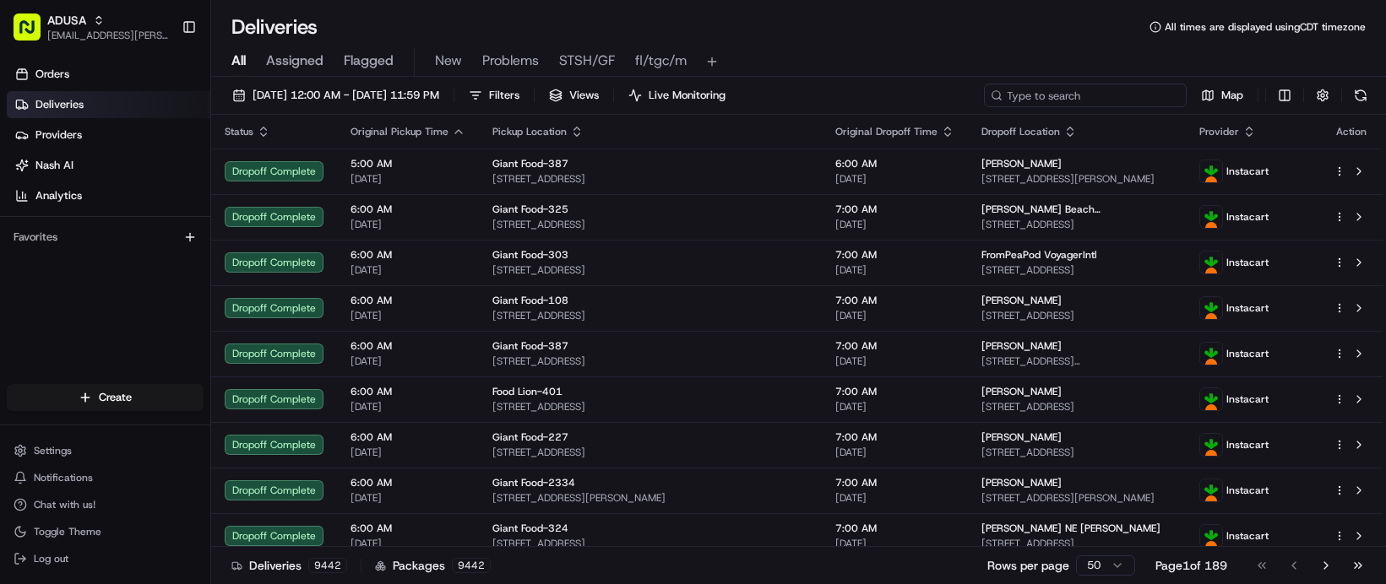
click at [984, 107] on input at bounding box center [1085, 96] width 203 height 24
paste input "m705042834"
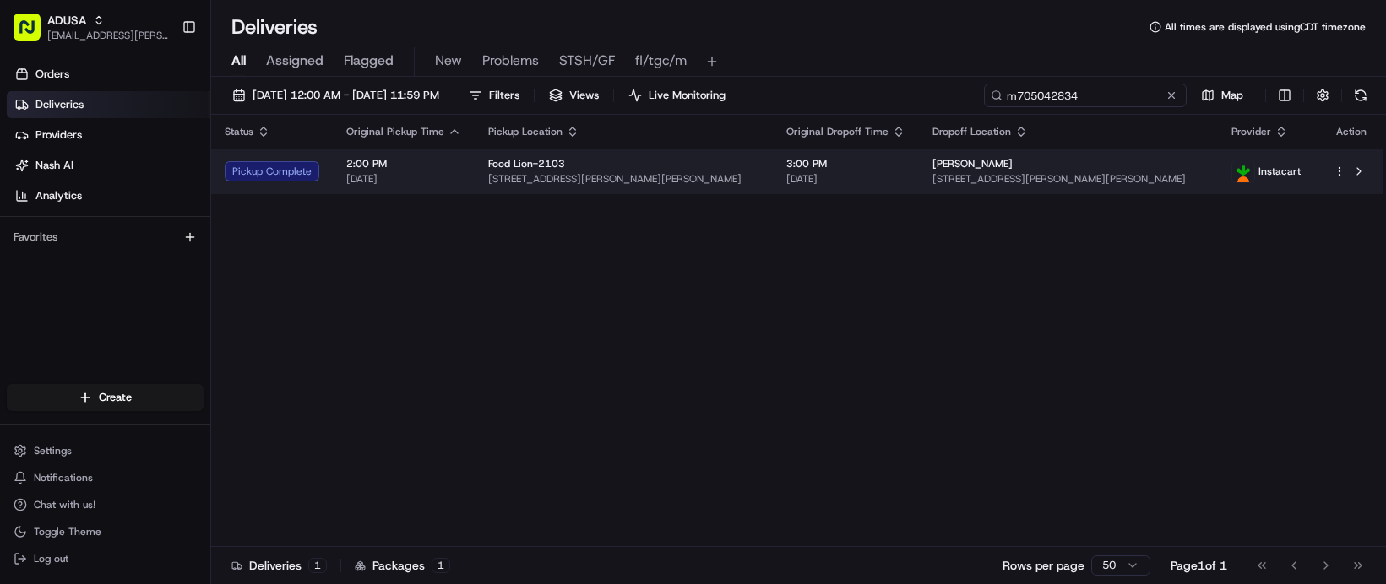
type input "m705042834"
click at [972, 194] on td "Melissa Taylor 420 S Crutchfield St, Dobson, NC 27017, USA" at bounding box center [1068, 172] width 298 height 46
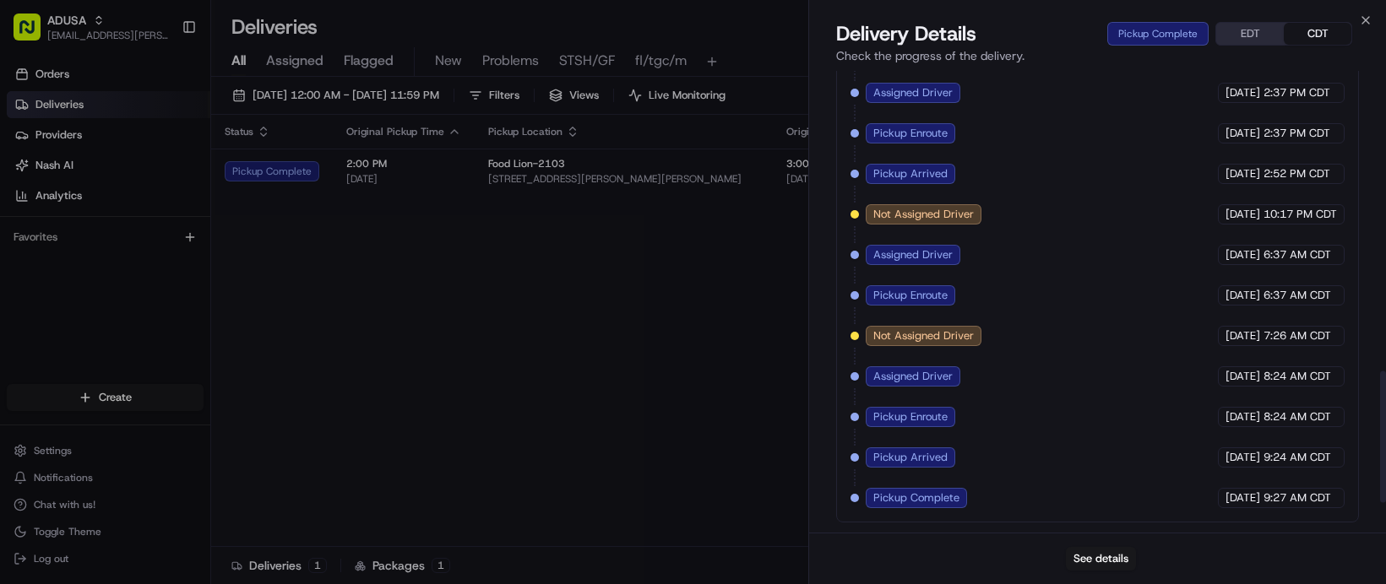
scroll to position [986, 0]
click at [1101, 552] on button "See details" at bounding box center [1101, 559] width 70 height 24
drag, startPoint x: 491, startPoint y: 347, endPoint x: 475, endPoint y: 317, distance: 33.6
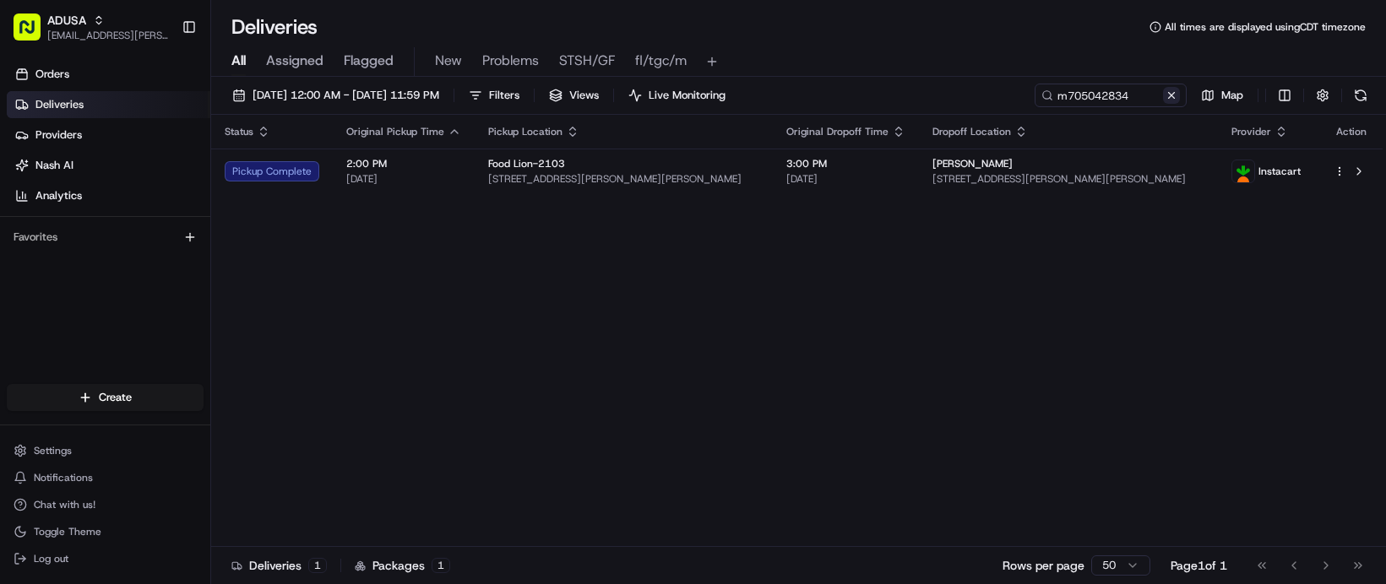
click at [1163, 104] on button at bounding box center [1171, 95] width 17 height 17
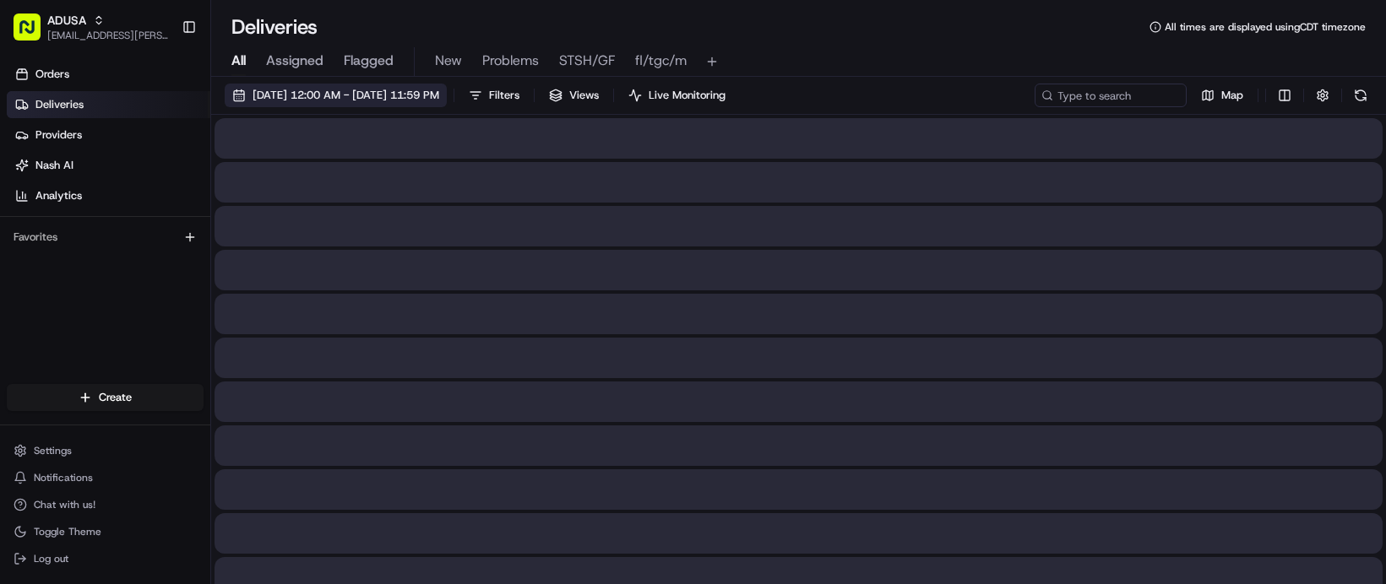
click at [439, 103] on span "08/23/2025 12:00 AM - 08/24/2025 11:59 PM" at bounding box center [345, 95] width 187 height 15
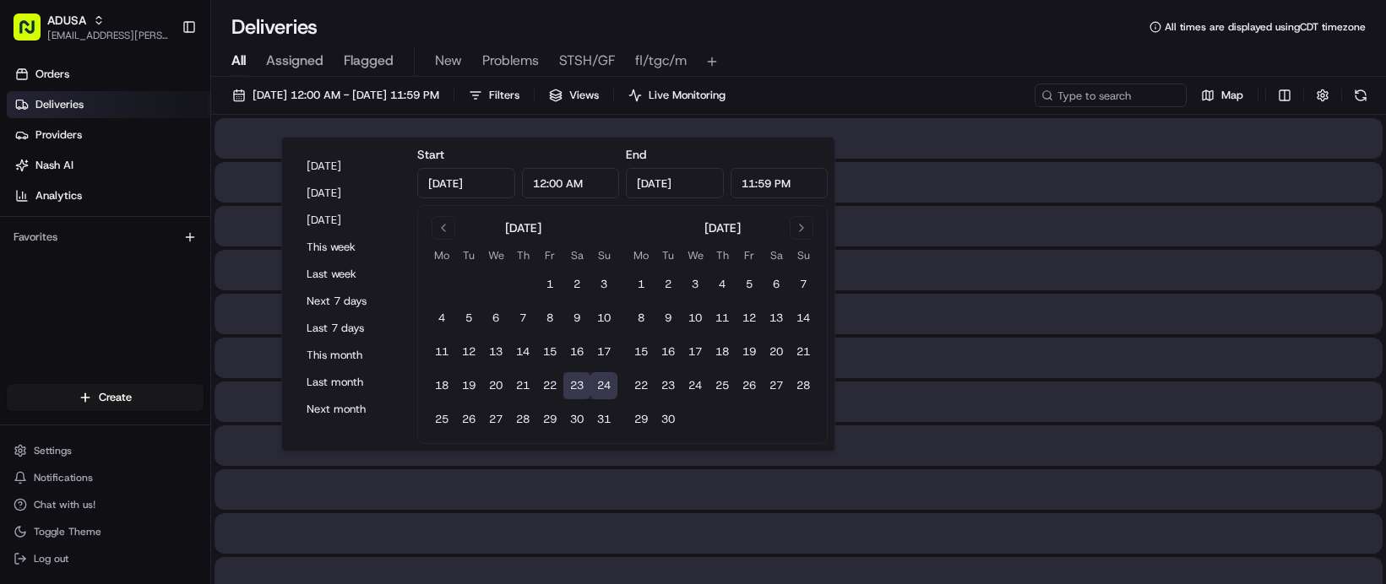
click at [617, 399] on button "24" at bounding box center [603, 385] width 27 height 27
type input "Aug 24, 2025"
click at [617, 399] on button "24" at bounding box center [603, 385] width 27 height 27
click at [992, 28] on div "Deliveries All times are displayed using CDT timezone" at bounding box center [798, 27] width 1175 height 27
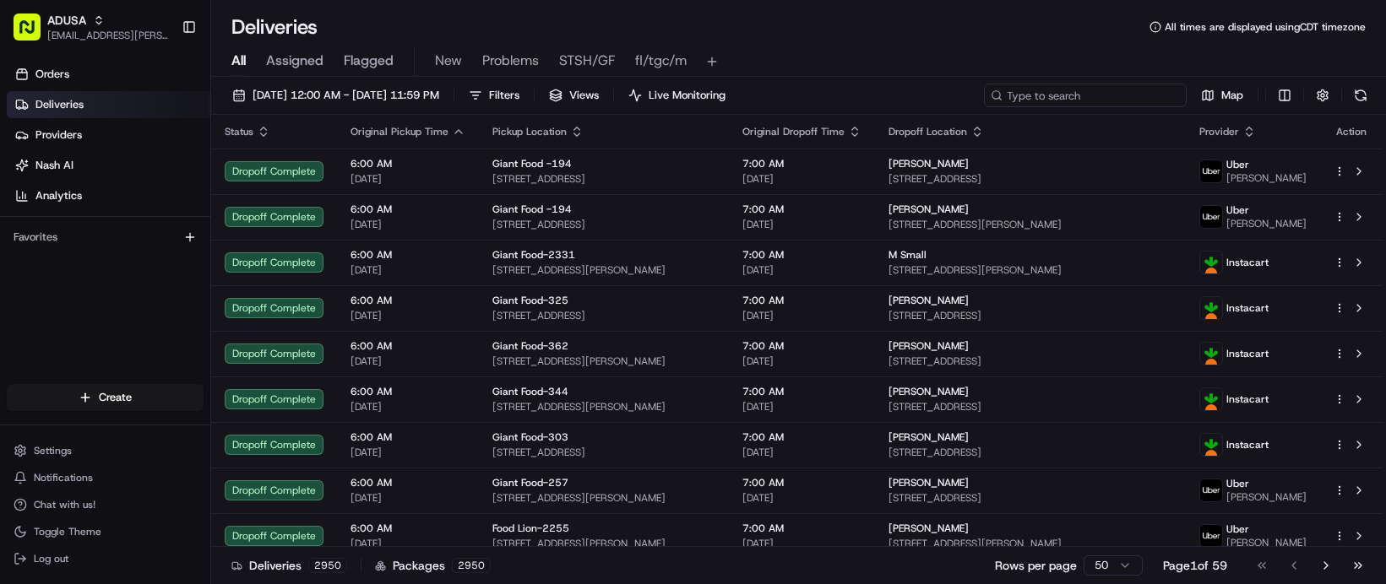
paste input "m710062128"
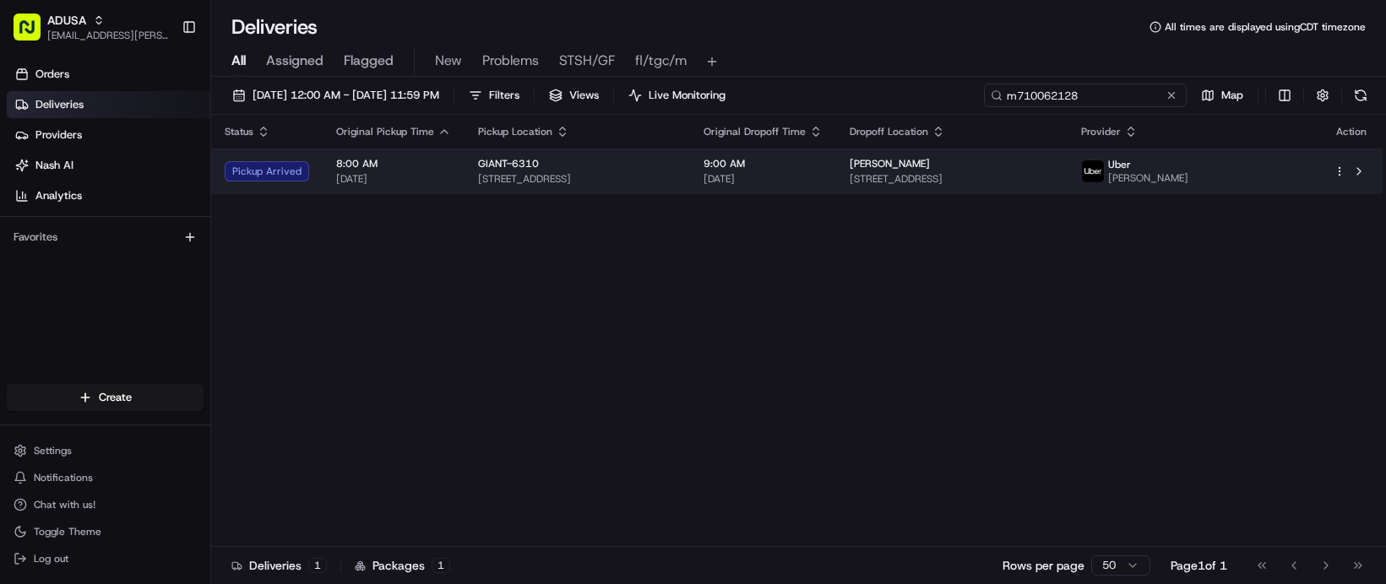
type input "m710062128"
click at [1053, 186] on span "[STREET_ADDRESS]" at bounding box center [950, 179] width 203 height 14
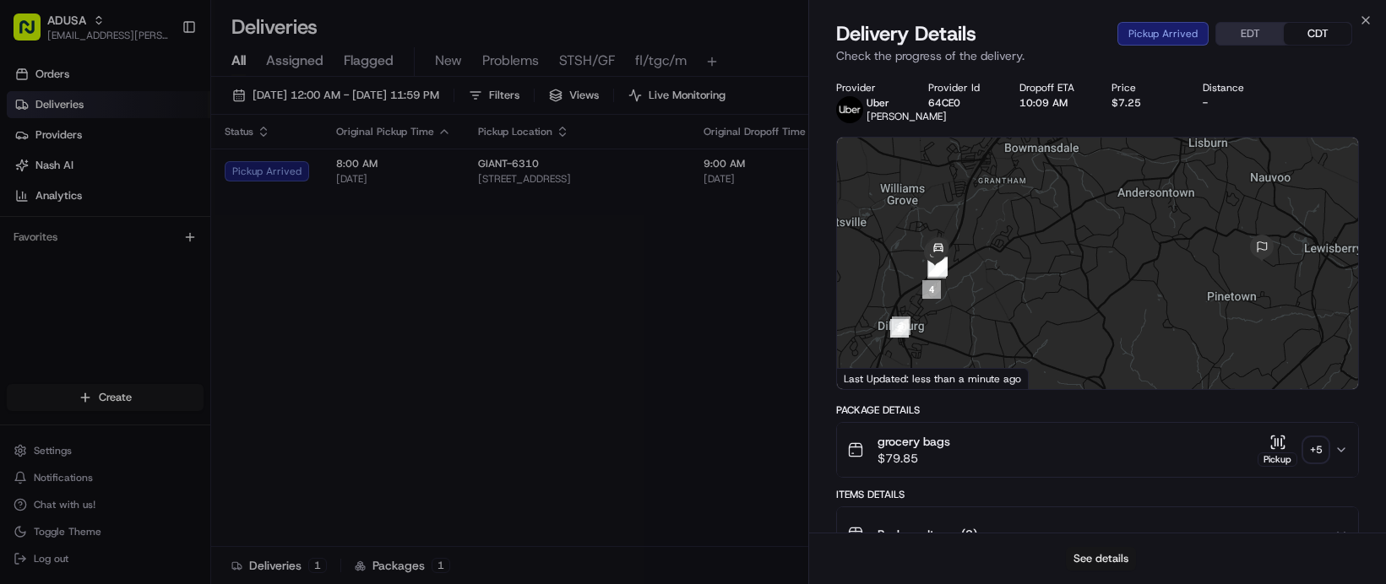
click at [1103, 553] on button "See details" at bounding box center [1101, 559] width 70 height 24
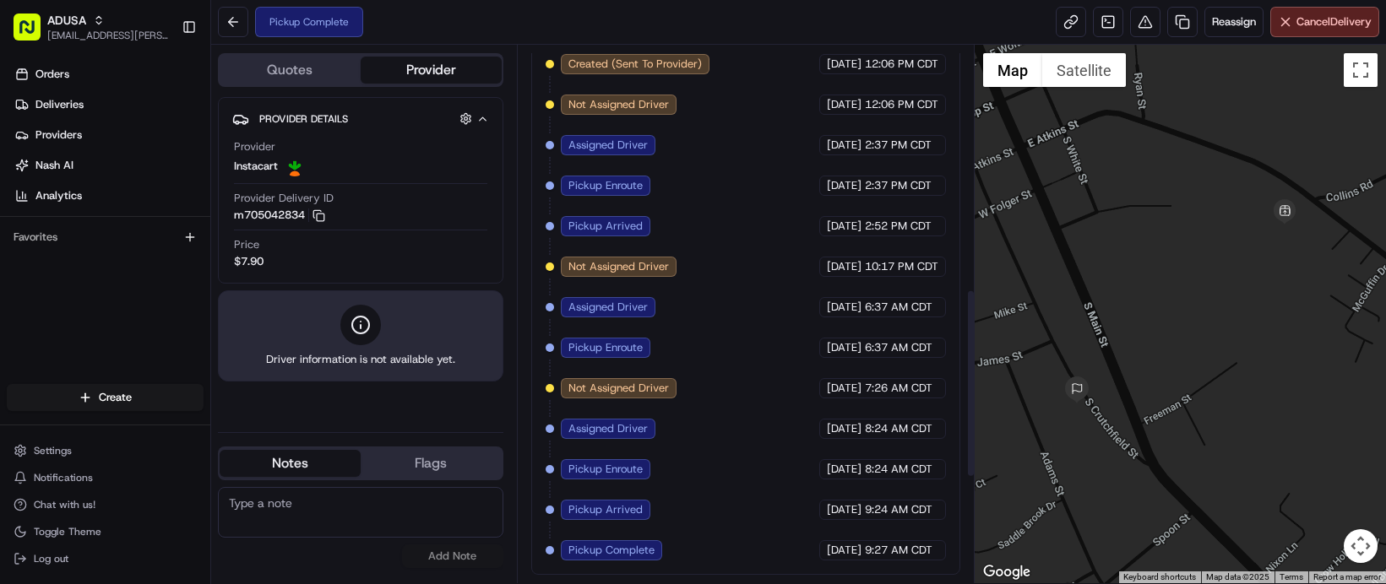
scroll to position [989, 0]
click at [387, 507] on textarea at bounding box center [360, 512] width 285 height 51
click at [1296, 19] on span "Cancel Delivery" at bounding box center [1333, 21] width 75 height 15
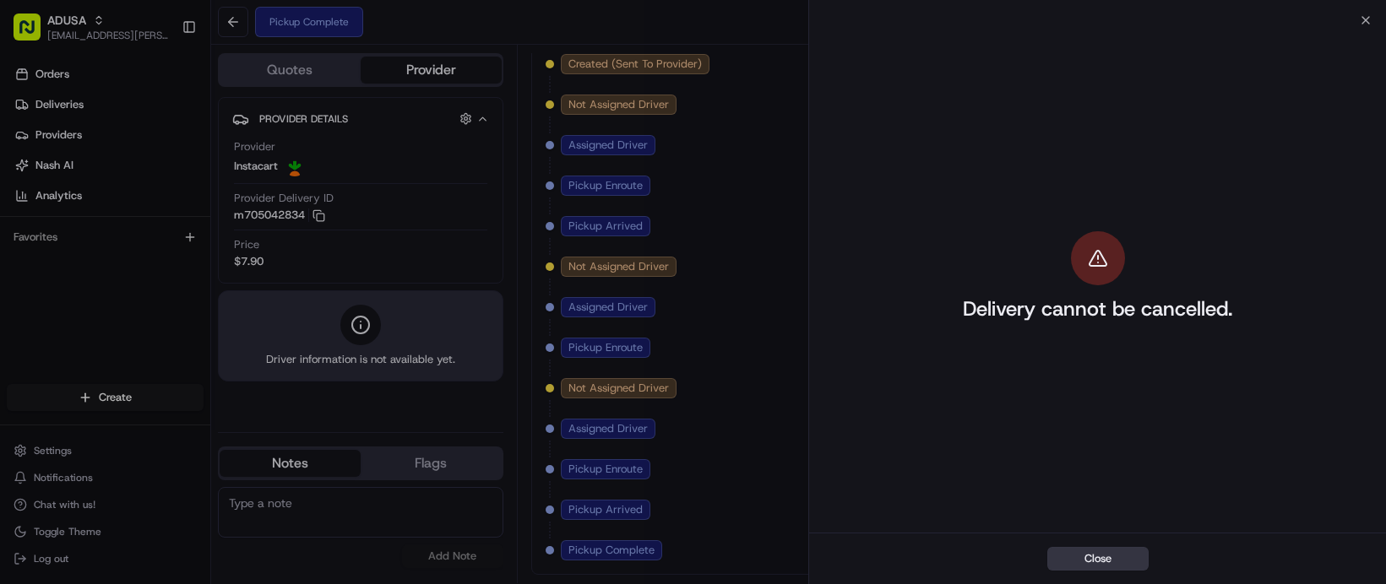
click at [1113, 551] on button "Close" at bounding box center [1097, 559] width 101 height 24
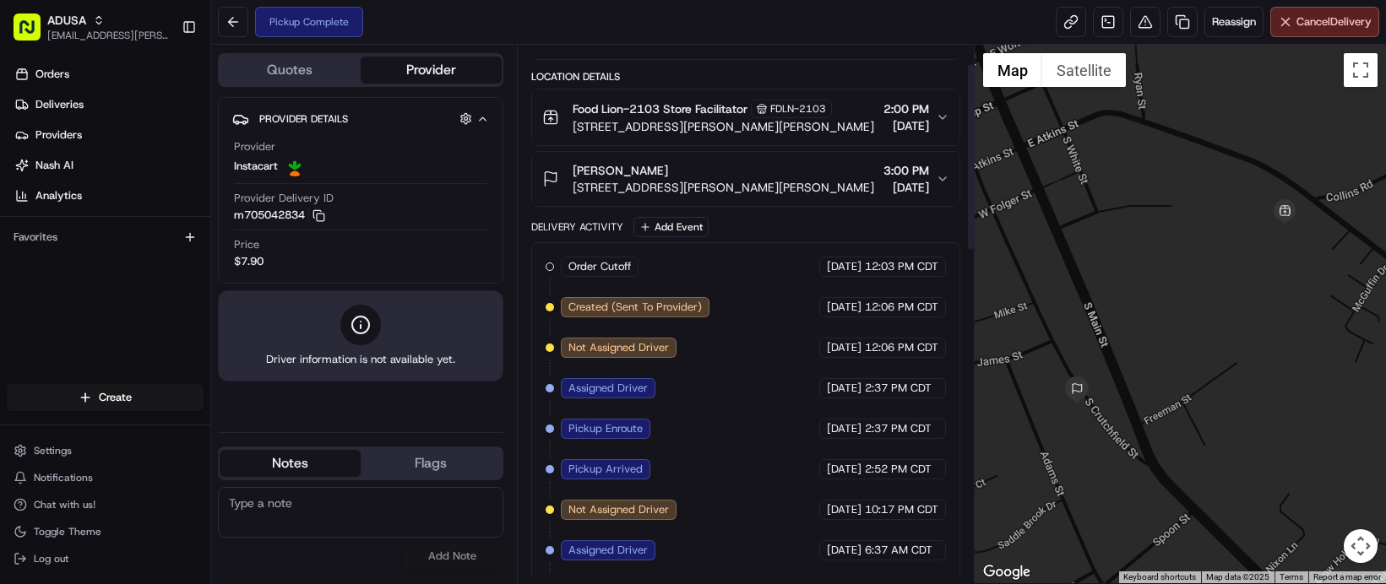
scroll to position [0, 0]
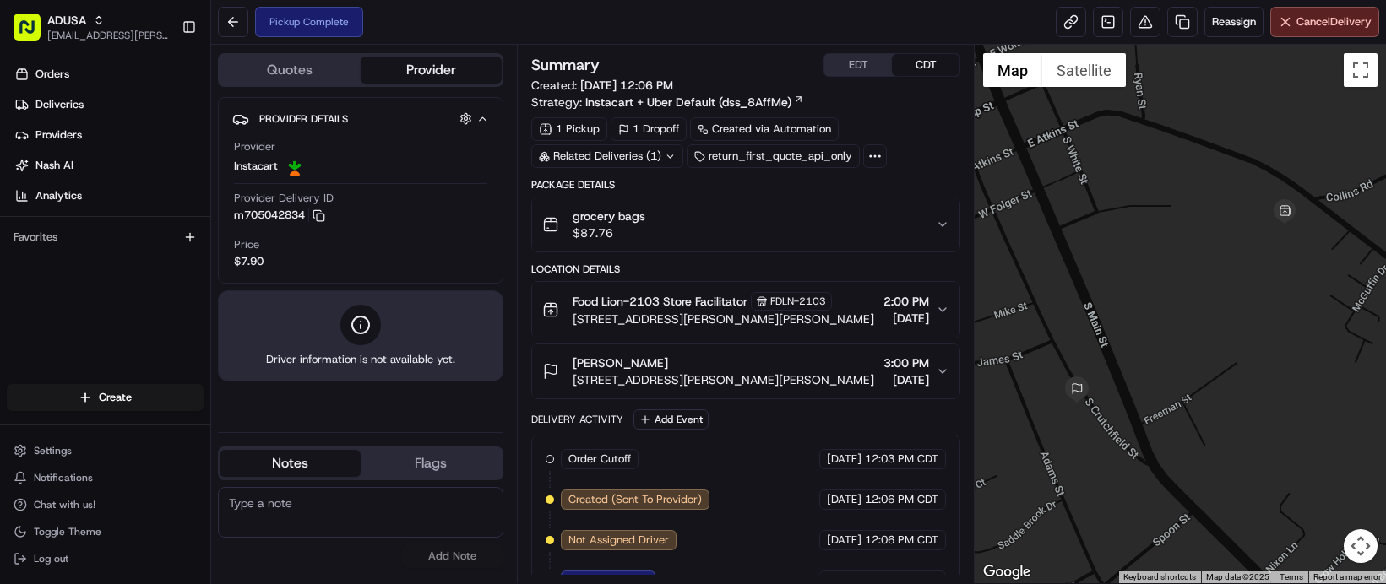
click at [419, 523] on textarea at bounding box center [360, 512] width 285 height 51
type textarea "Store called bc drivers keep showing up for this order. Order was cancelled. Ca…"
click at [469, 561] on button "Add Note" at bounding box center [452, 557] width 101 height 24
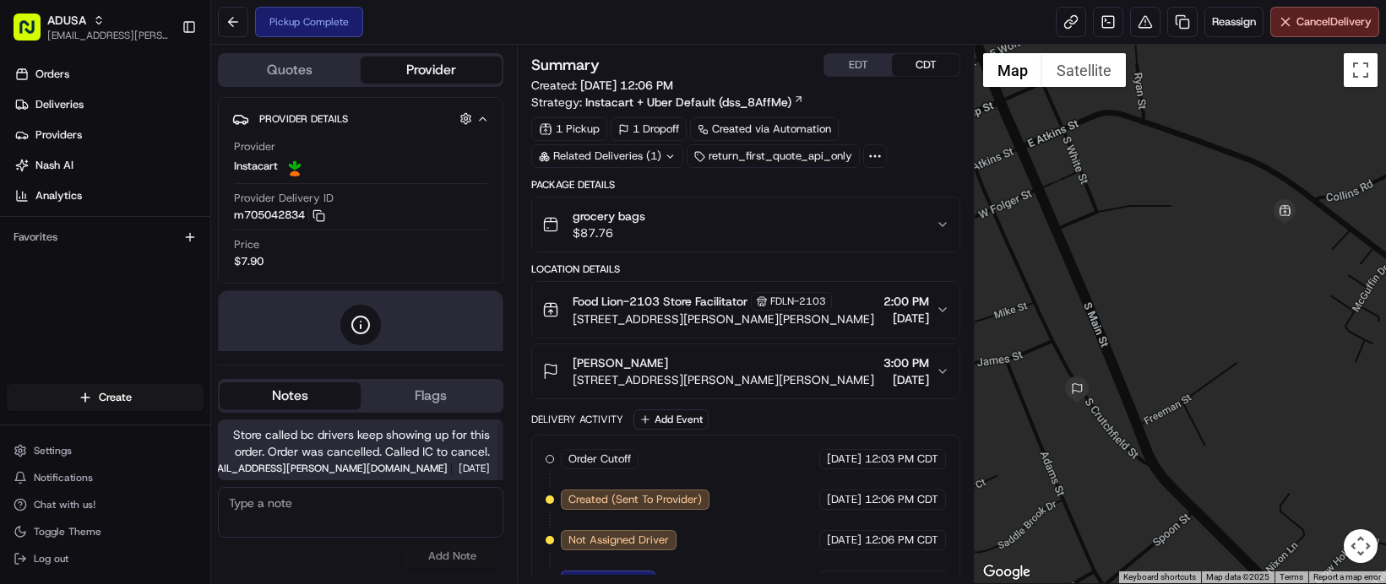
scroll to position [0, 0]
click at [363, 521] on textarea at bounding box center [360, 512] width 285 height 51
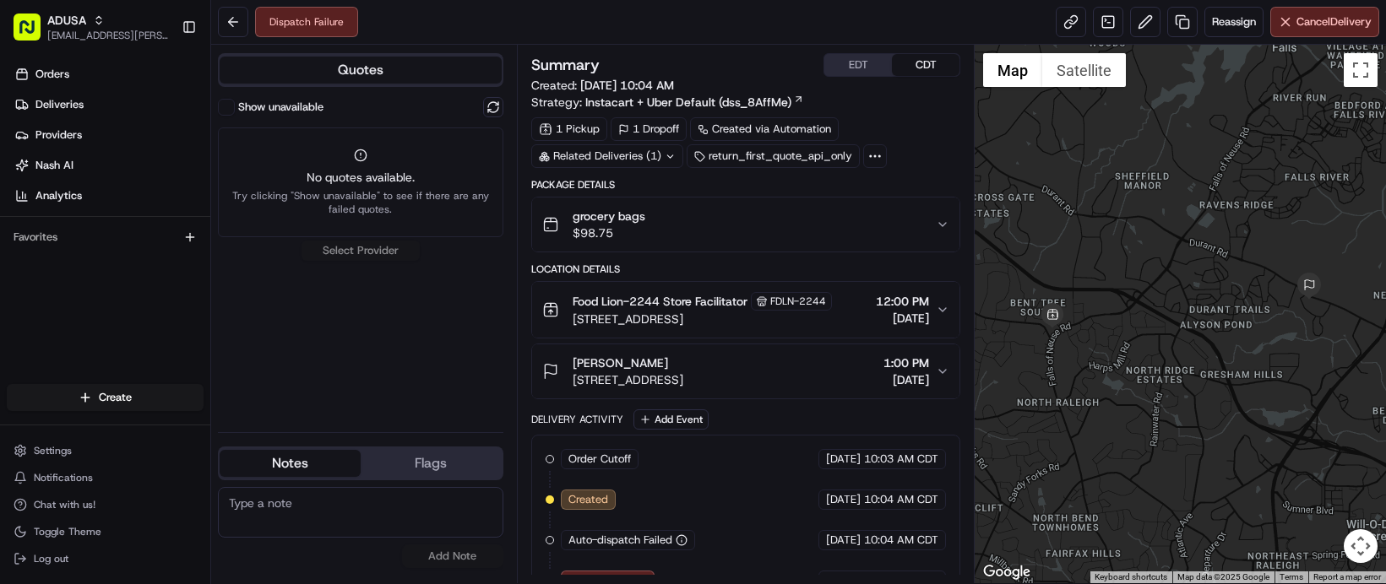
drag, startPoint x: 529, startPoint y: 135, endPoint x: 497, endPoint y: 146, distance: 34.7
click at [503, 117] on button at bounding box center [493, 107] width 20 height 20
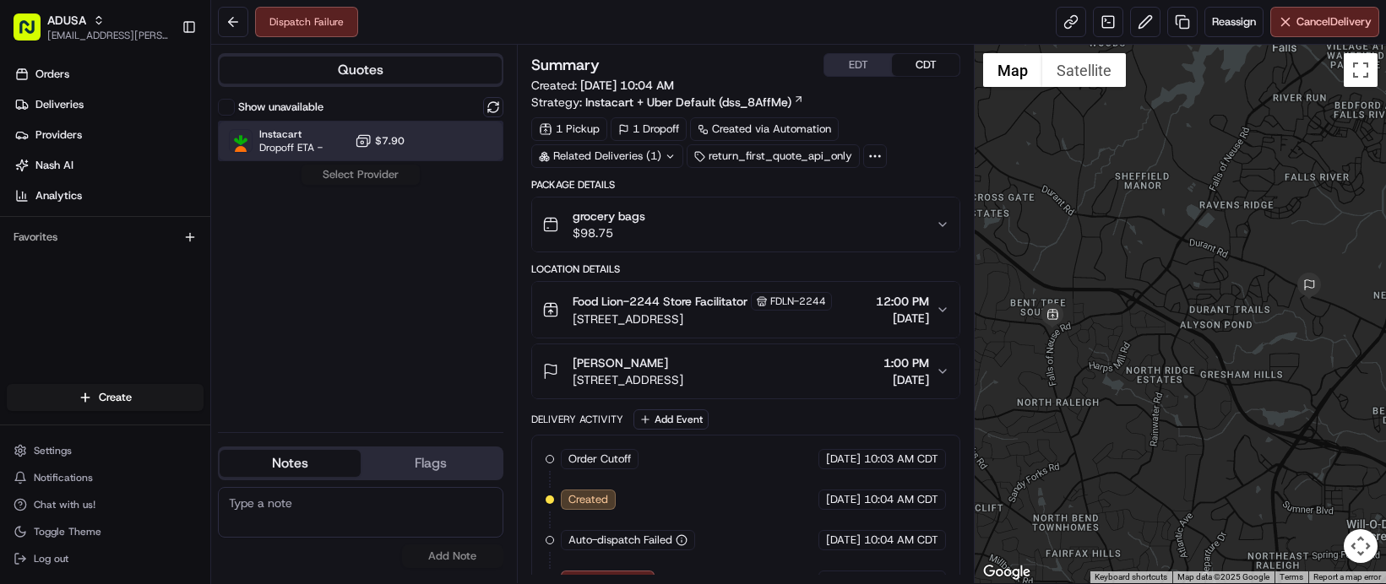
click at [431, 161] on div "Instacart Dropoff ETA - $7.90" at bounding box center [360, 141] width 285 height 41
click at [421, 185] on button "Assign Provider" at bounding box center [361, 175] width 120 height 20
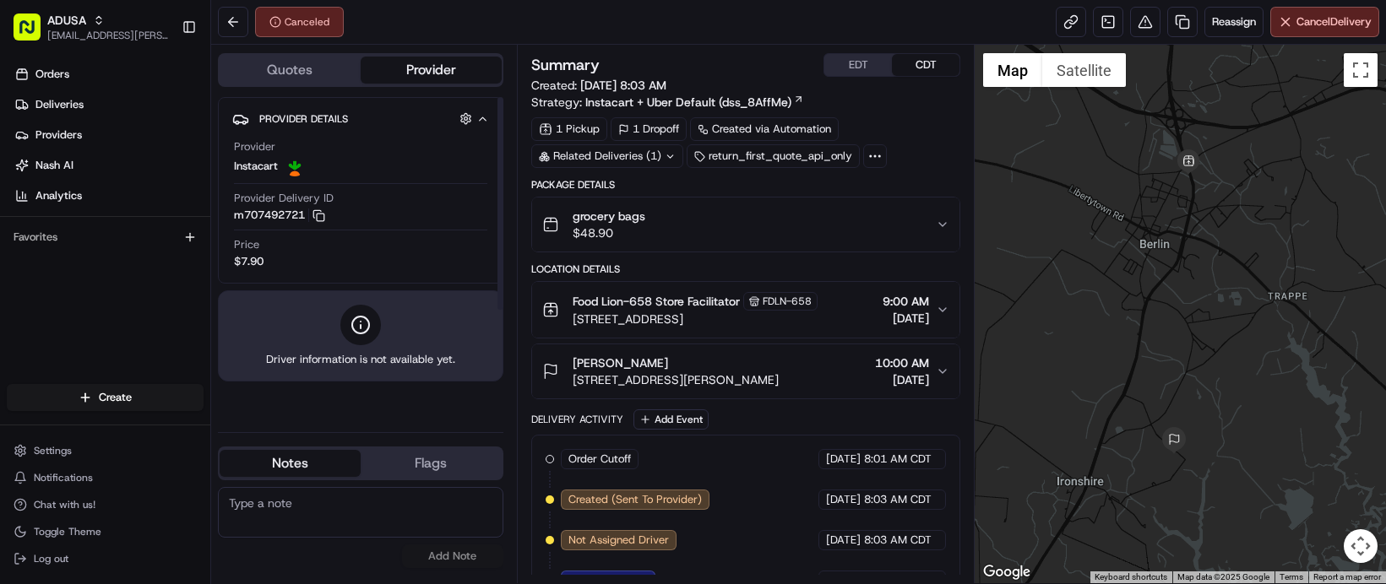
click at [334, 514] on textarea at bounding box center [360, 512] width 285 height 51
type textarea "Cancelled per CRM and spectrum"
click at [479, 559] on button "Add Note" at bounding box center [452, 557] width 101 height 24
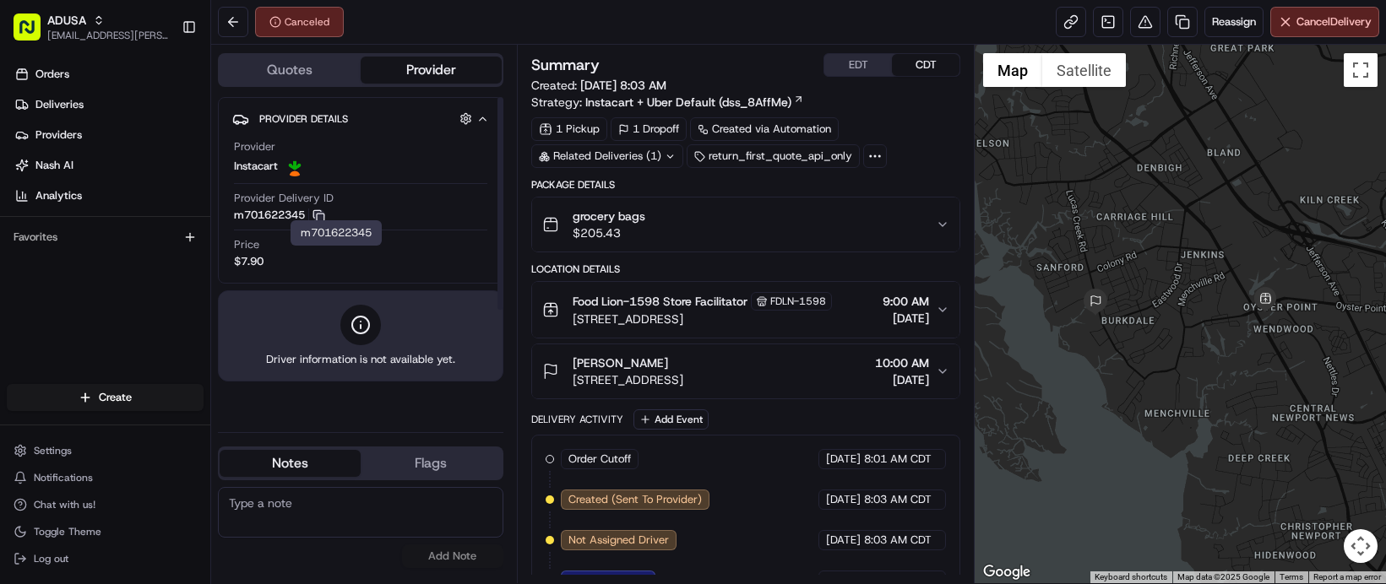
click at [325, 222] on icon "button" at bounding box center [318, 215] width 13 height 13
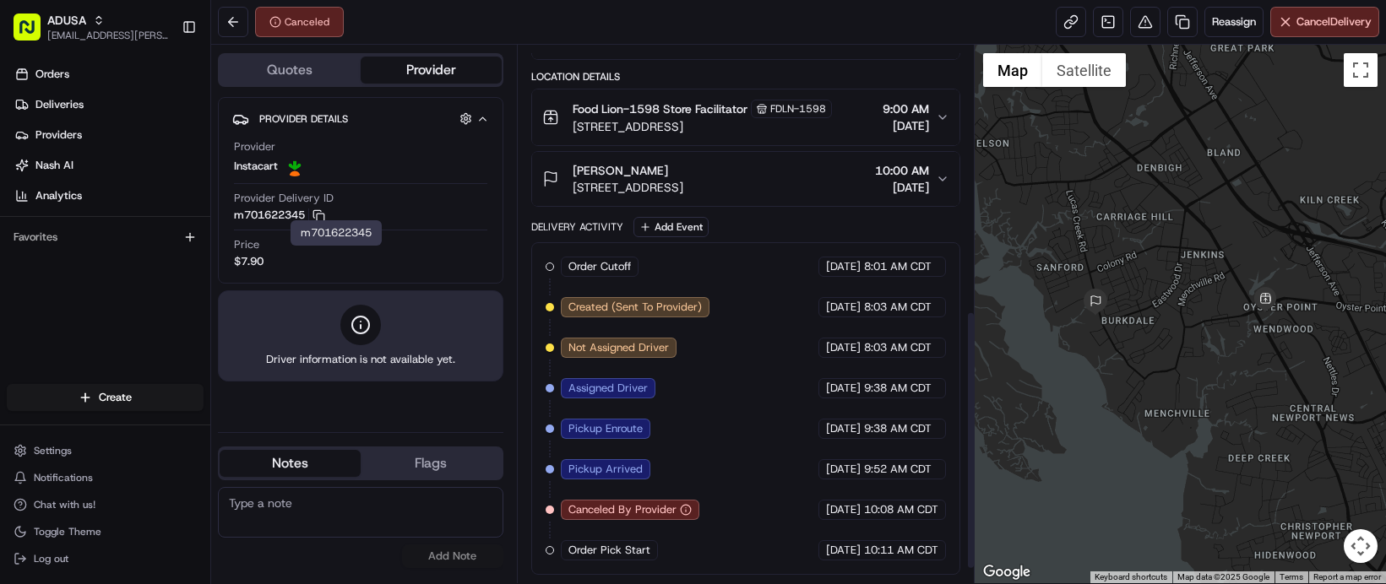
scroll to position [573, 0]
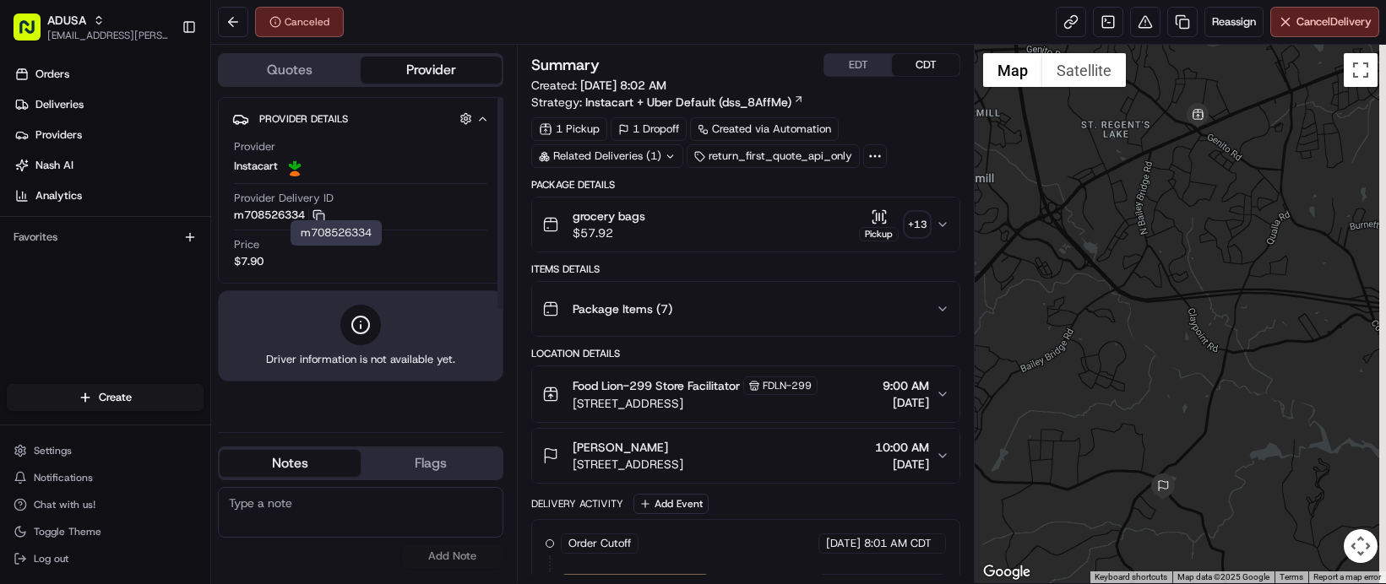
click at [324, 221] on rect "button" at bounding box center [321, 218] width 8 height 8
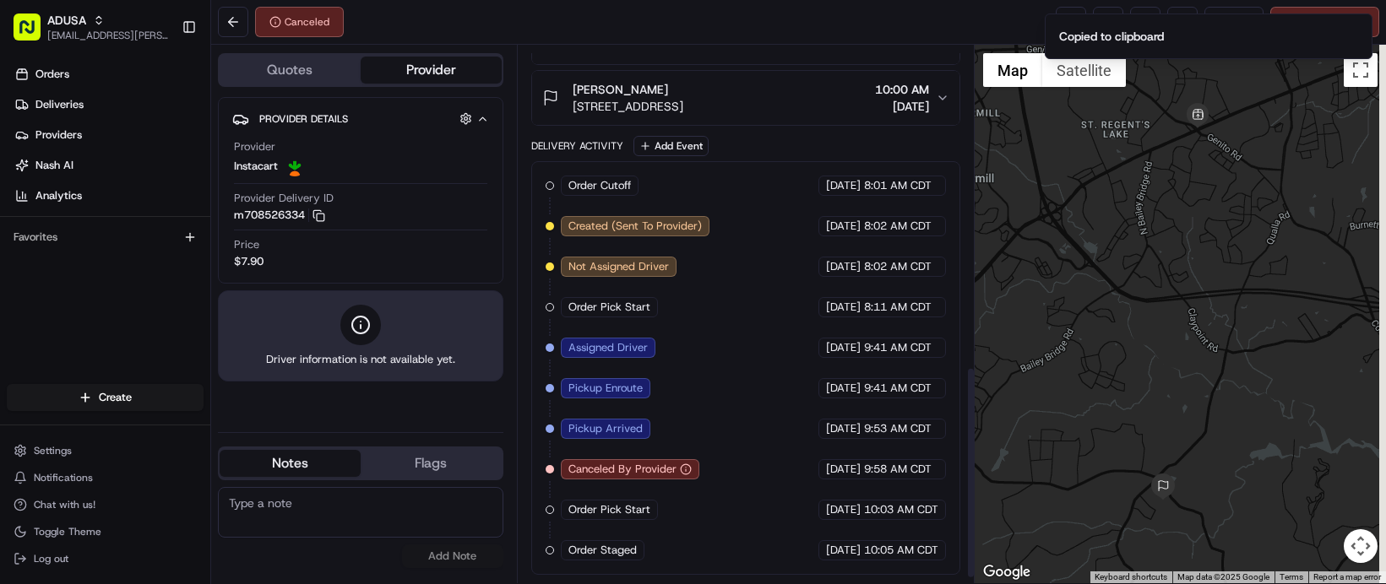
scroll to position [817, 0]
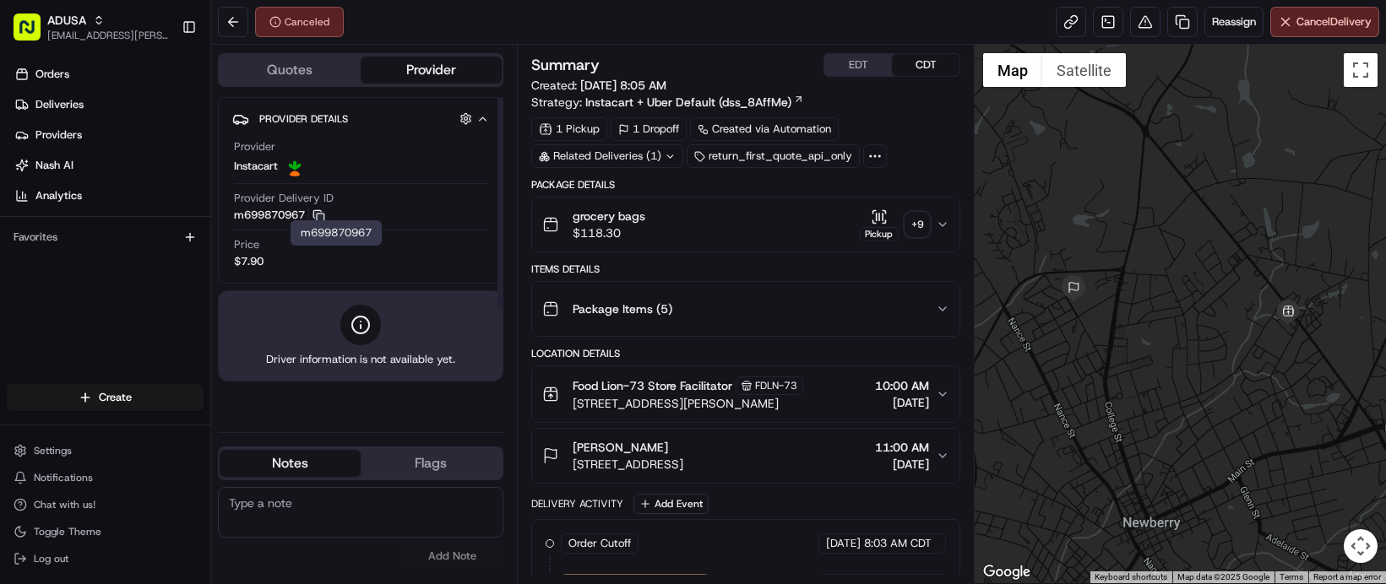
click at [325, 222] on icon "button" at bounding box center [318, 215] width 13 height 13
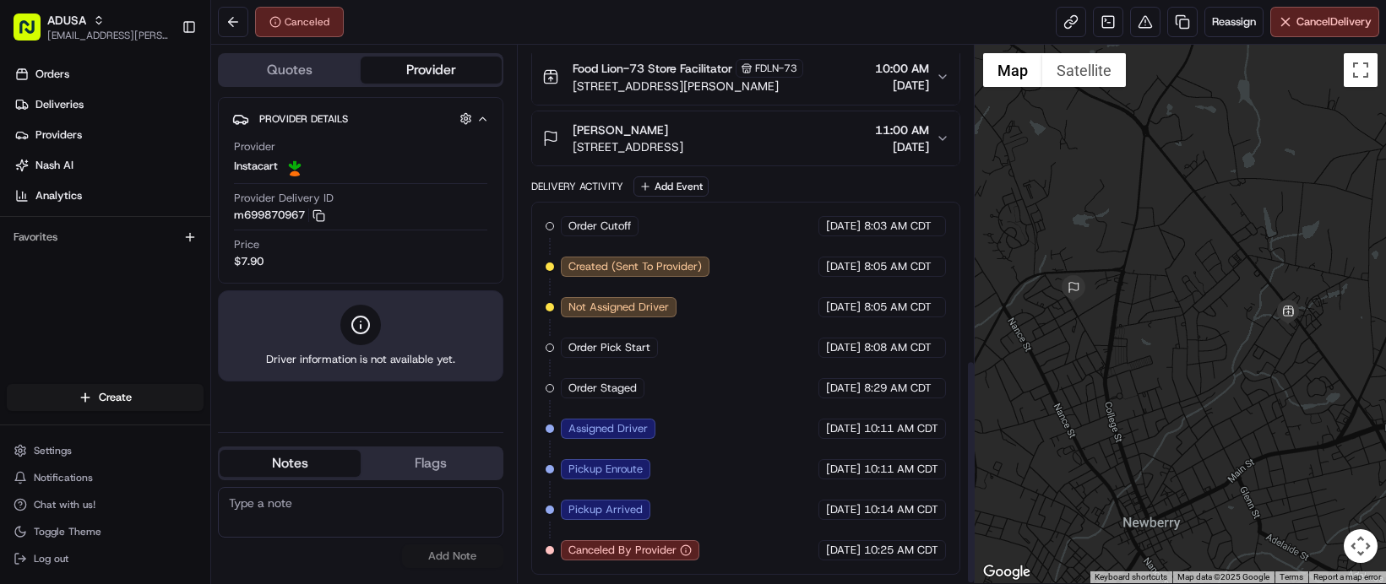
scroll to position [748, 0]
click at [366, 512] on textarea at bounding box center [360, 512] width 285 height 51
type textarea "CC Cancelled"
click at [468, 559] on button "Add Note" at bounding box center [452, 557] width 101 height 24
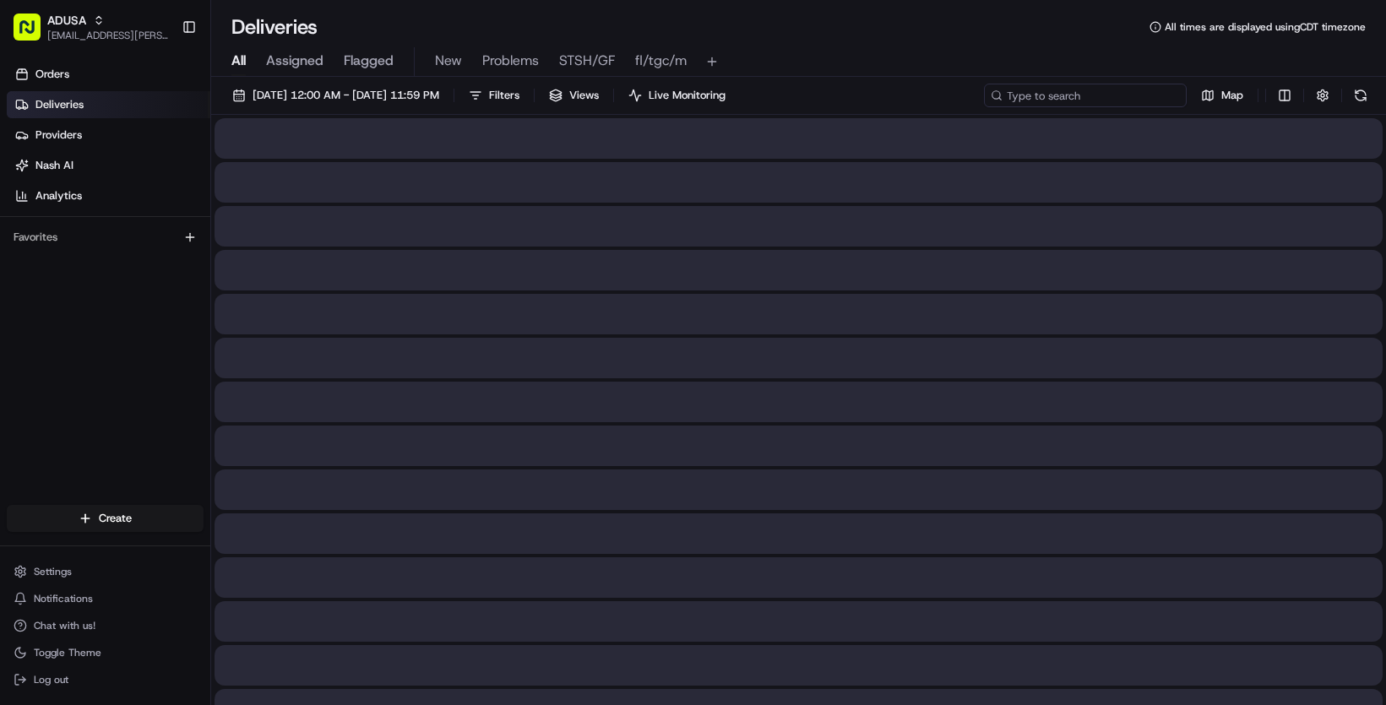
click at [984, 107] on input at bounding box center [1085, 96] width 203 height 24
paste input "m710212186"
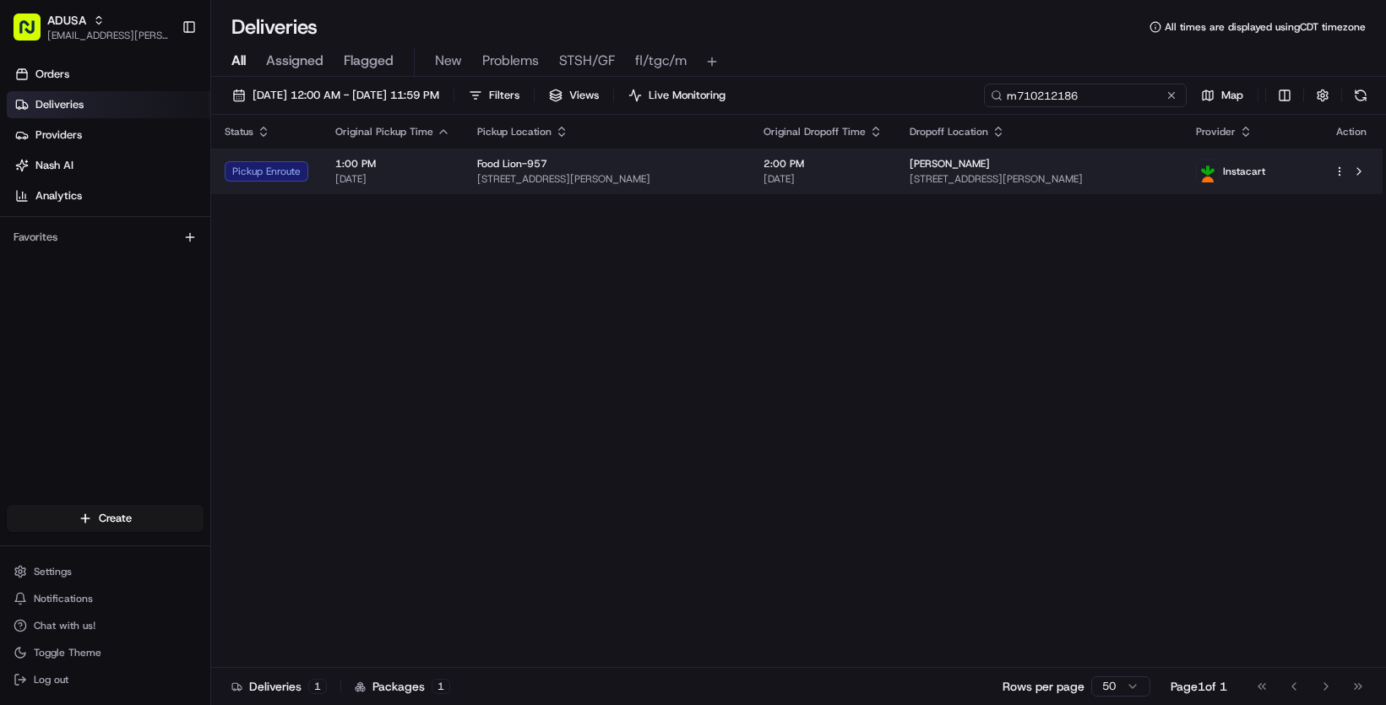
type input "m710212186"
click at [896, 194] on td "2:00 PM 08/24/2025" at bounding box center [823, 172] width 146 height 46
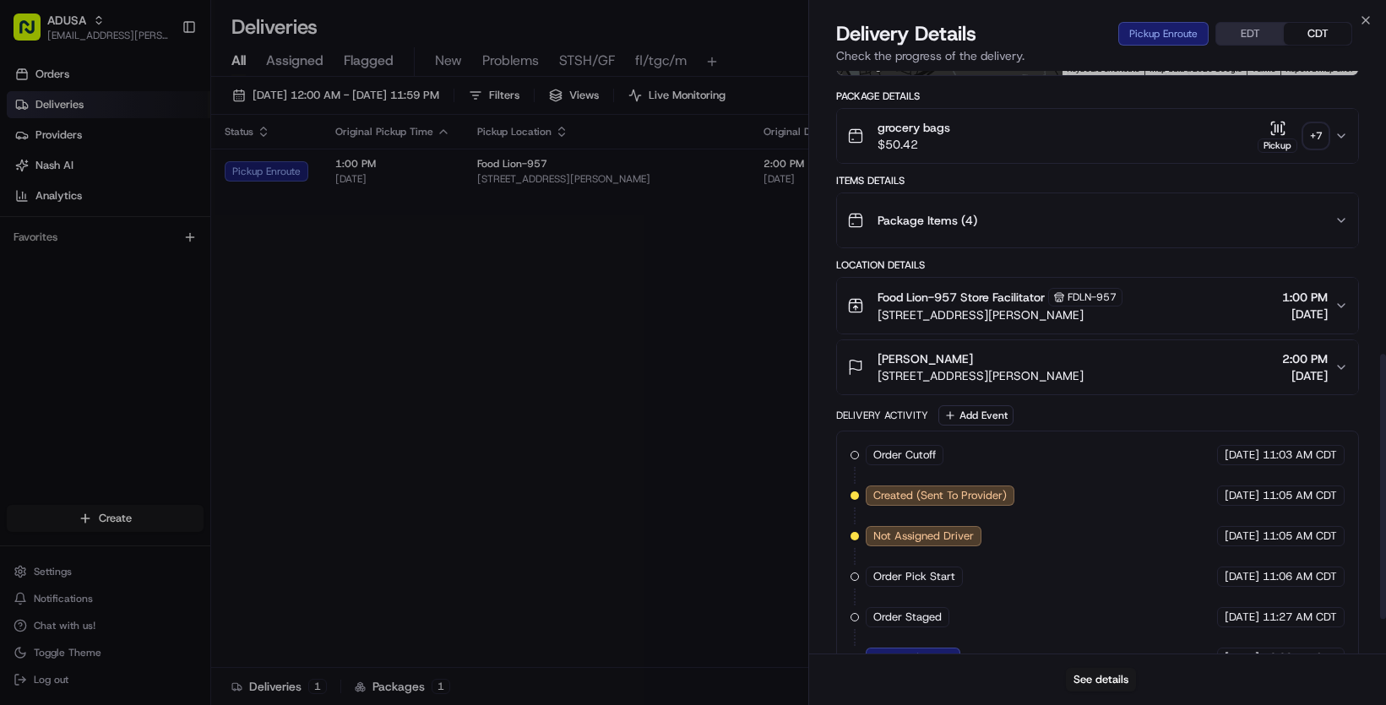
scroll to position [600, 0]
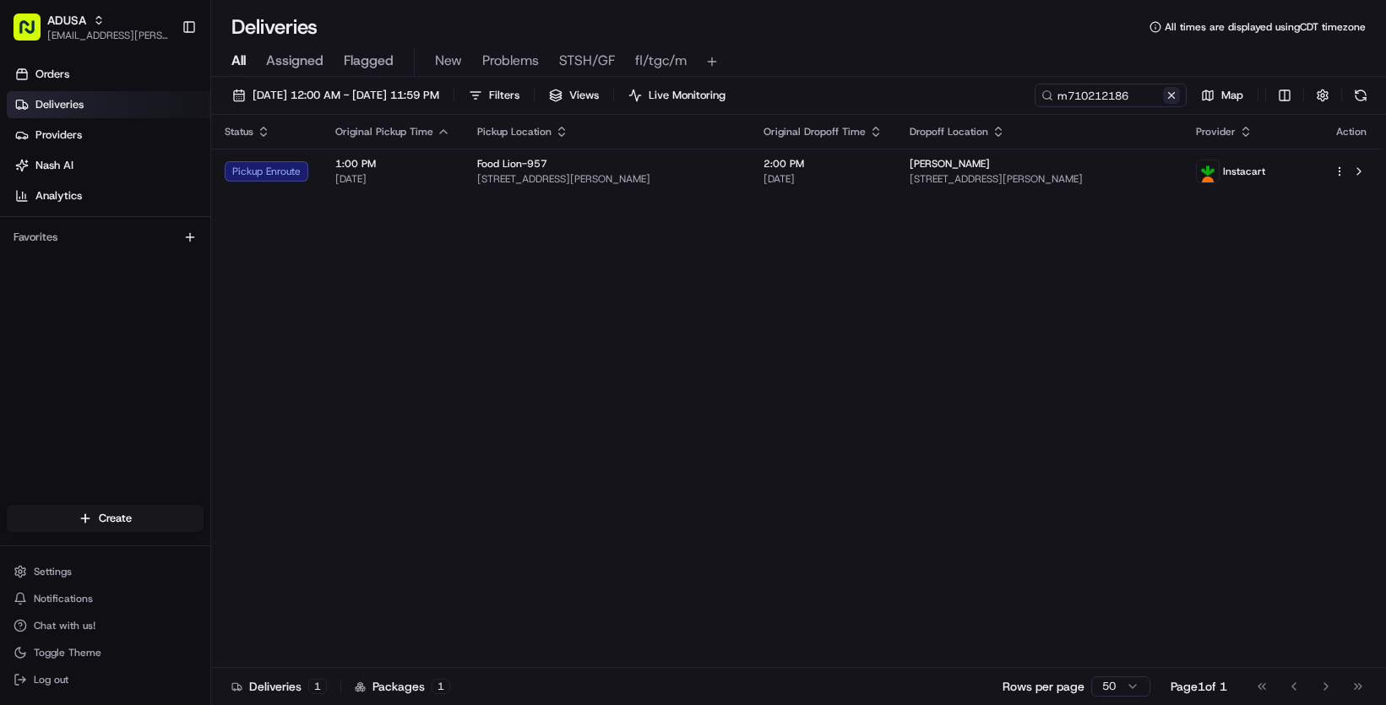
click at [1163, 104] on button at bounding box center [1171, 95] width 17 height 17
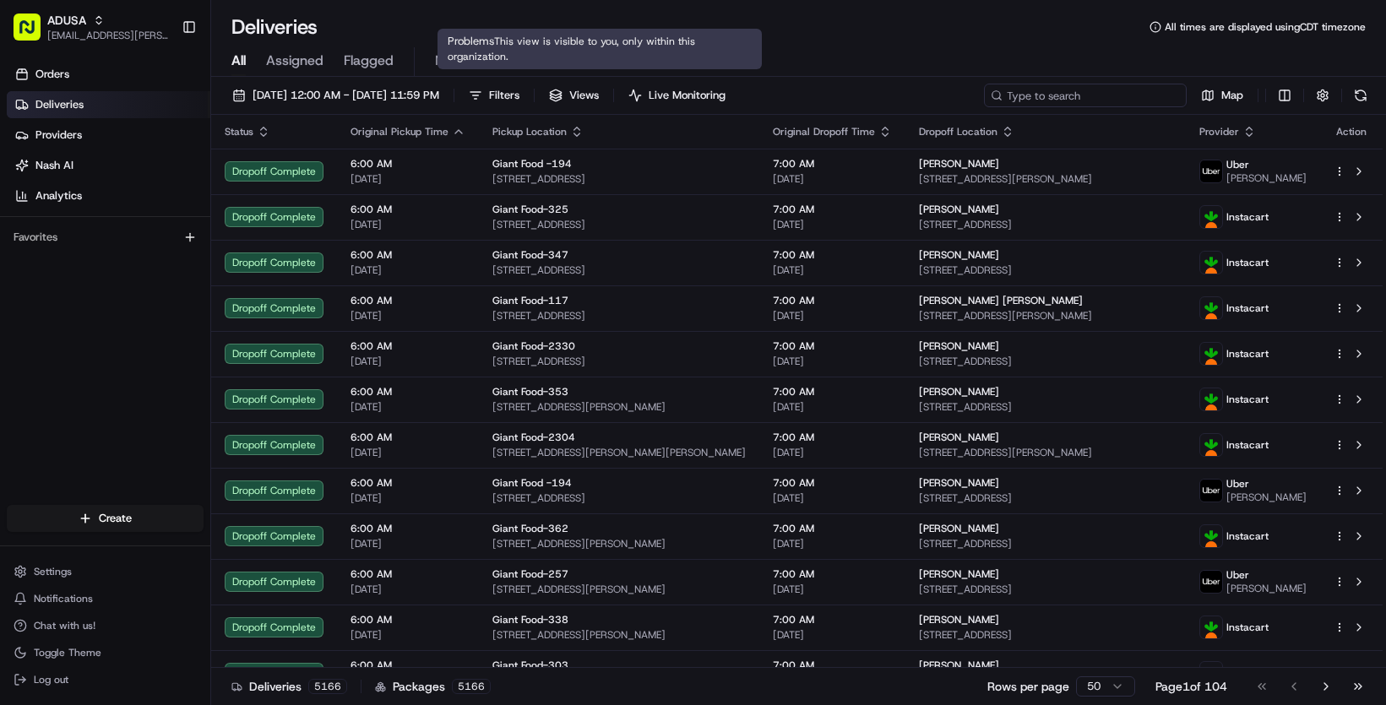
click at [984, 107] on input at bounding box center [1085, 96] width 203 height 24
paste input "m707850623"
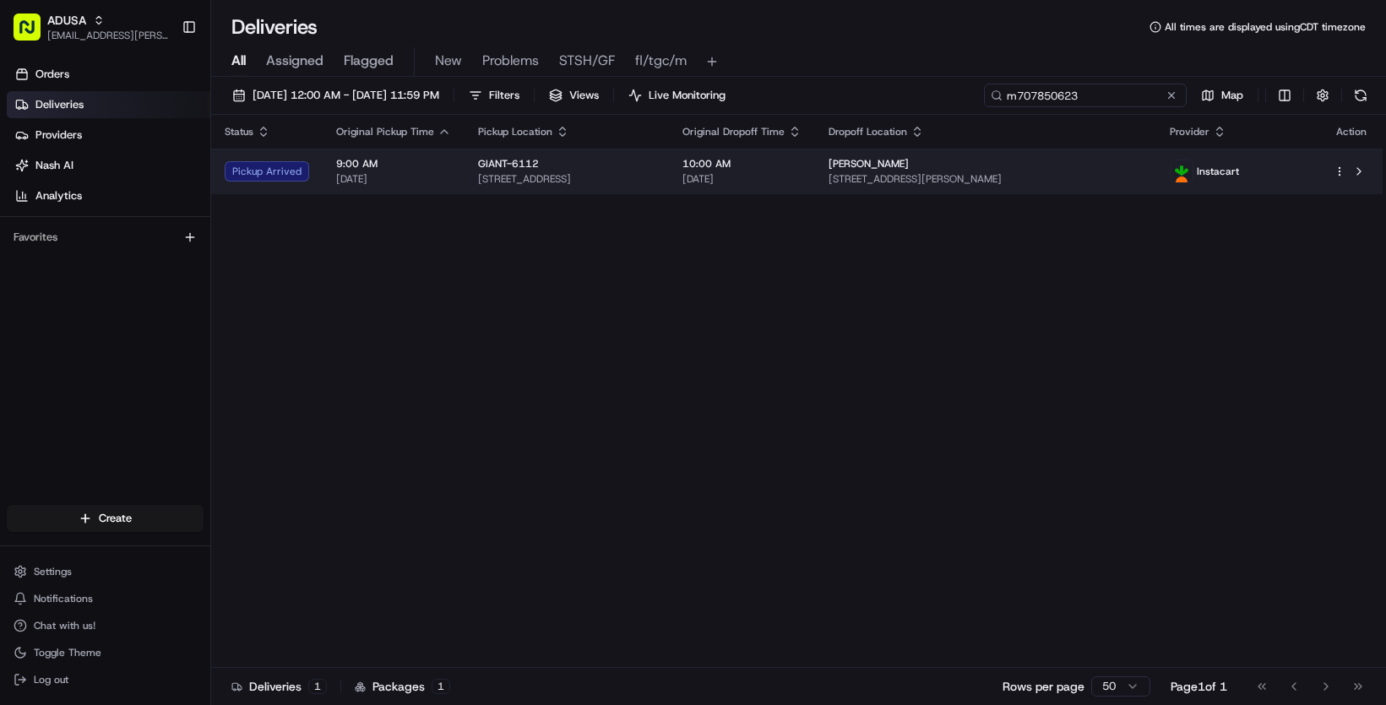
type input "m707850623"
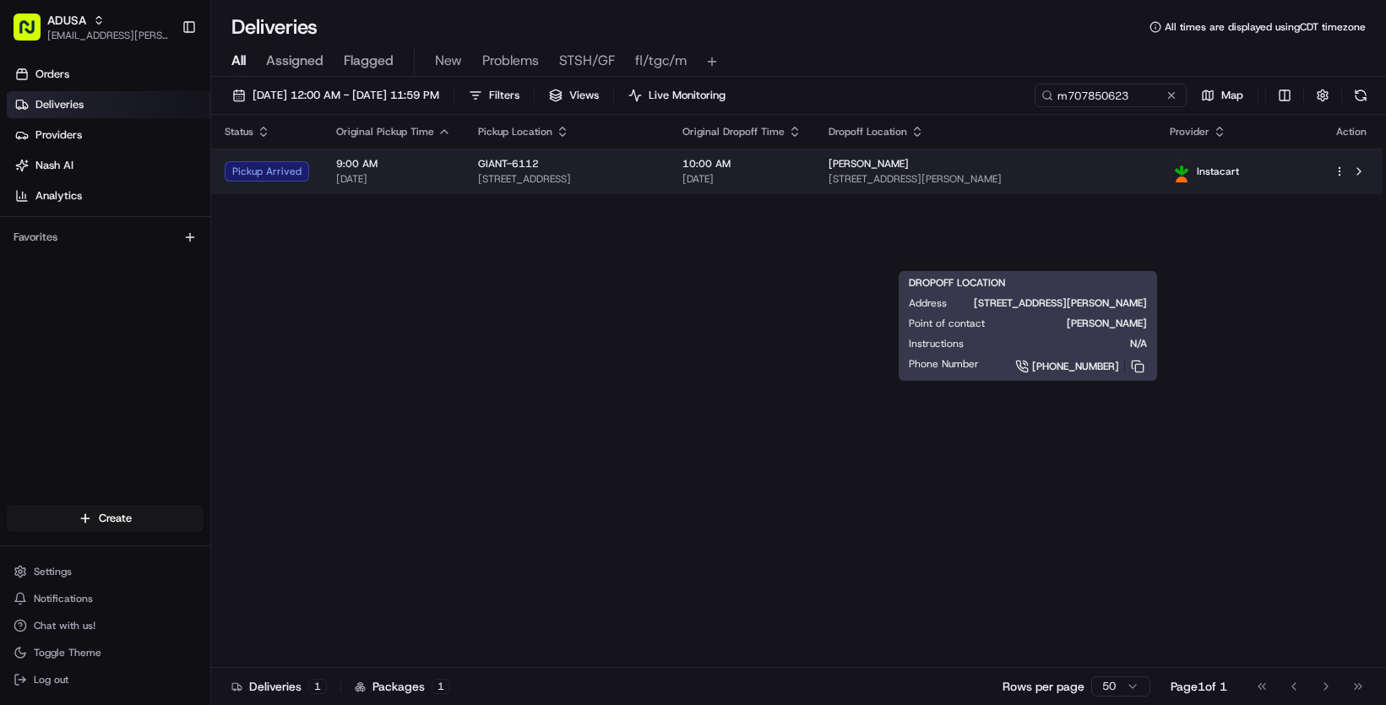
click at [1142, 171] on div "Leon Wenger" at bounding box center [985, 164] width 314 height 14
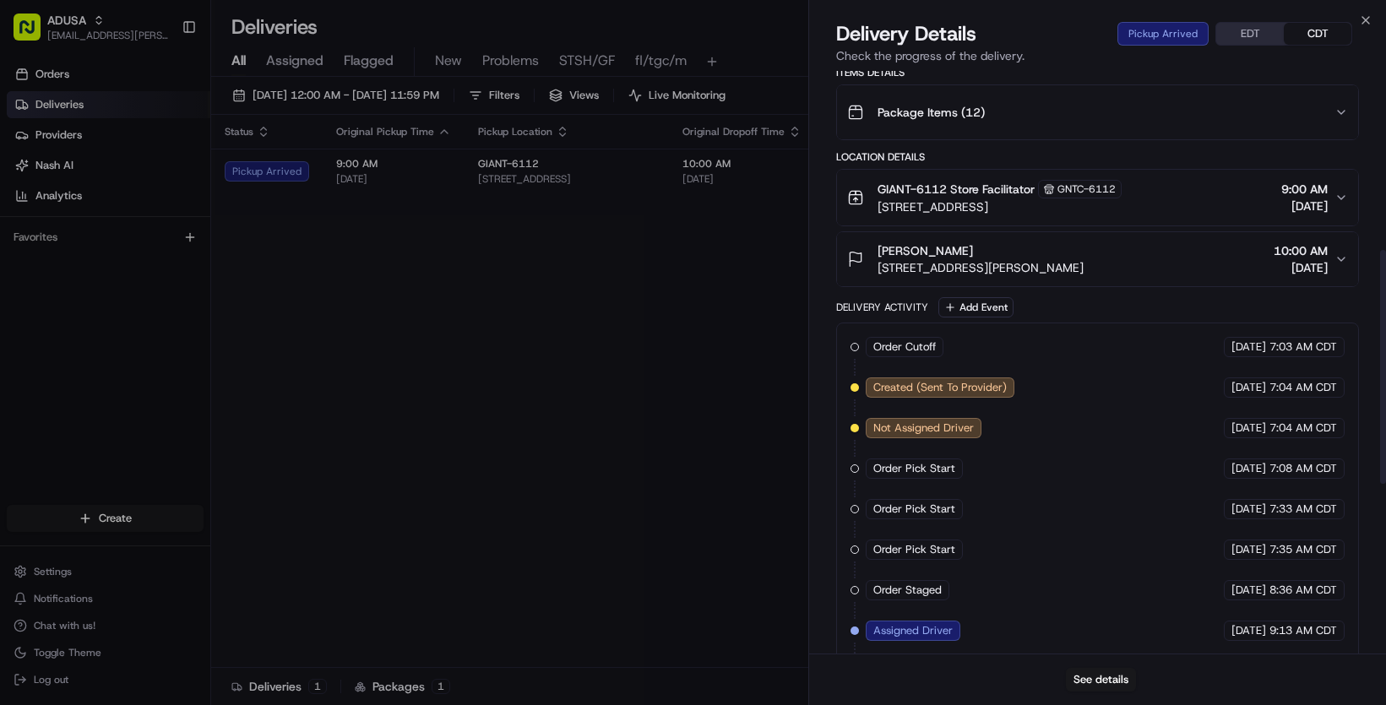
scroll to position [750, 0]
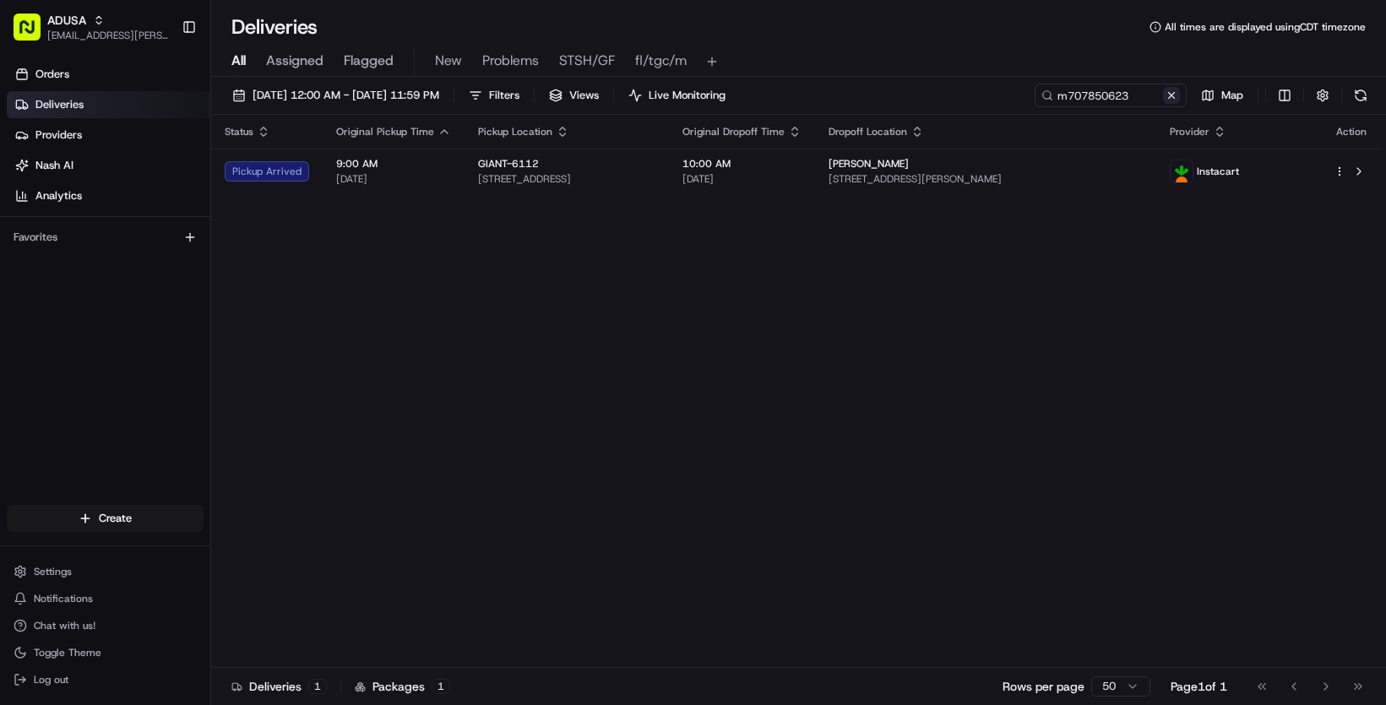
click at [1163, 104] on button at bounding box center [1171, 95] width 17 height 17
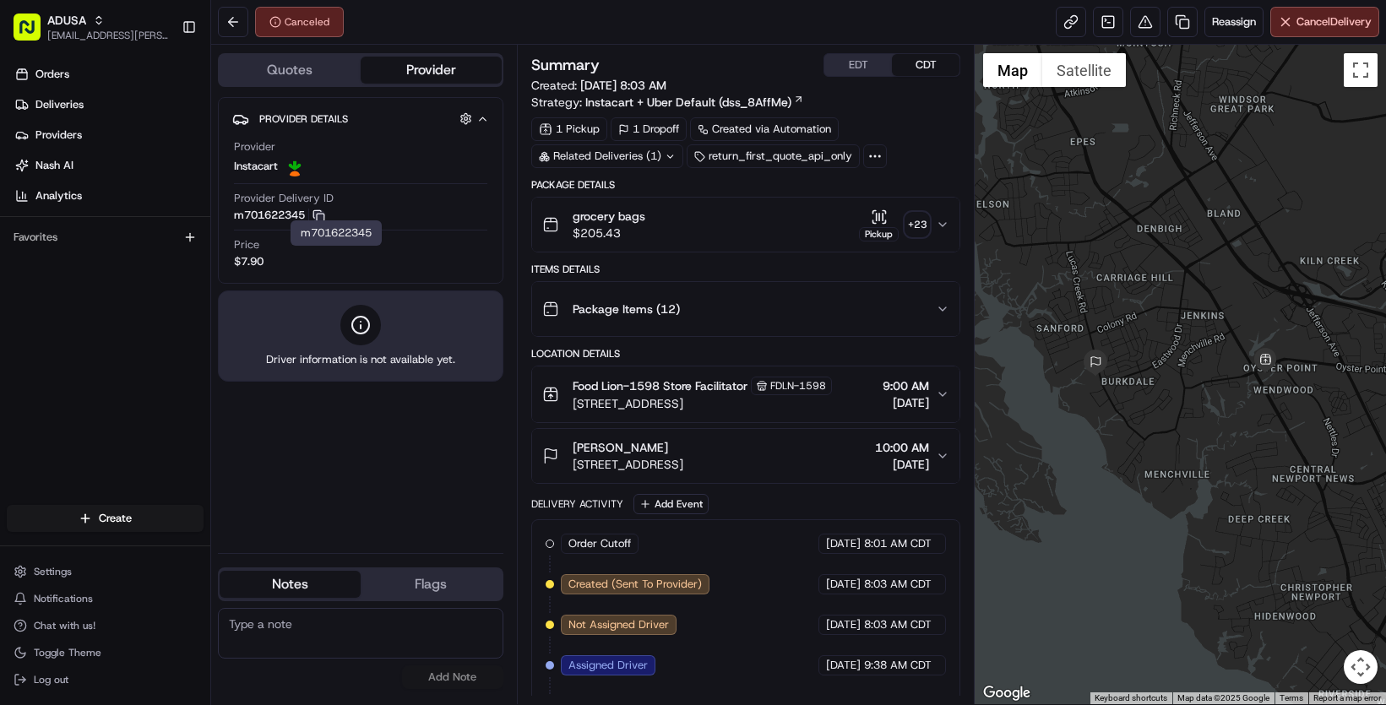
click at [325, 222] on icon "button" at bounding box center [318, 215] width 13 height 13
click at [389, 640] on textarea at bounding box center [360, 633] width 285 height 51
drag, startPoint x: 451, startPoint y: 627, endPoint x: 551, endPoint y: 308, distance: 333.6
click at [517, 297] on div "Quotes Provider Provider Details Hidden ( 4 ) Provider Instacart Provider Deliv…" at bounding box center [364, 374] width 306 height 659
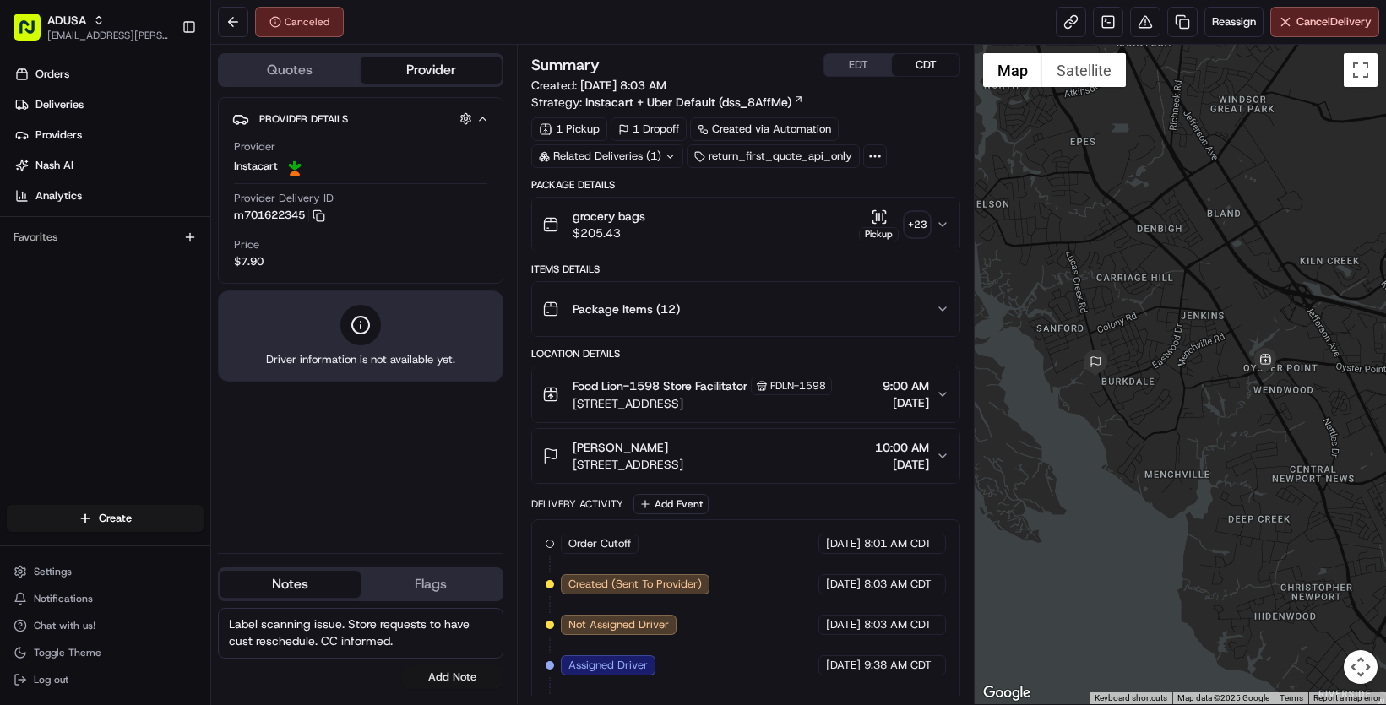
type textarea "Label scanning issue. Store requests to have cust reschedule. CC informed."
click at [491, 676] on button "Add Note" at bounding box center [452, 677] width 101 height 24
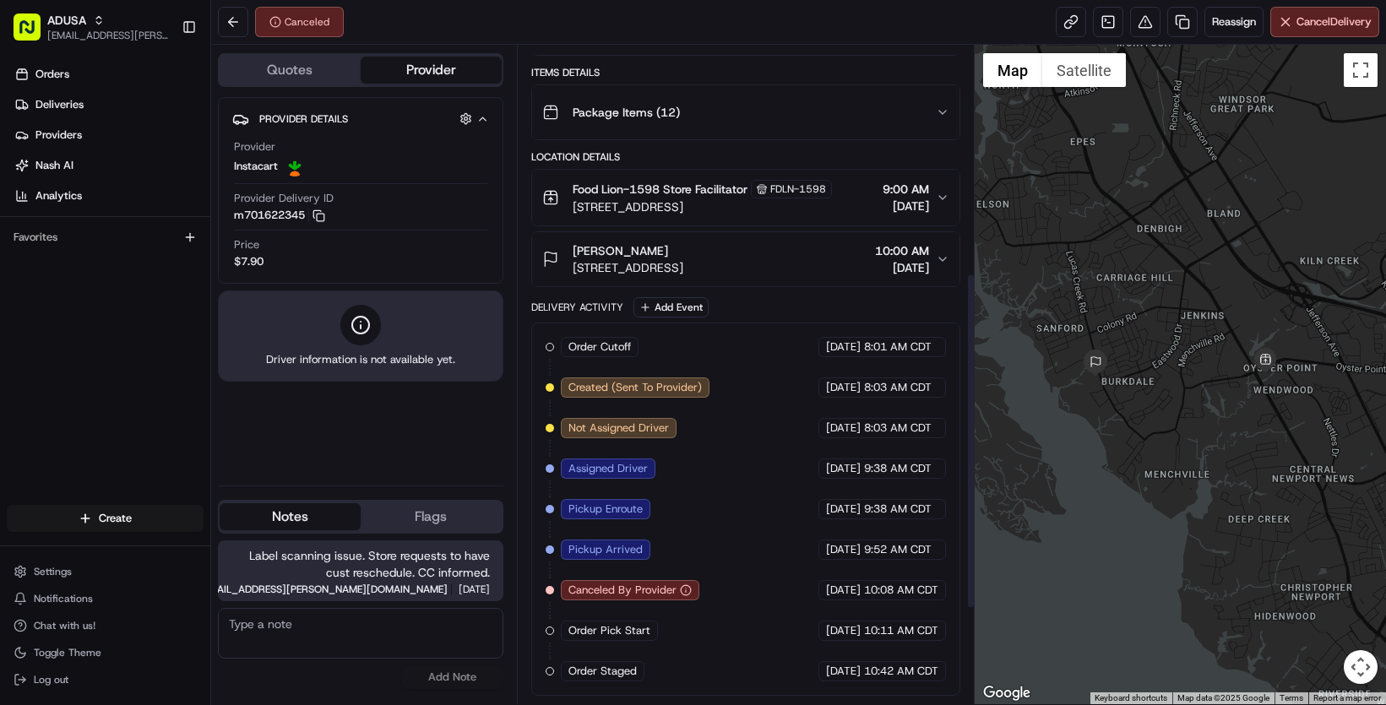
scroll to position [121, 0]
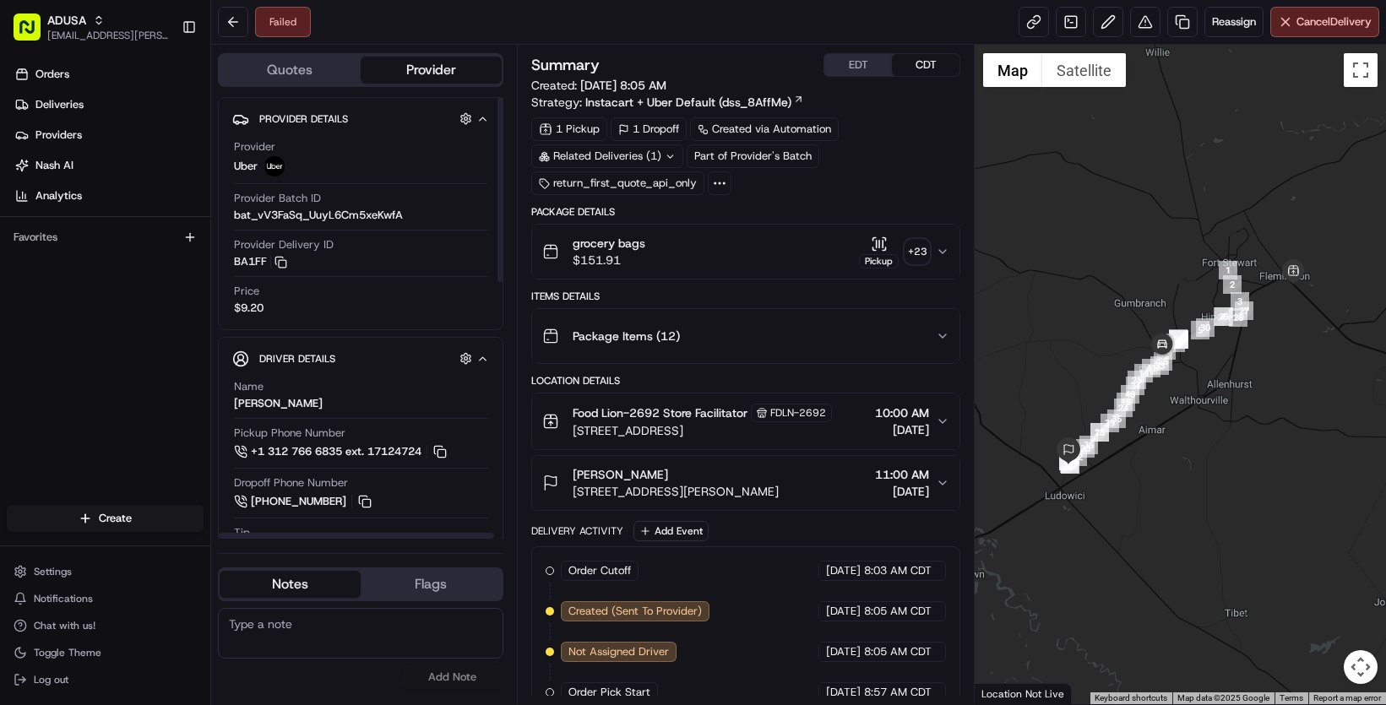
click at [350, 84] on button "Quotes" at bounding box center [290, 70] width 141 height 27
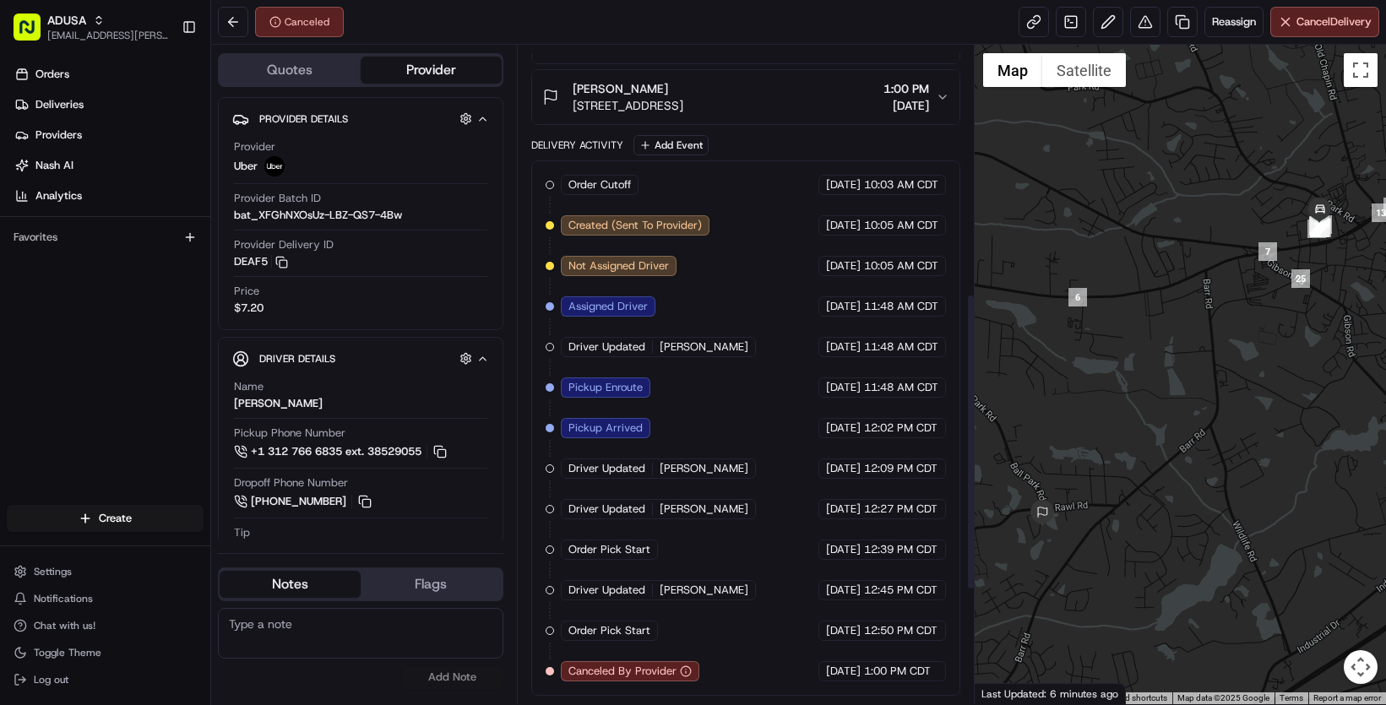
scroll to position [545, 0]
